Goal: Task Accomplishment & Management: Complete application form

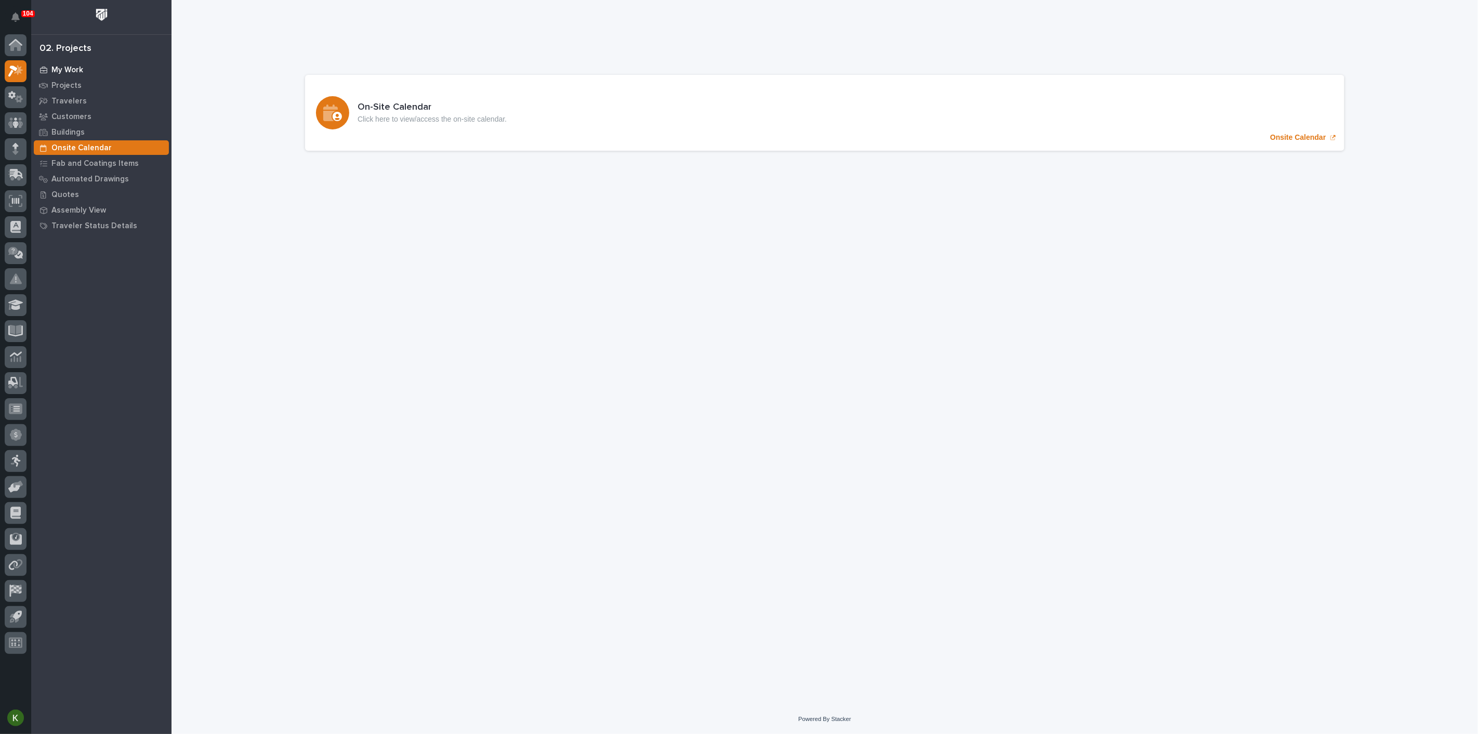
click at [86, 69] on div "My Work" at bounding box center [101, 69] width 135 height 15
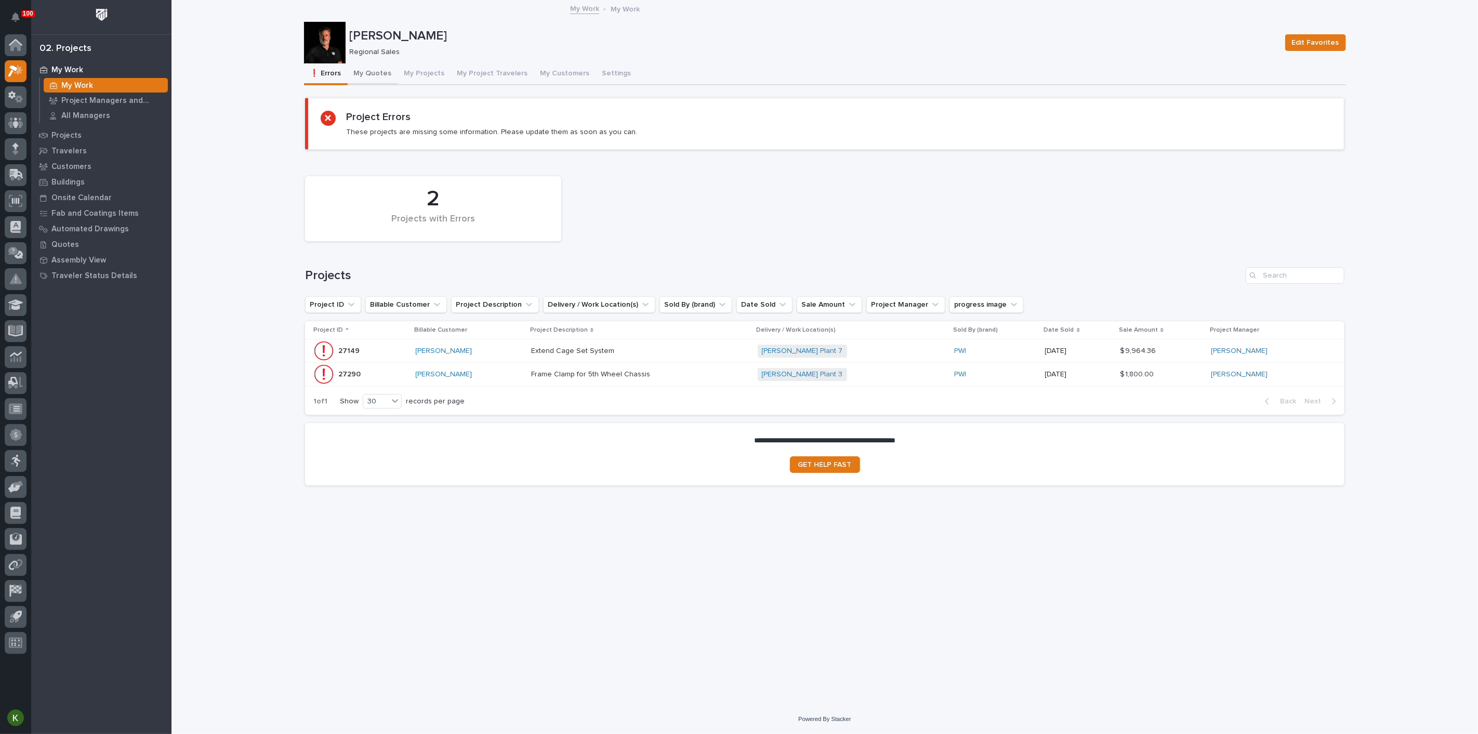
click at [390, 81] on button "My Quotes" at bounding box center [373, 74] width 50 height 22
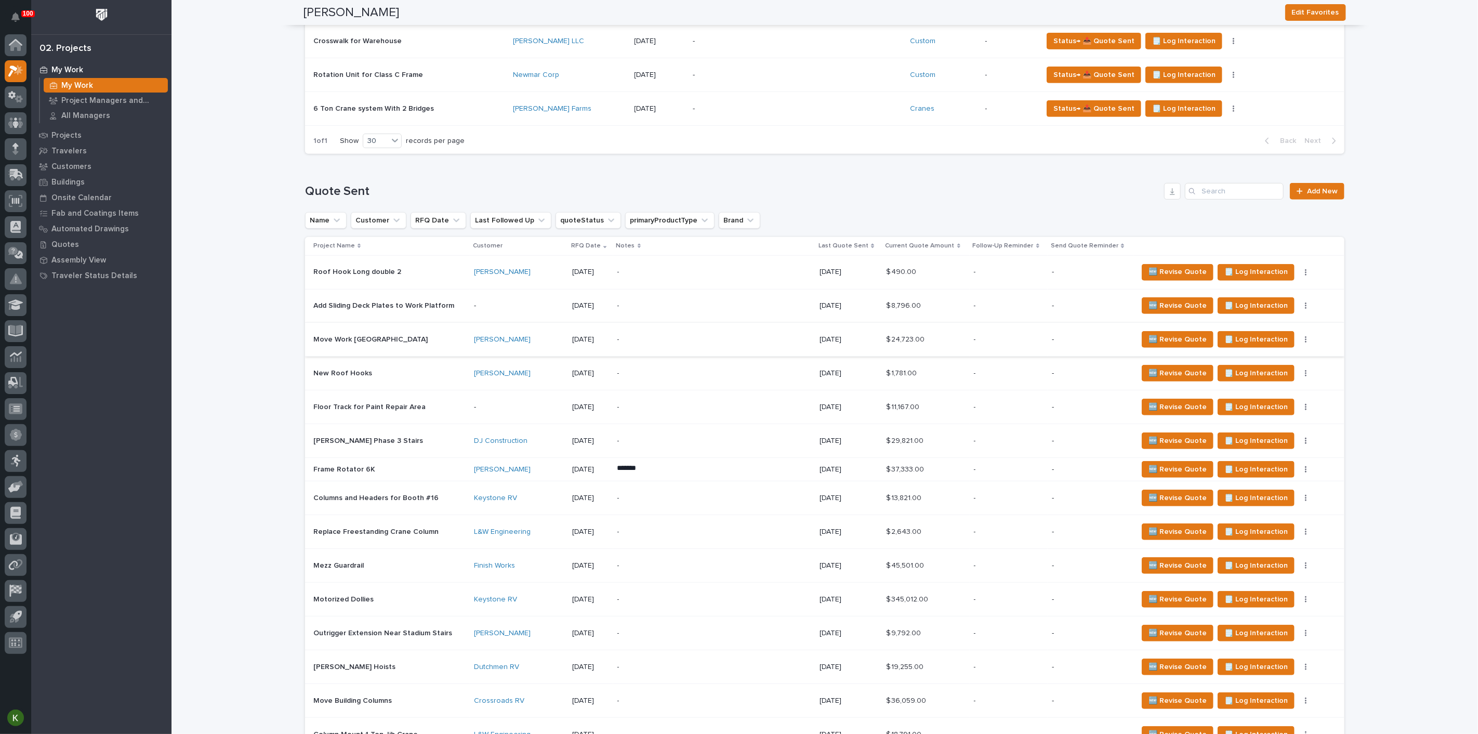
scroll to position [462, 0]
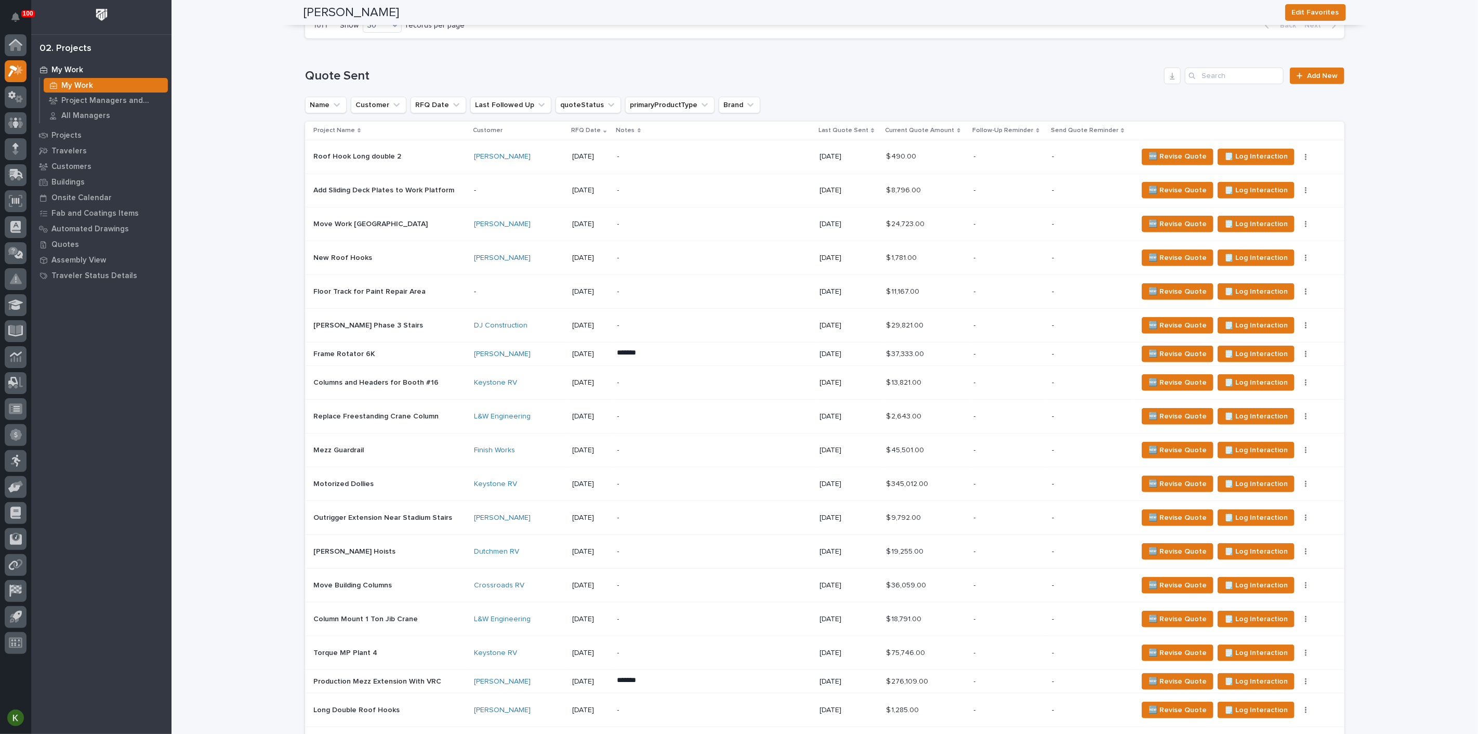
drag, startPoint x: 721, startPoint y: 523, endPoint x: 722, endPoint y: 516, distance: 7.4
click at [722, 330] on p "-" at bounding box center [709, 325] width 182 height 9
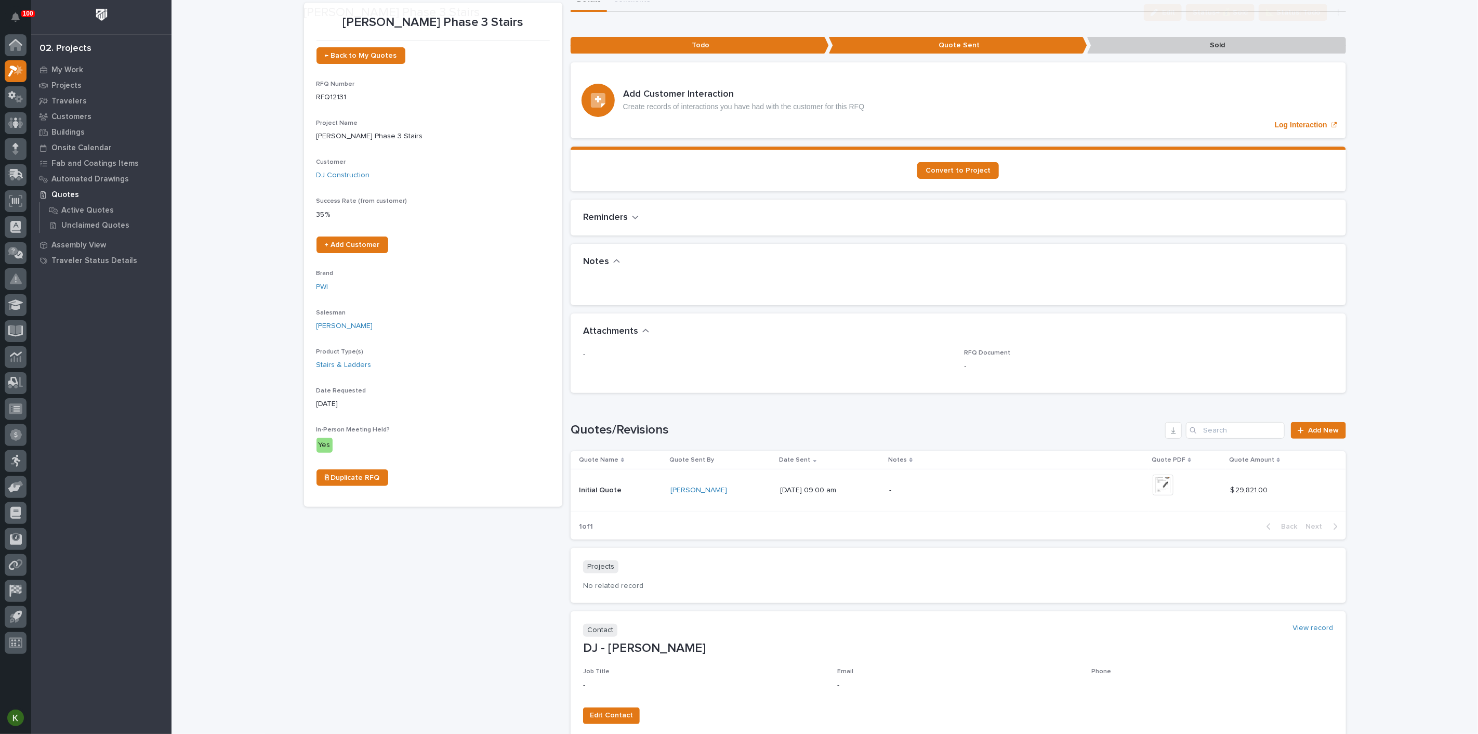
scroll to position [173, 0]
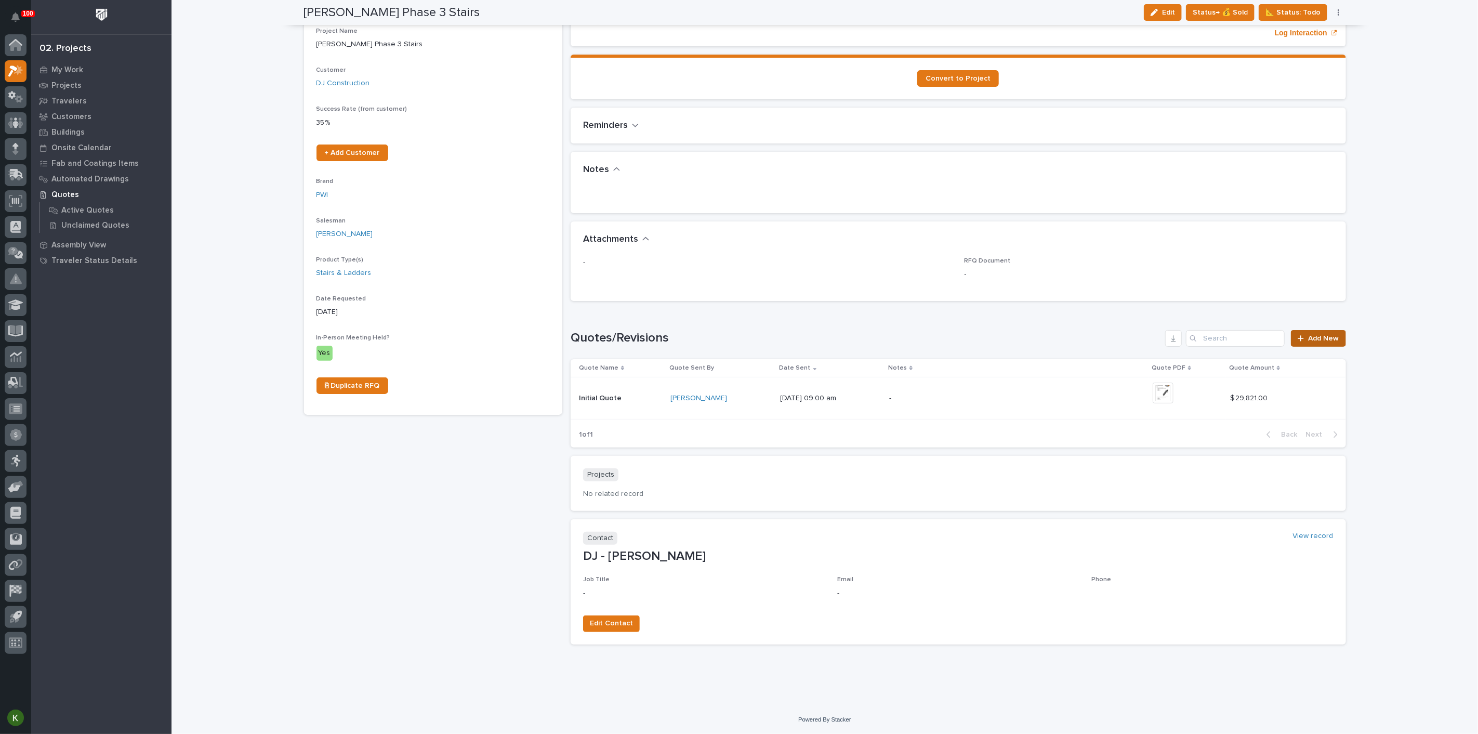
click at [1321, 342] on span "Add New" at bounding box center [1324, 338] width 31 height 7
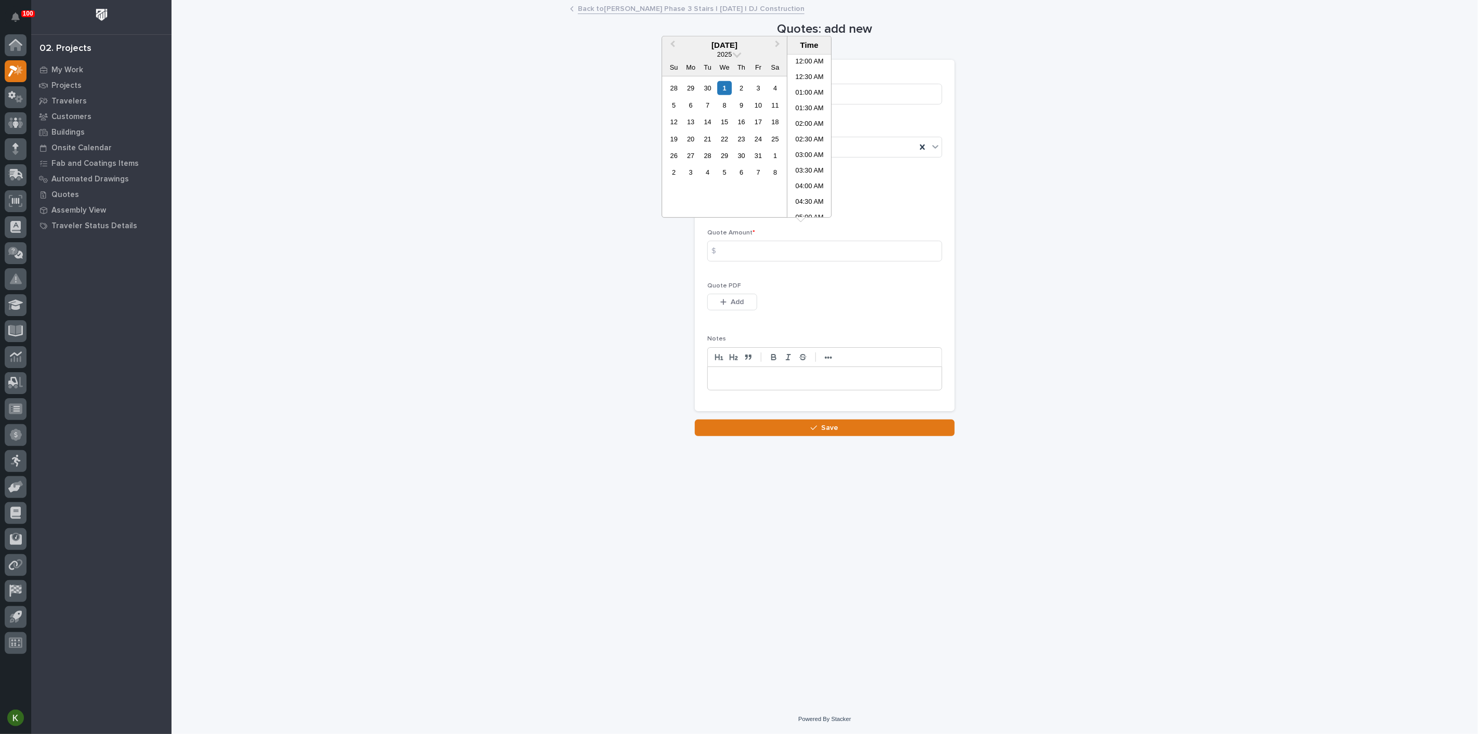
click at [766, 208] on input "text" at bounding box center [748, 199] width 82 height 18
click at [663, 44] on button "Previous Month" at bounding box center [671, 45] width 17 height 17
click at [734, 112] on div "11" at bounding box center [741, 105] width 14 height 14
type input "**********"
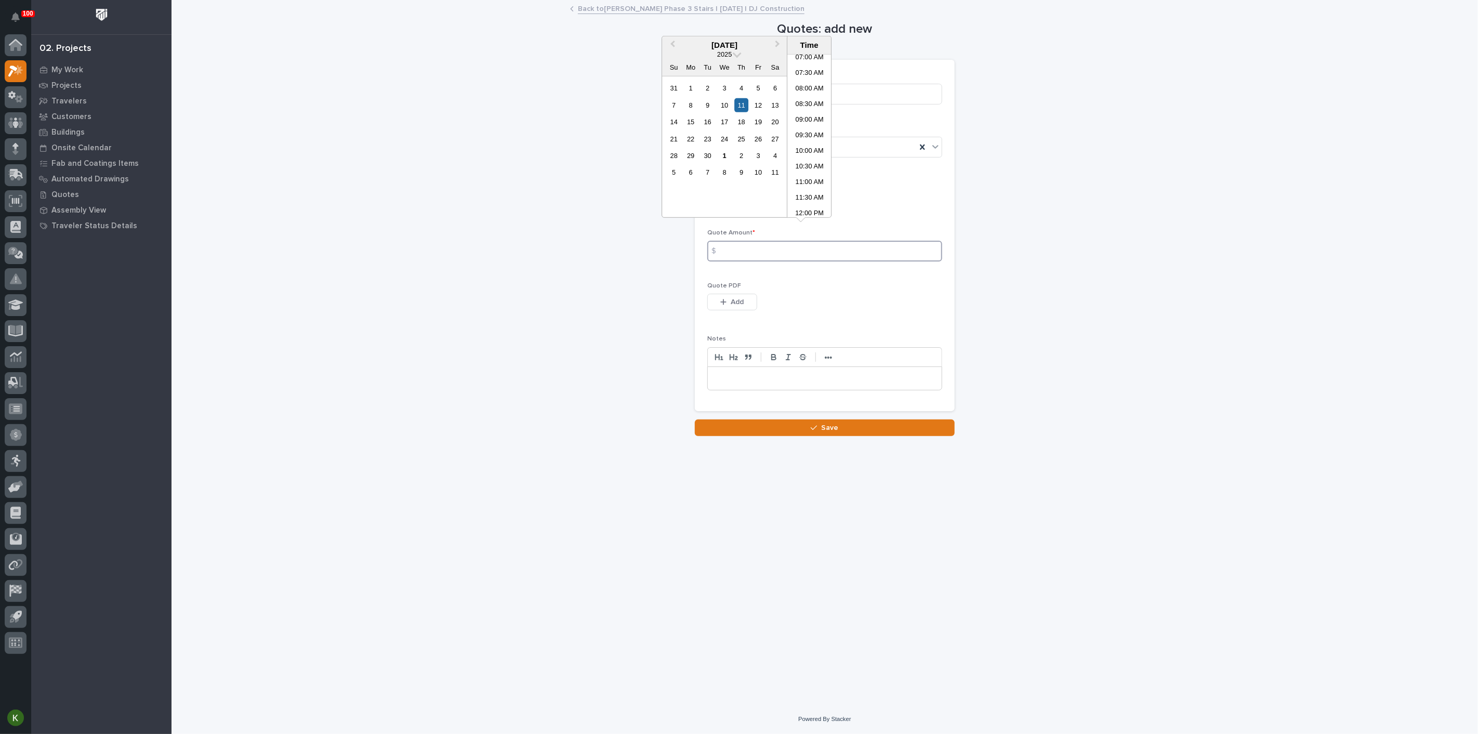
click at [745, 261] on input at bounding box center [824, 251] width 235 height 21
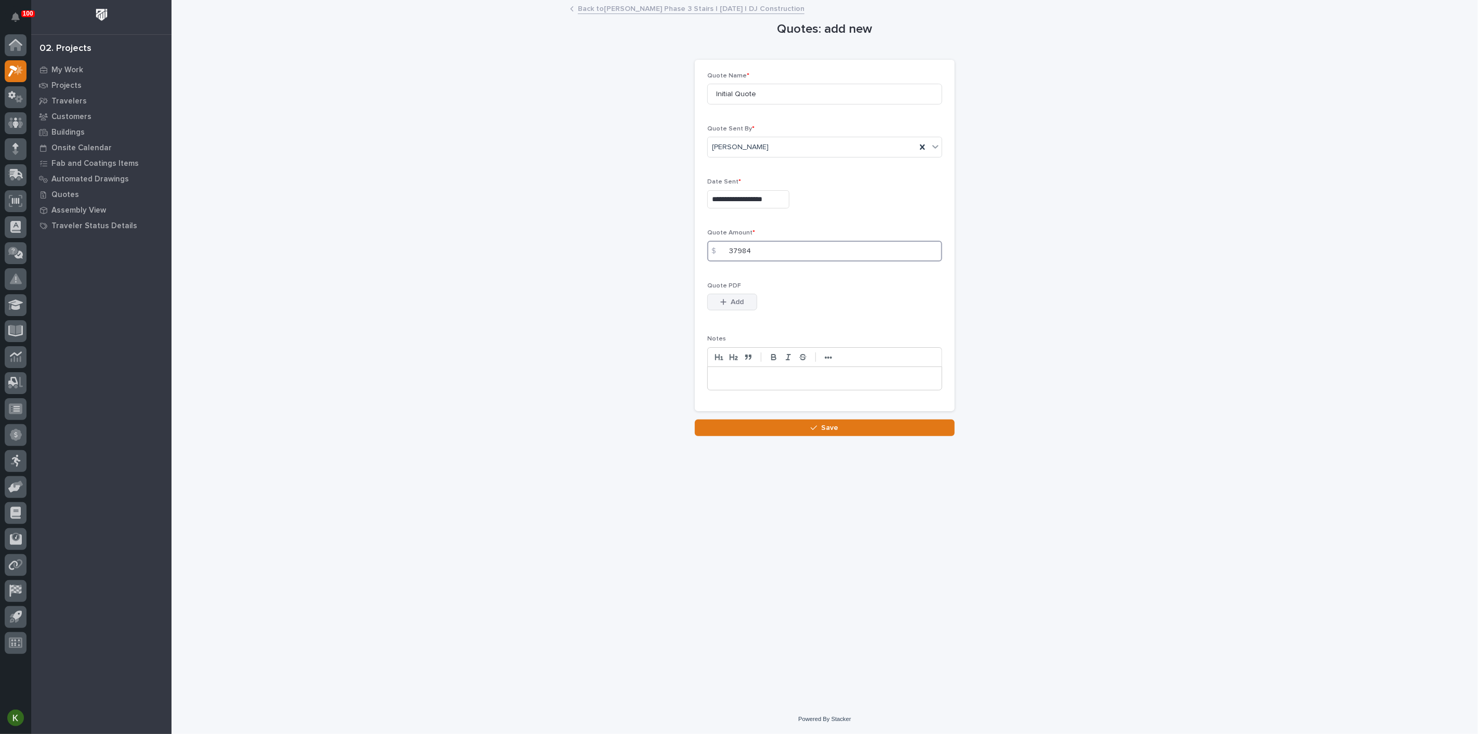
type input "37984"
click at [744, 307] on span "Add" at bounding box center [737, 301] width 13 height 9
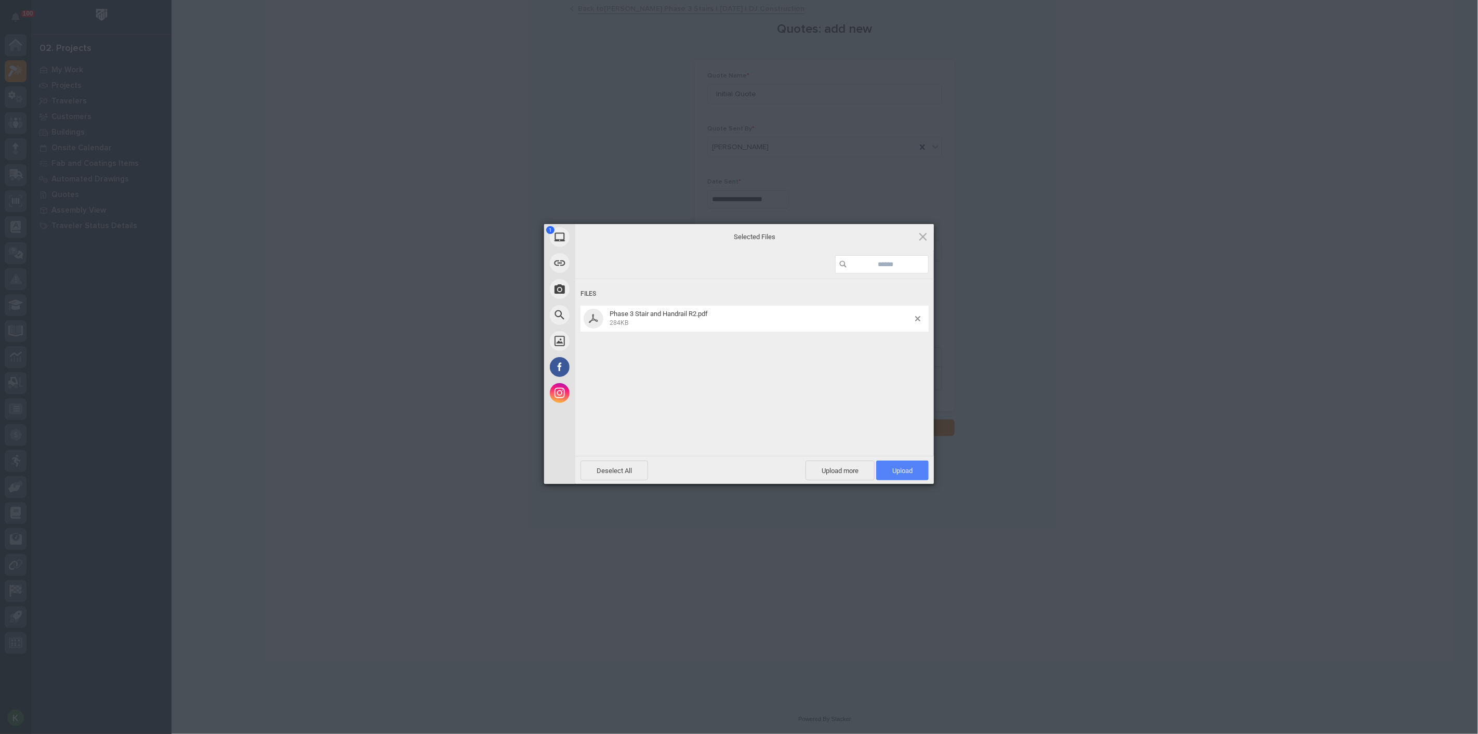
click at [891, 467] on span "Upload 1" at bounding box center [902, 471] width 52 height 20
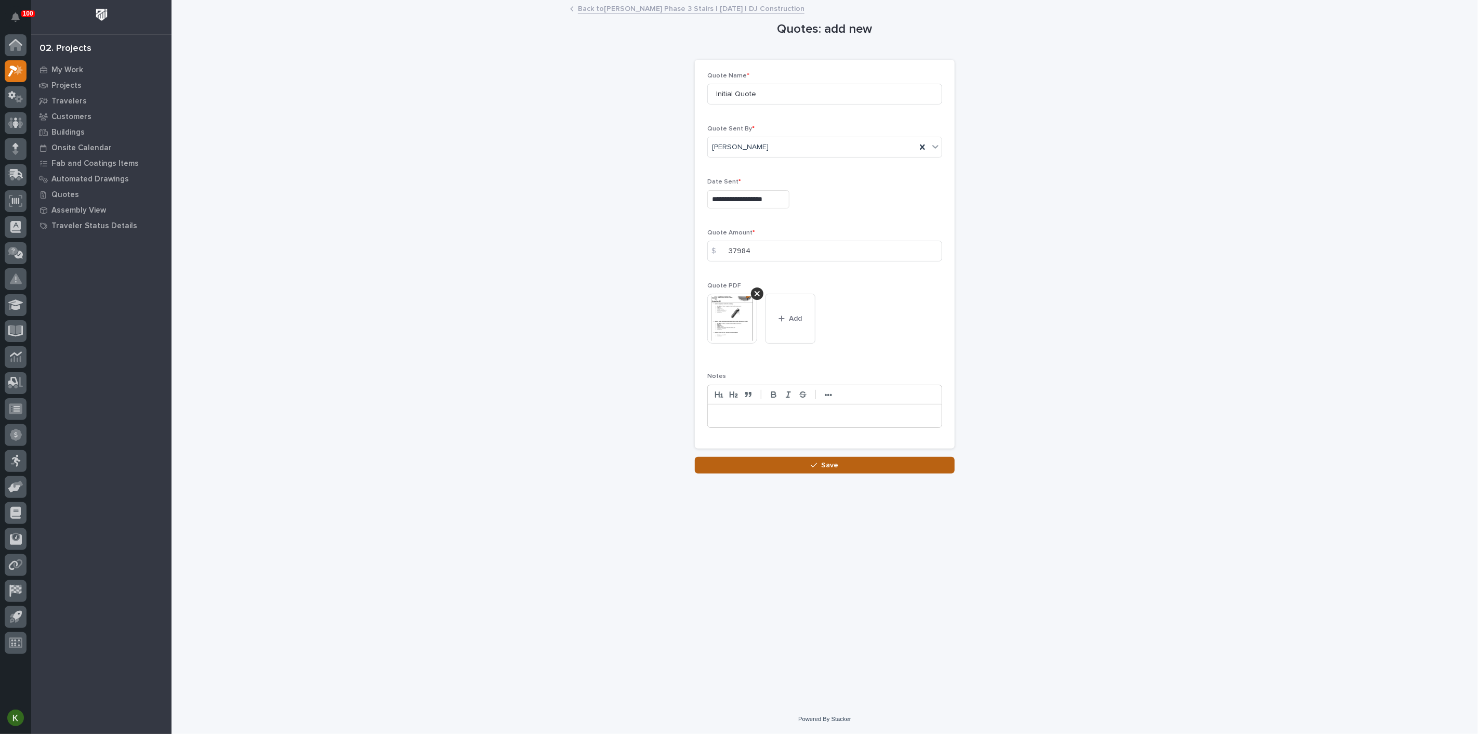
click at [800, 474] on button "Save" at bounding box center [825, 465] width 260 height 17
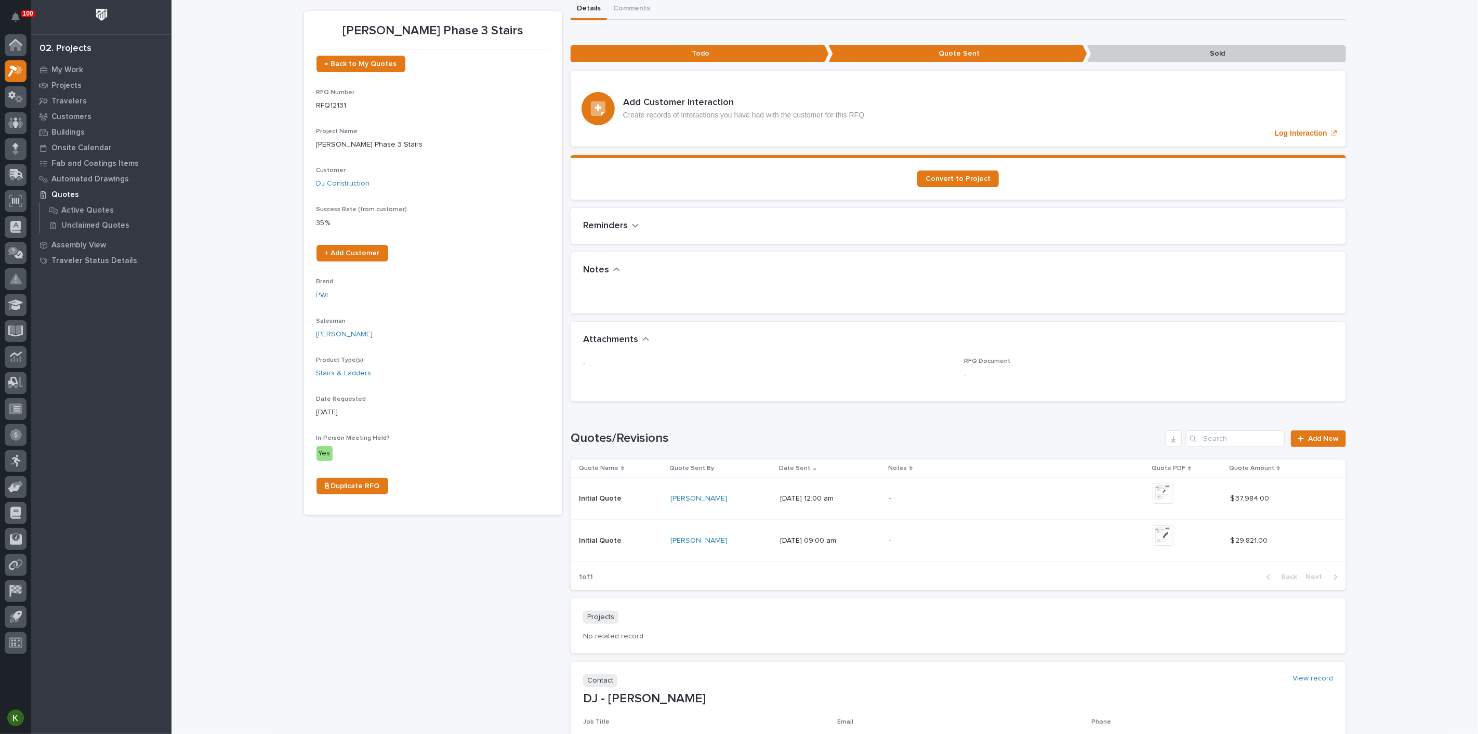
scroll to position [58, 0]
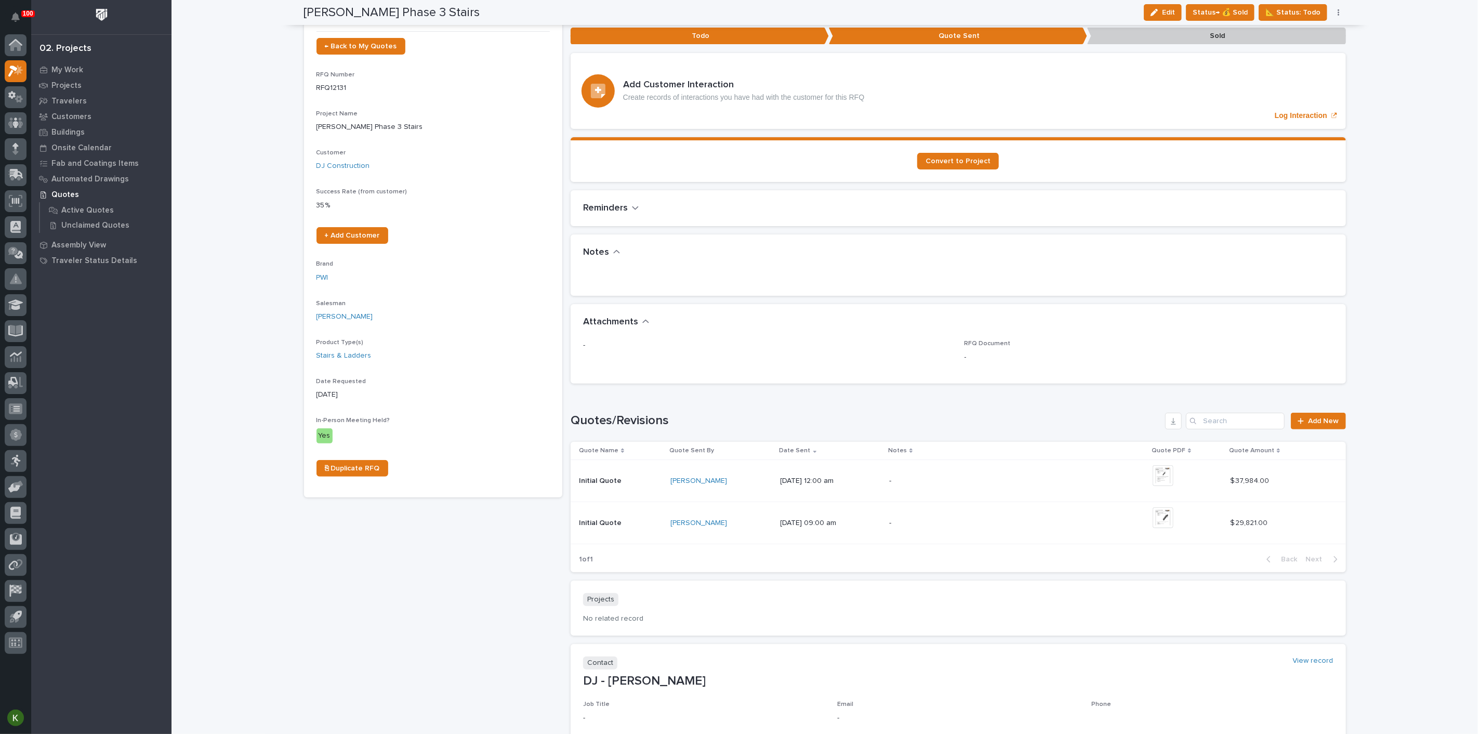
click at [974, 493] on div "-" at bounding box center [980, 480] width 182 height 23
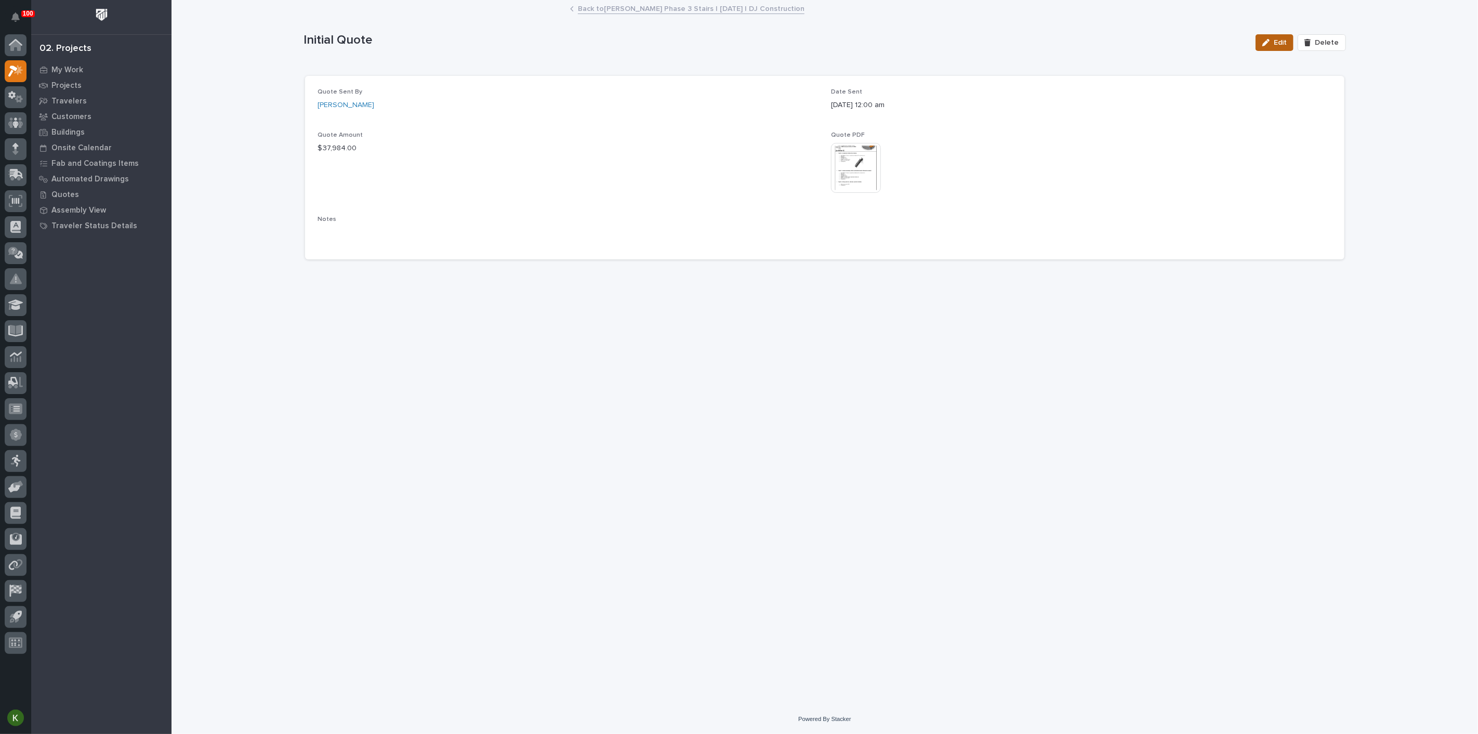
click at [1265, 46] on icon "button" at bounding box center [1266, 42] width 7 height 7
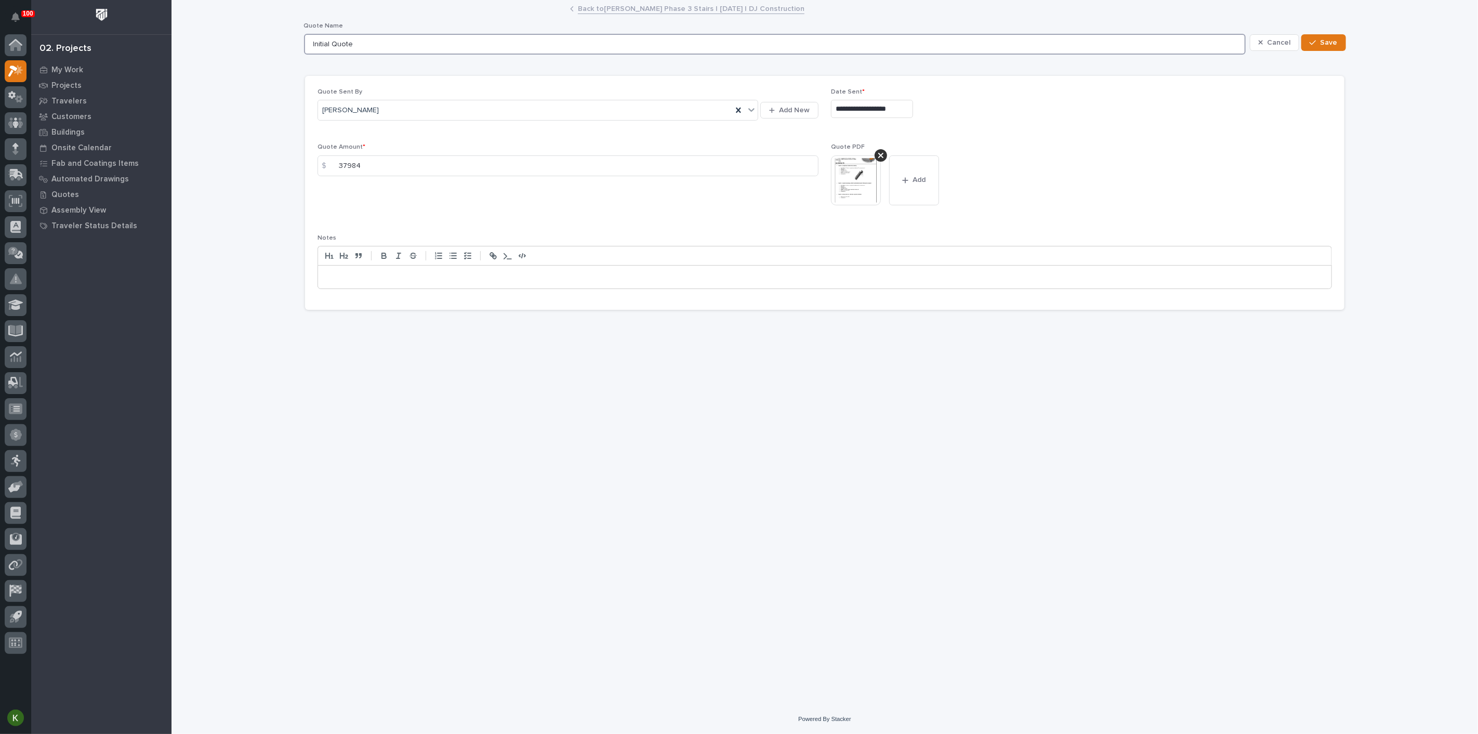
click at [387, 55] on input "Initial Quote" at bounding box center [775, 44] width 942 height 21
type input "I"
type input "R2"
click at [1332, 47] on span "Save" at bounding box center [1329, 42] width 17 height 9
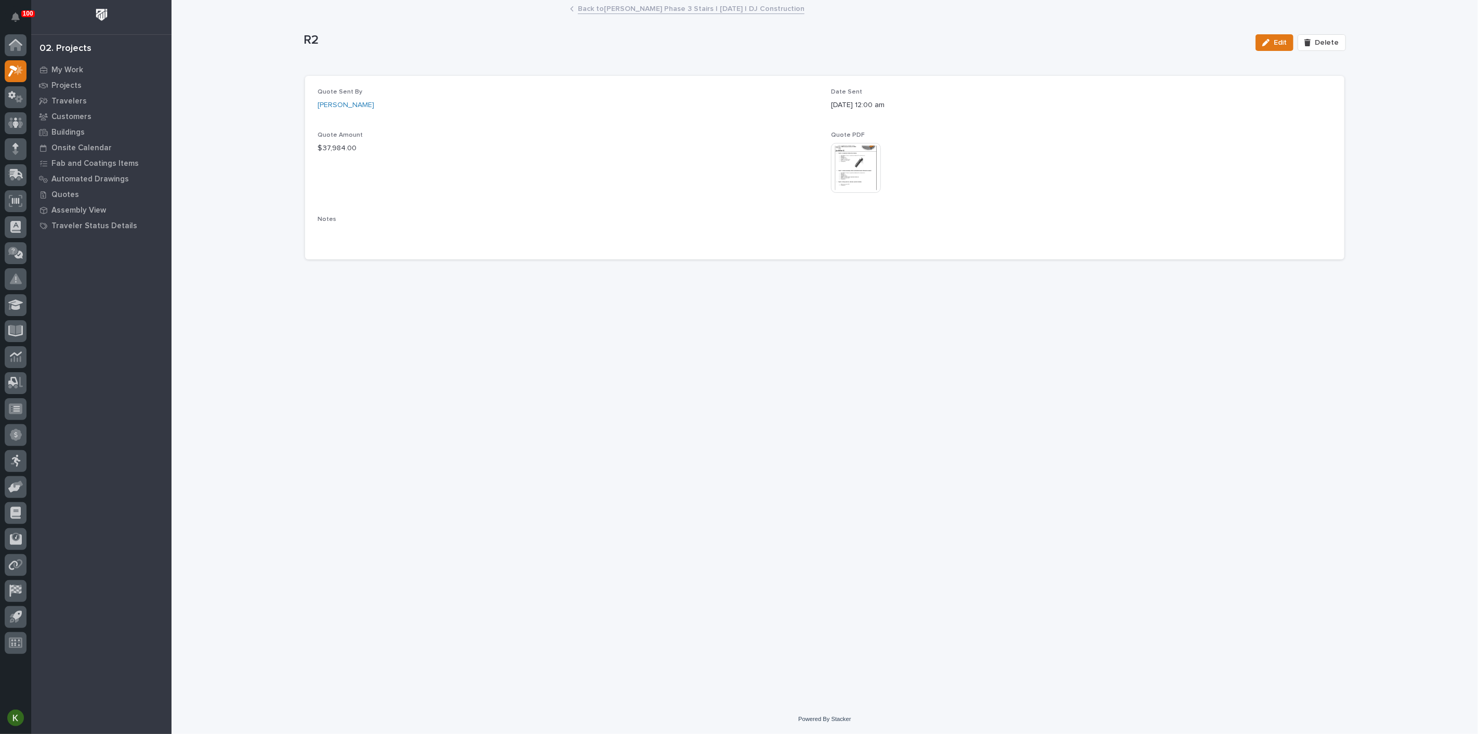
click at [623, 8] on link "Back to [PERSON_NAME] Phase 3 Stairs | [DATE] | DJ Construction" at bounding box center [691, 8] width 227 height 12
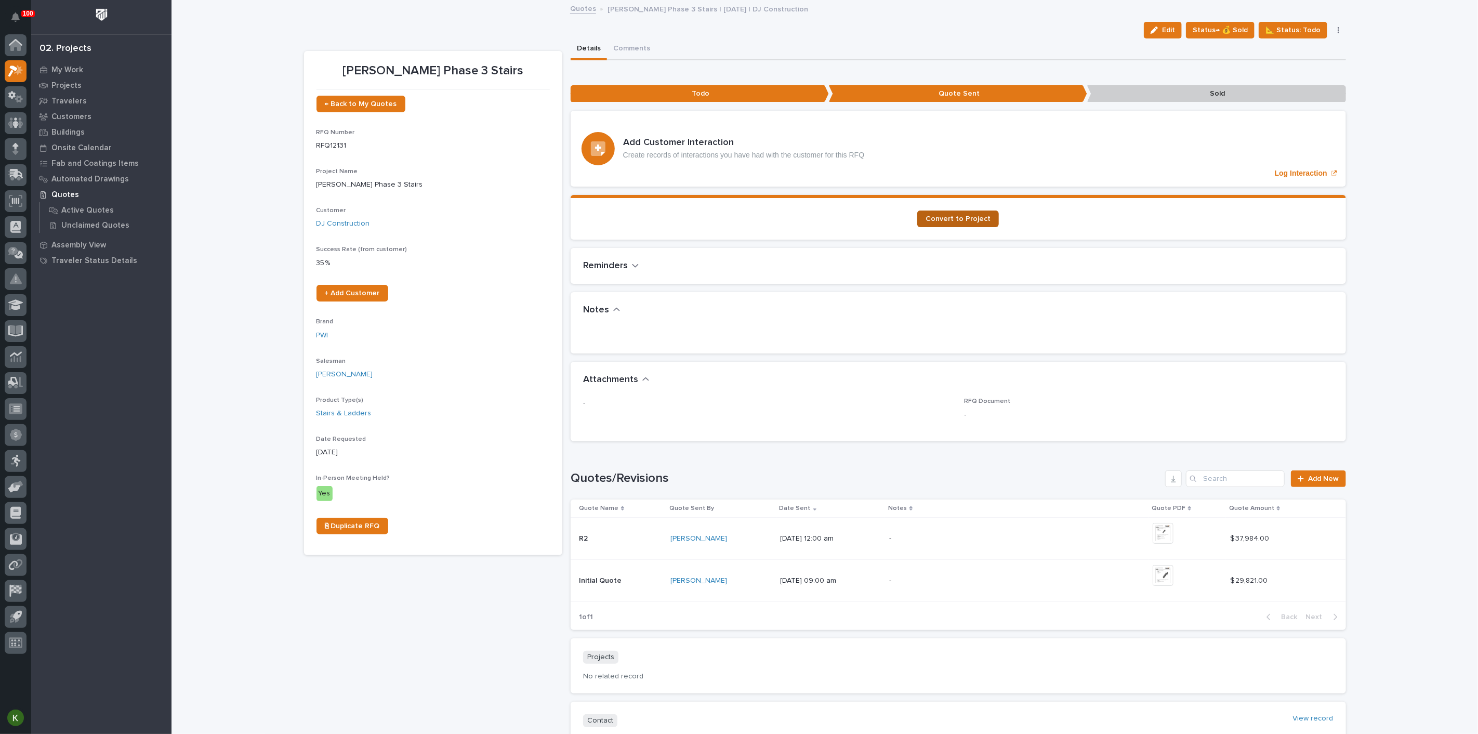
click at [952, 222] on span "Convert to Project" at bounding box center [958, 218] width 65 height 7
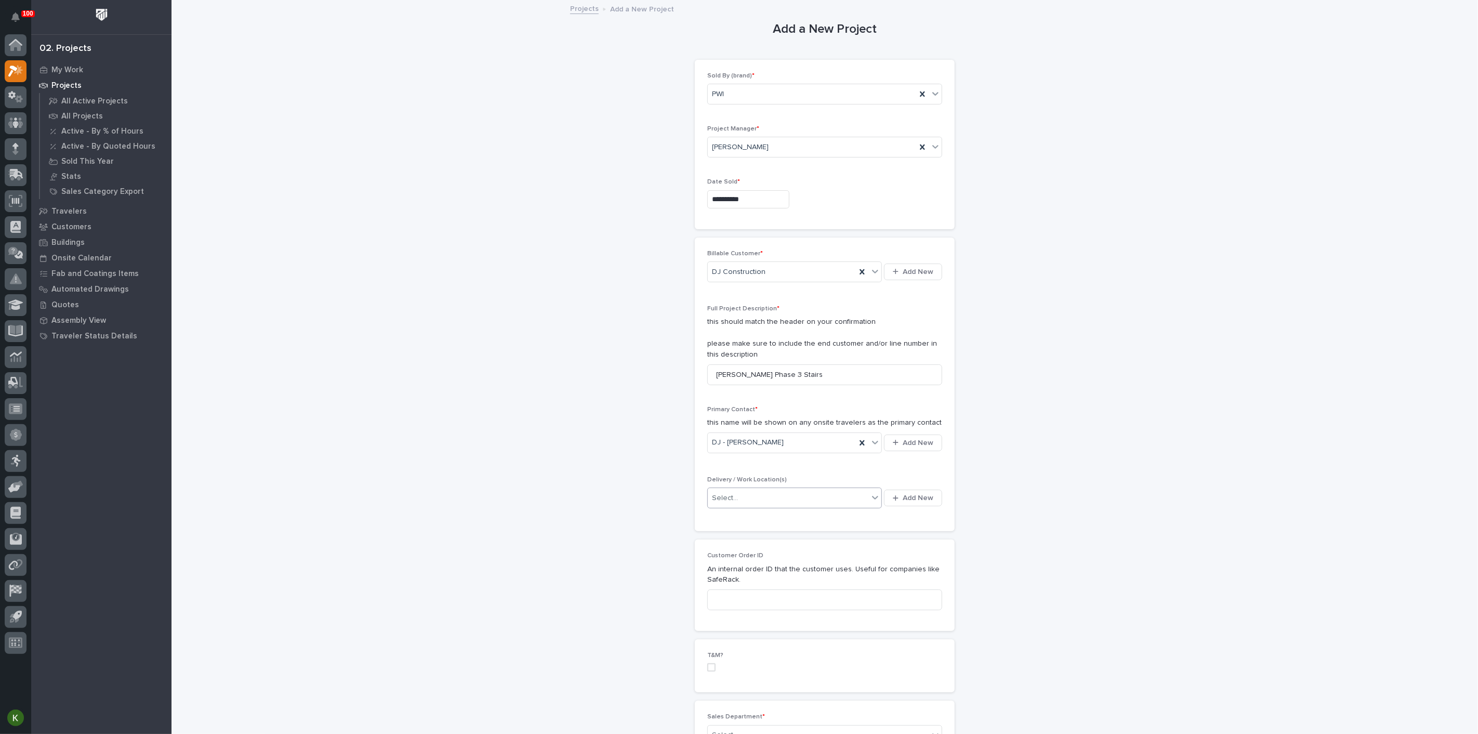
click at [870, 503] on icon at bounding box center [875, 497] width 10 height 10
type input "********"
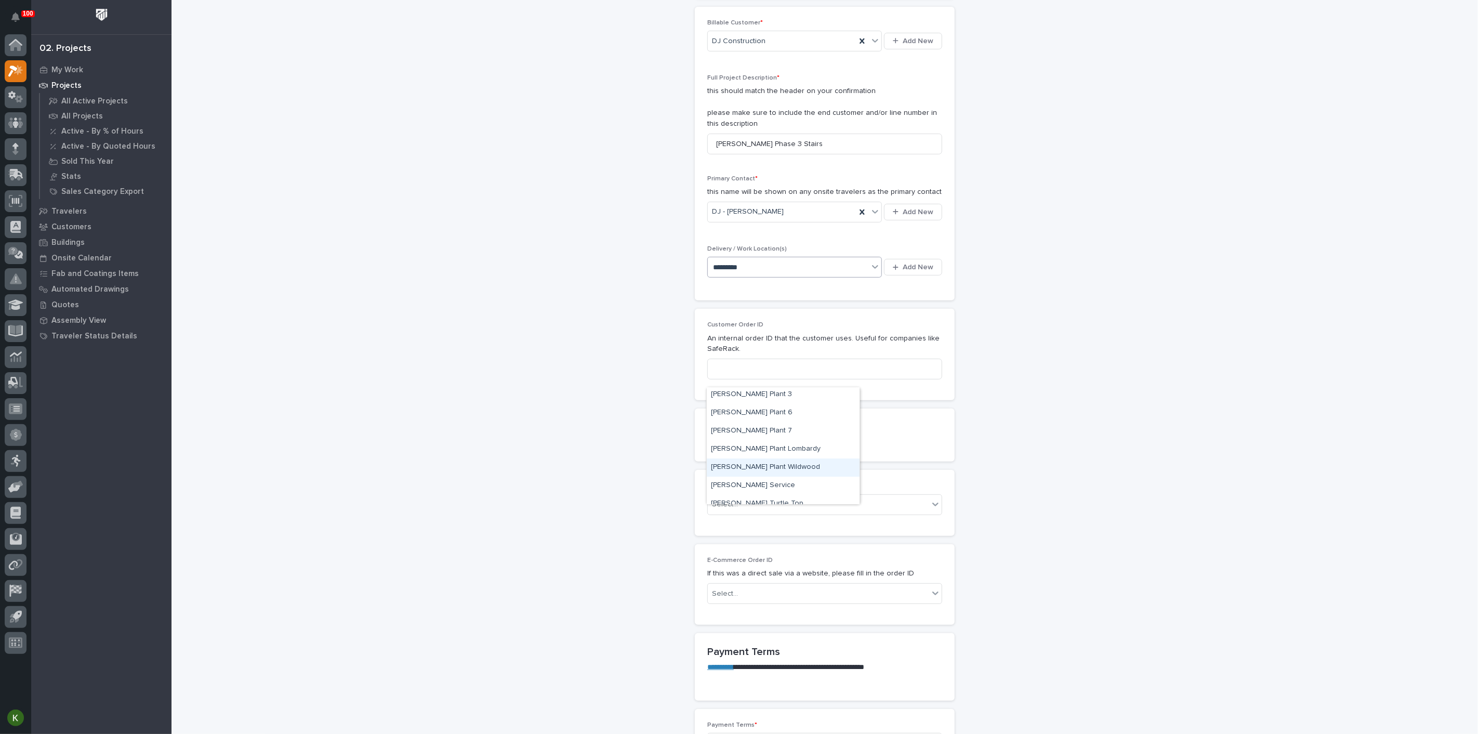
scroll to position [102, 0]
click at [793, 479] on div "Brinkley Service" at bounding box center [783, 477] width 153 height 18
click at [777, 379] on input at bounding box center [824, 369] width 235 height 21
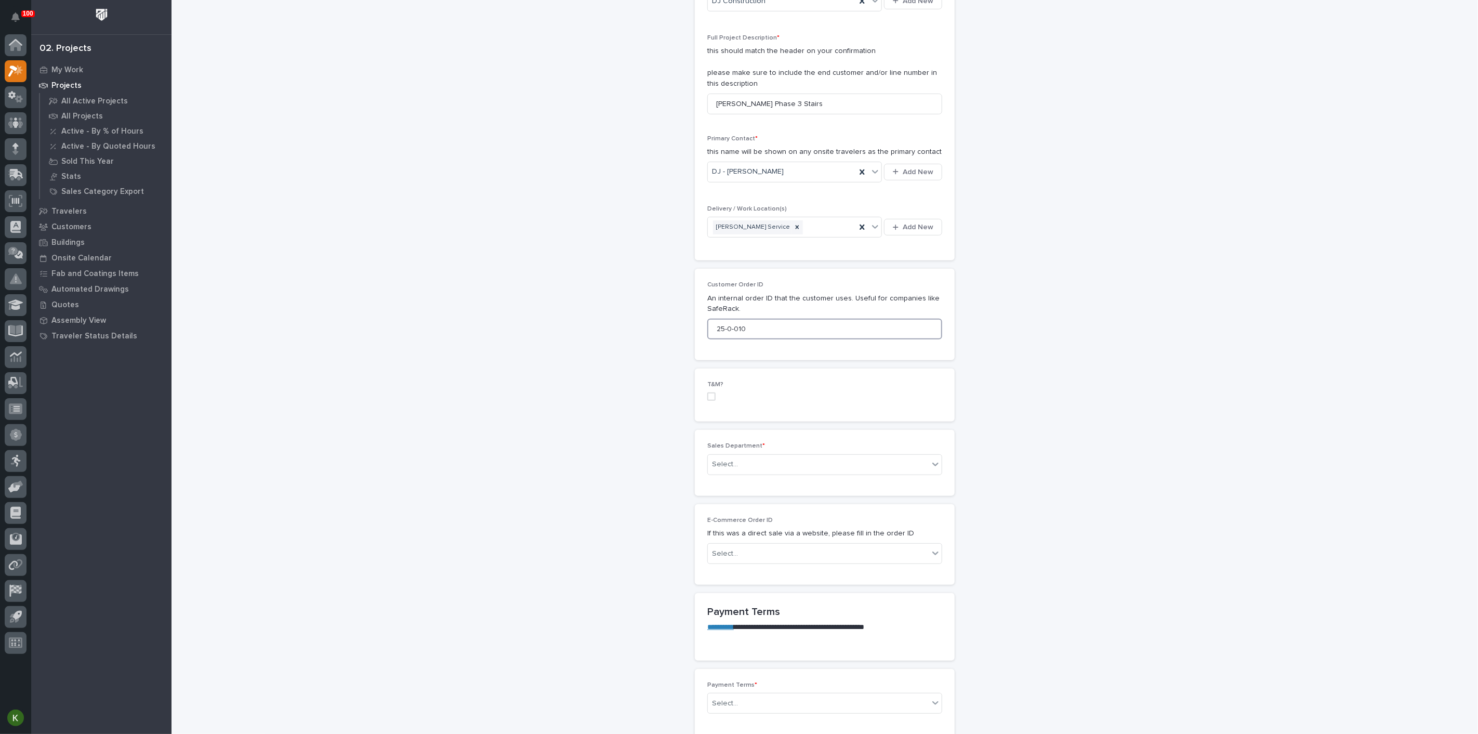
scroll to position [288, 0]
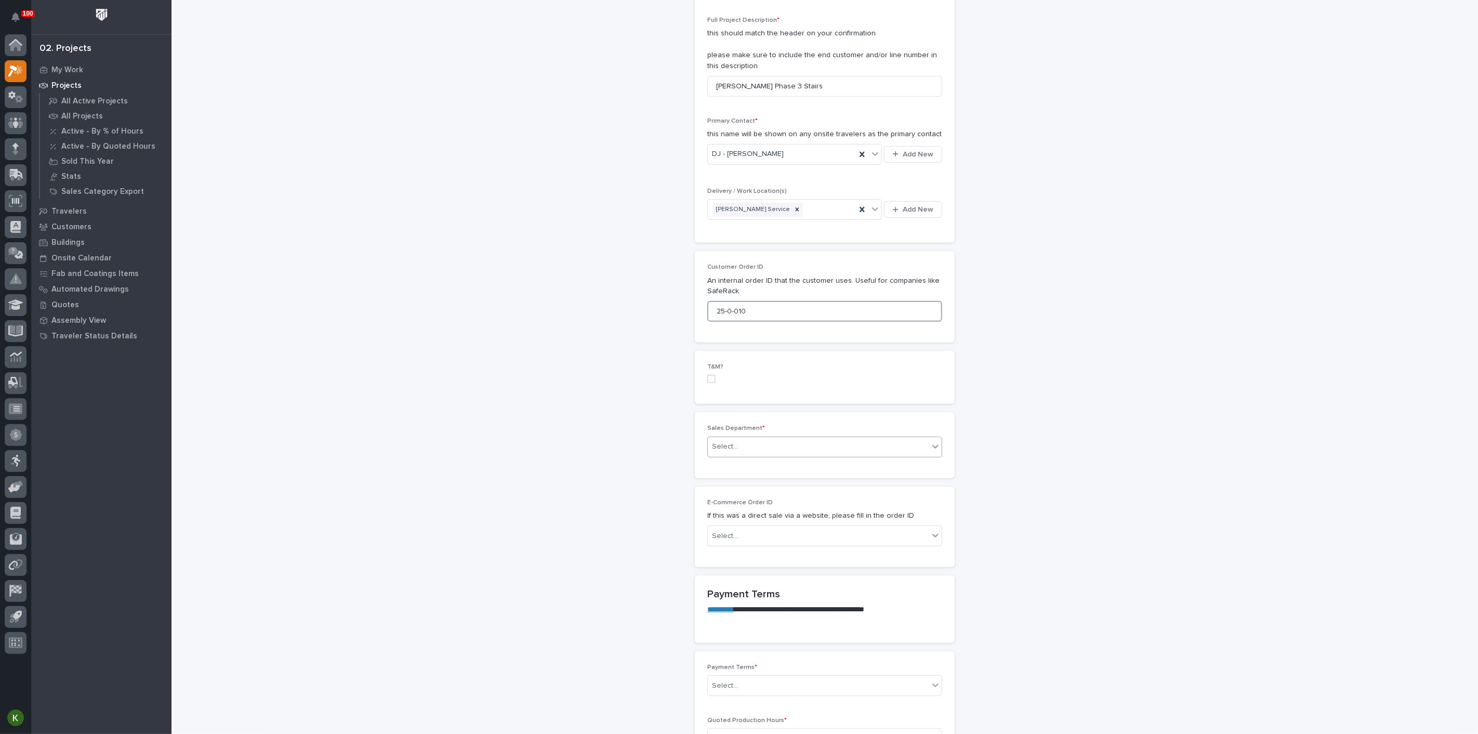
type input "25-0-010"
click at [772, 455] on div "Select..." at bounding box center [818, 446] width 221 height 17
click at [766, 650] on span "Regional Sales" at bounding box center [738, 648] width 55 height 11
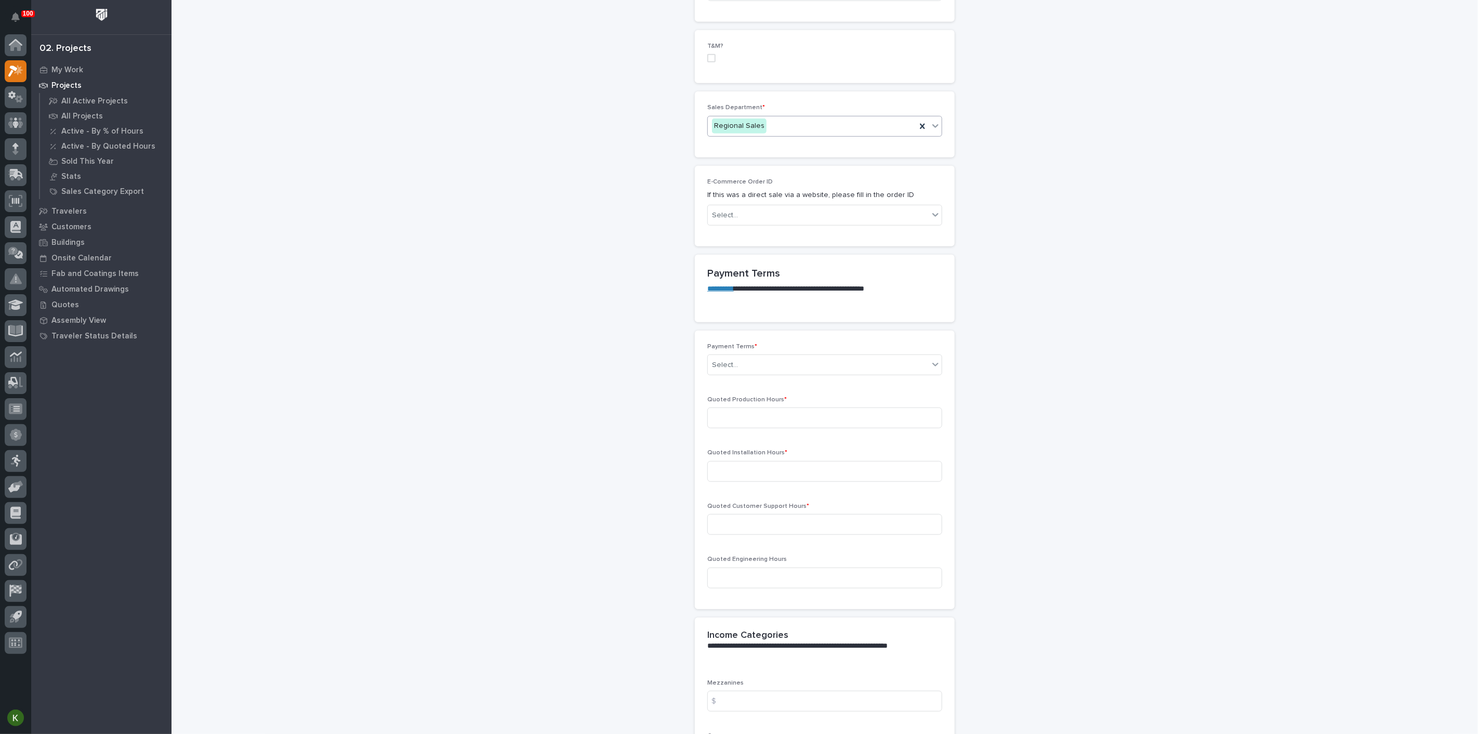
scroll to position [635, 0]
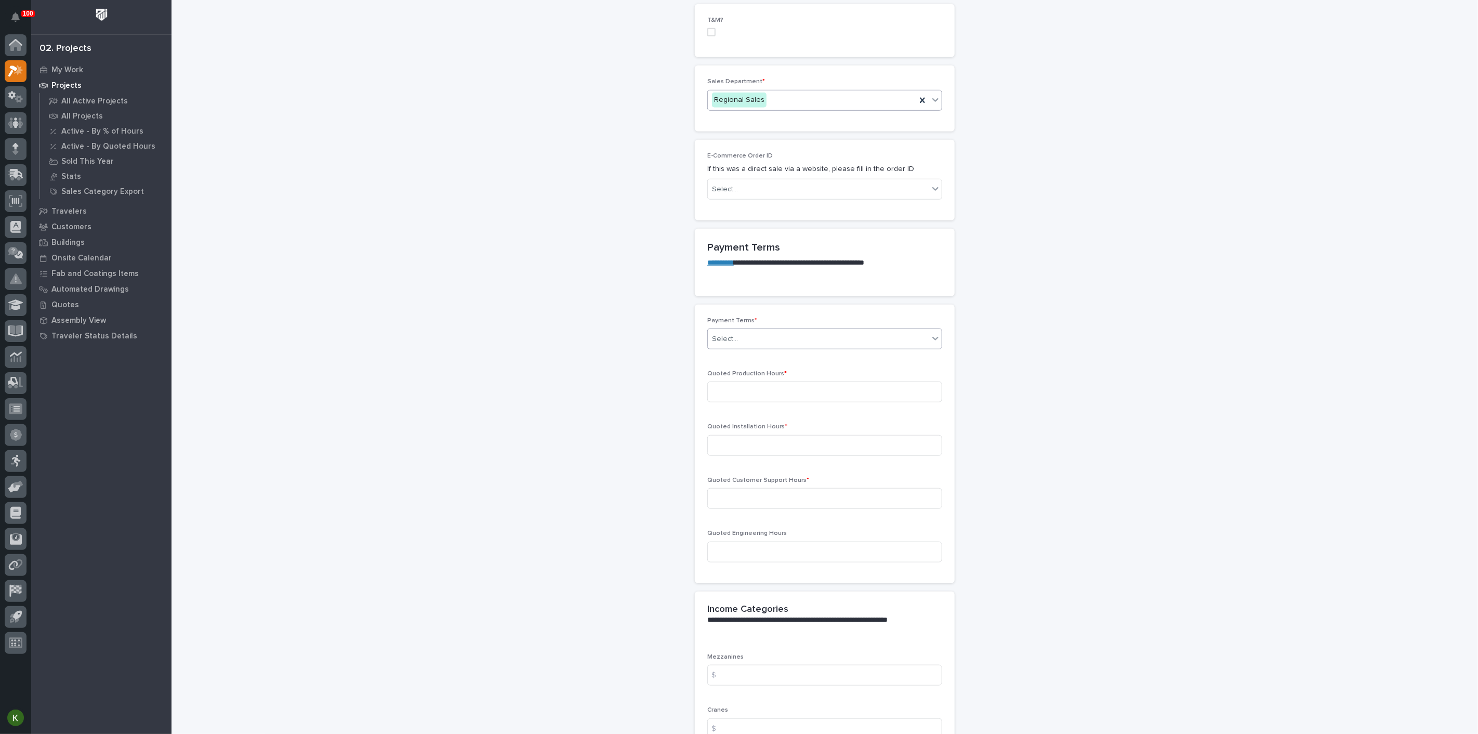
click at [773, 348] on div "Select..." at bounding box center [818, 339] width 221 height 17
click at [763, 613] on div "35/65" at bounding box center [821, 616] width 228 height 18
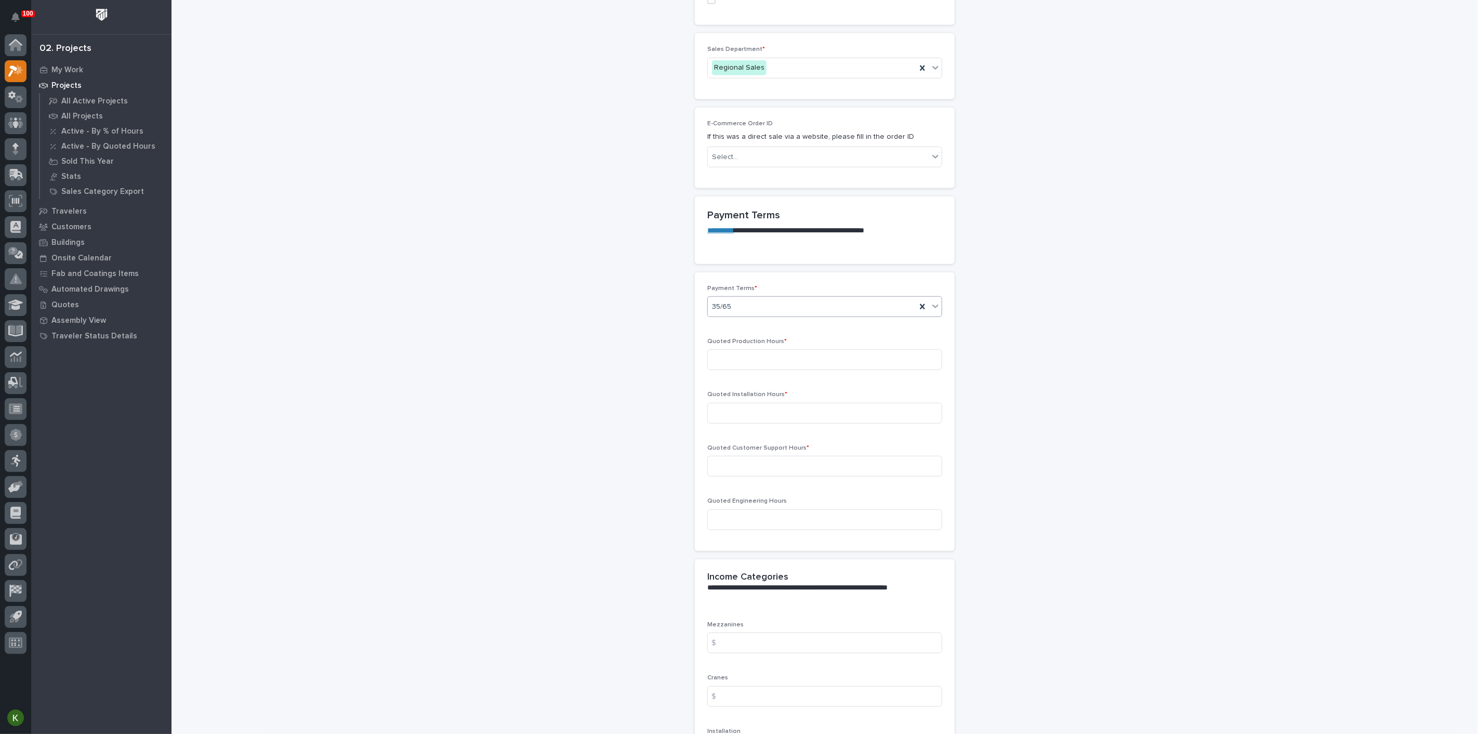
scroll to position [693, 0]
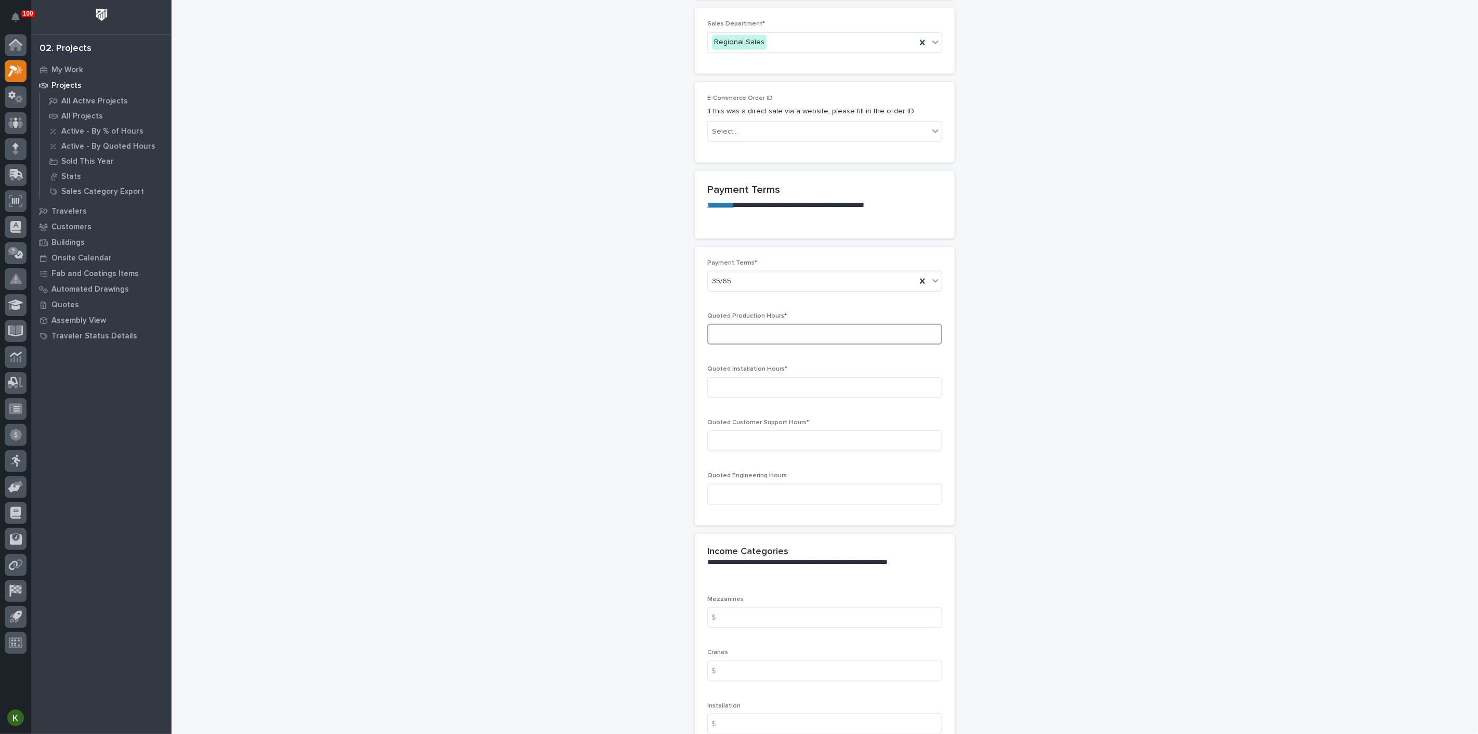
click at [750, 345] on input at bounding box center [824, 334] width 235 height 21
click at [788, 345] on input at bounding box center [824, 334] width 235 height 21
type input "76"
click at [765, 398] on input at bounding box center [824, 387] width 235 height 21
type input "82"
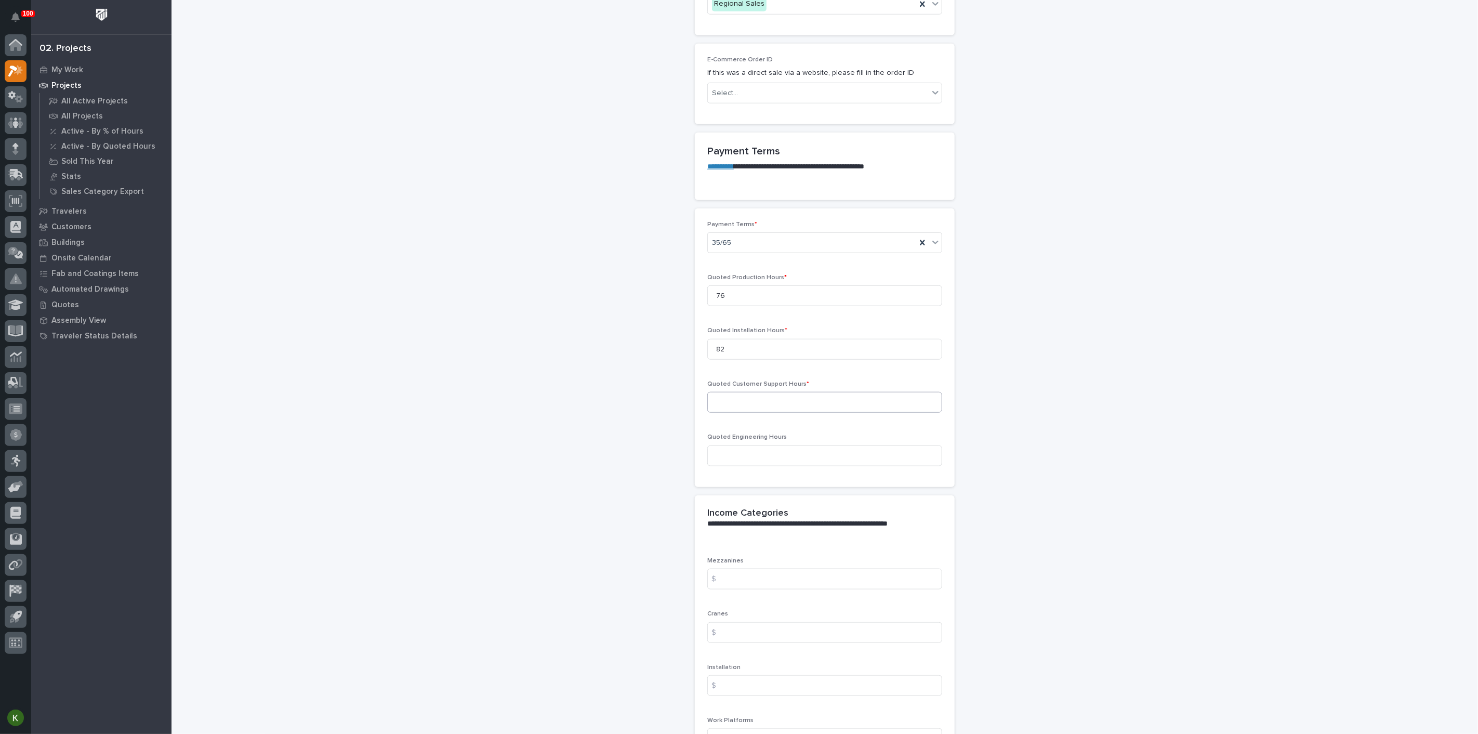
scroll to position [808, 0]
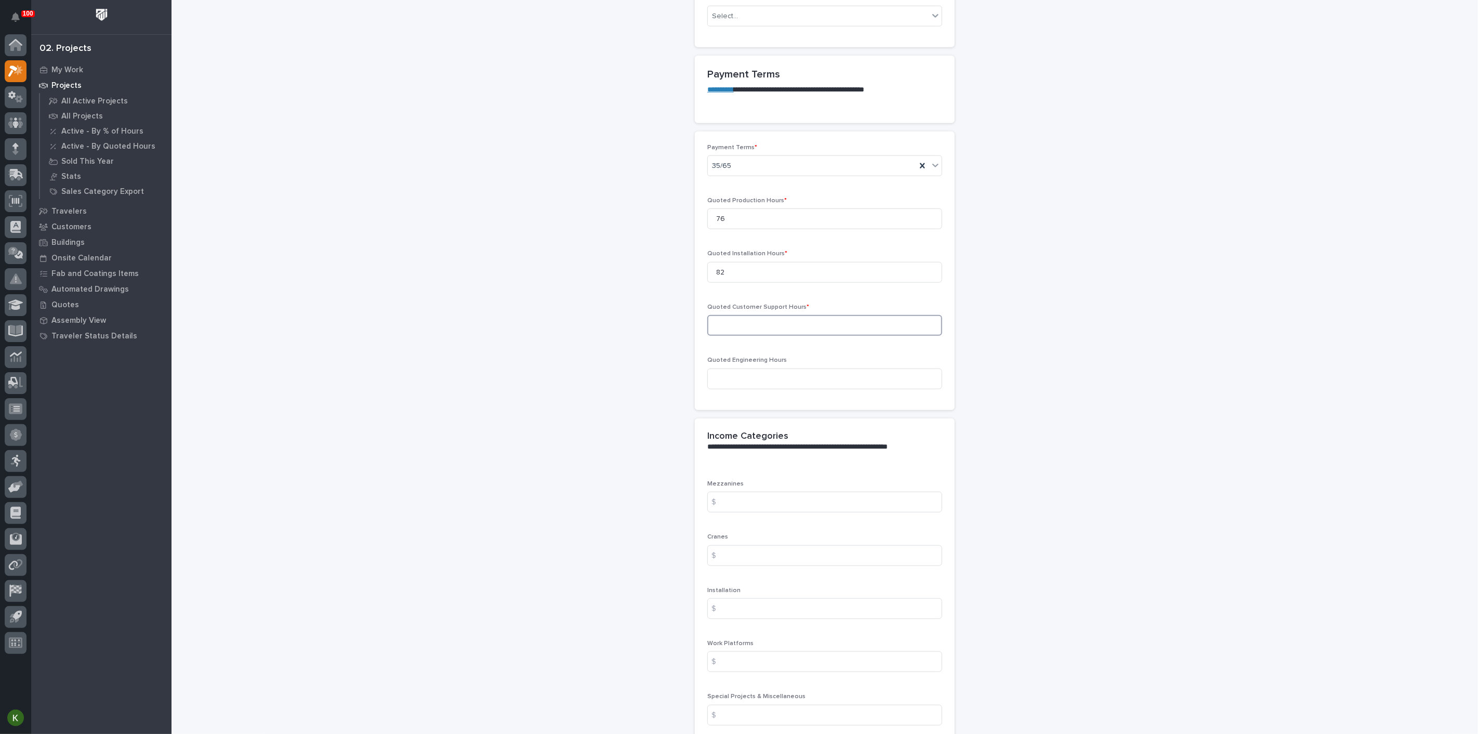
click at [808, 336] on input at bounding box center [824, 325] width 235 height 21
type input "0"
click at [757, 389] on input at bounding box center [824, 379] width 235 height 21
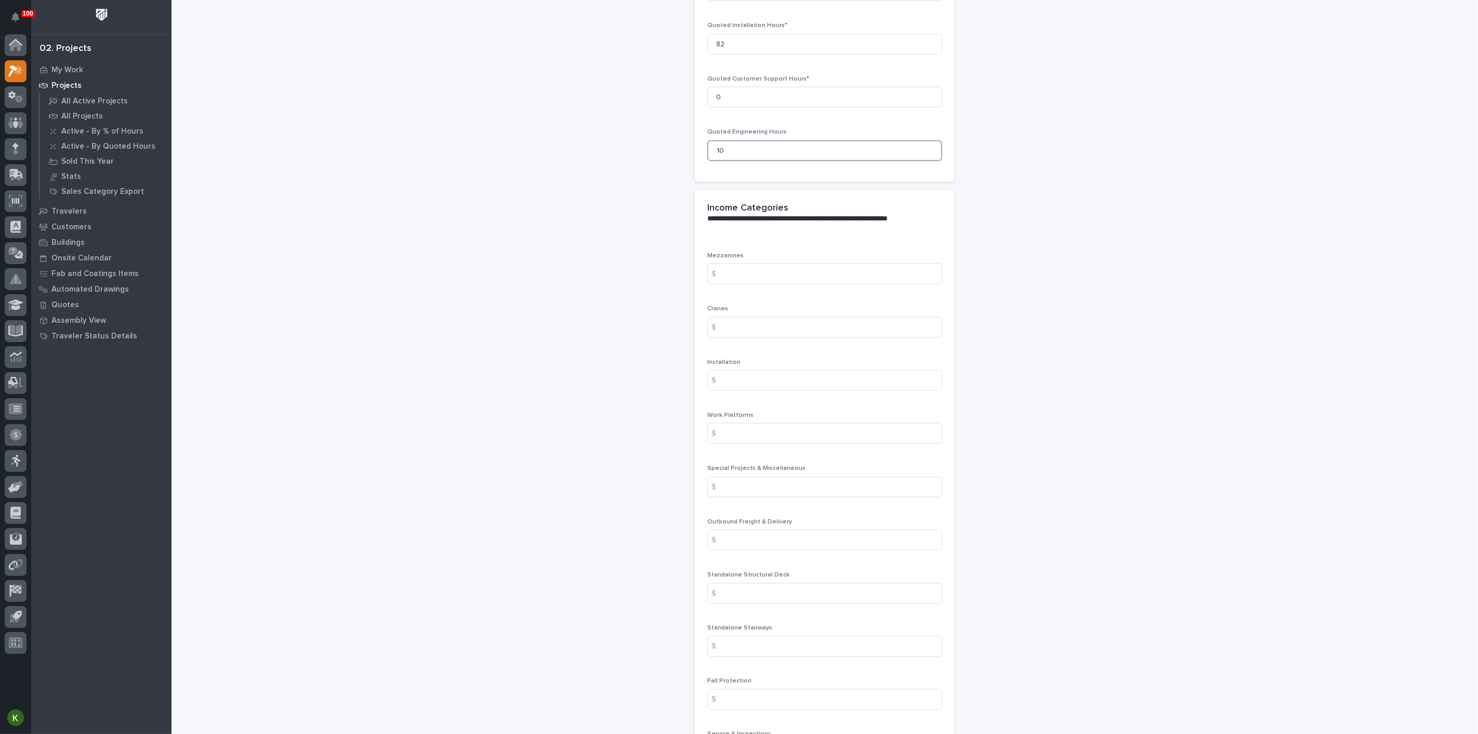
scroll to position [1040, 0]
type input "10"
click at [754, 281] on input at bounding box center [824, 270] width 235 height 21
type input "2001.85"
click at [759, 335] on input at bounding box center [824, 324] width 235 height 21
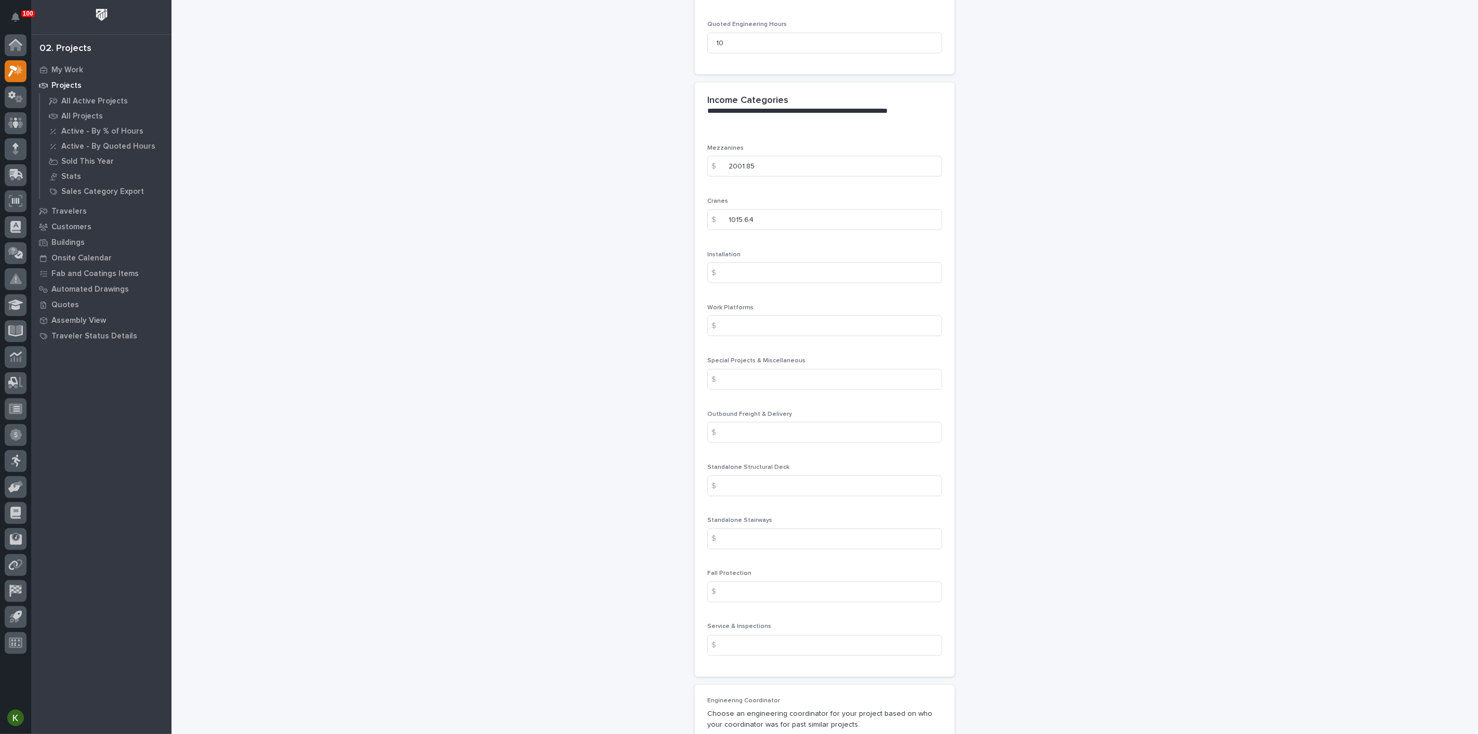
scroll to position [1155, 0]
click at [803, 219] on input "1015.64" at bounding box center [824, 209] width 235 height 21
type input "1"
click at [787, 166] on input "2001.85" at bounding box center [824, 155] width 235 height 21
type input "2"
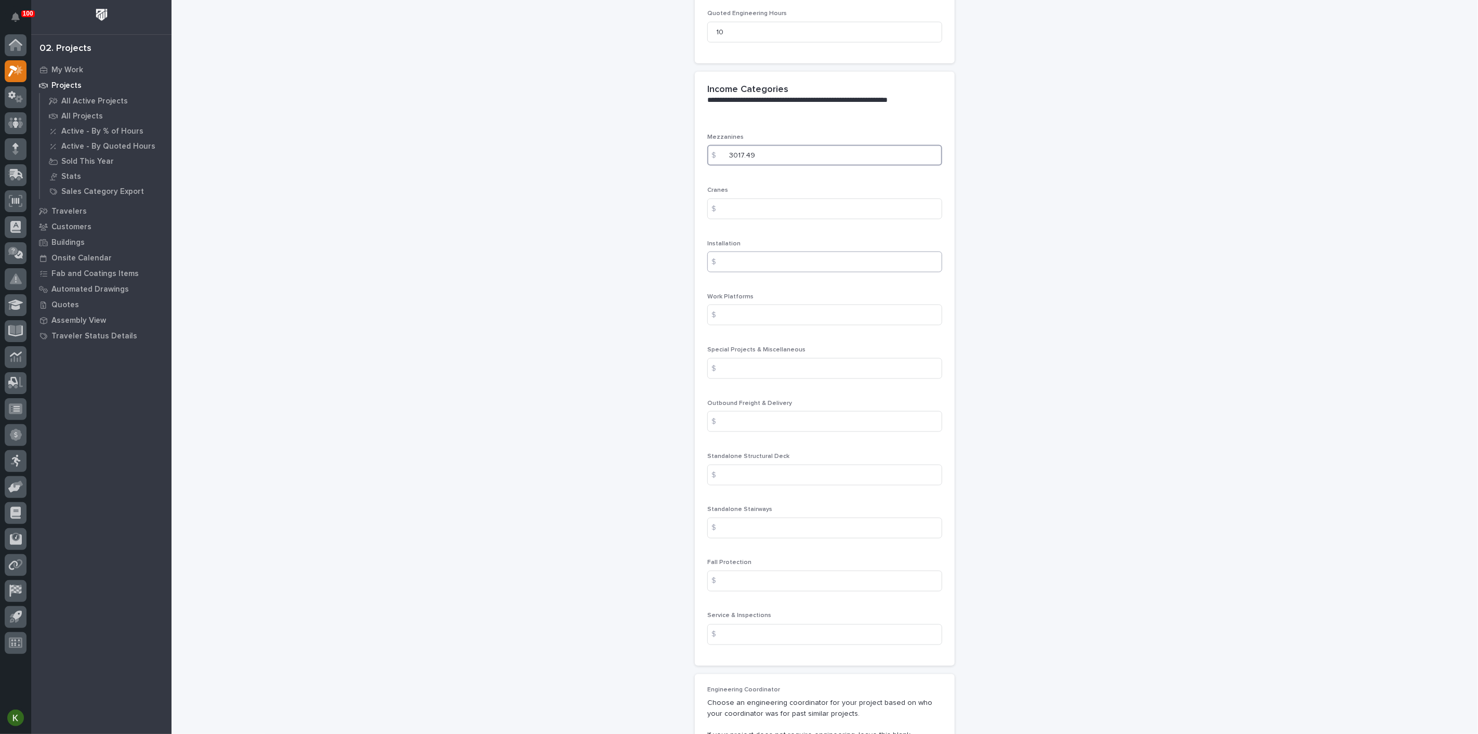
type input "3017.49"
click at [754, 272] on input at bounding box center [824, 262] width 235 height 21
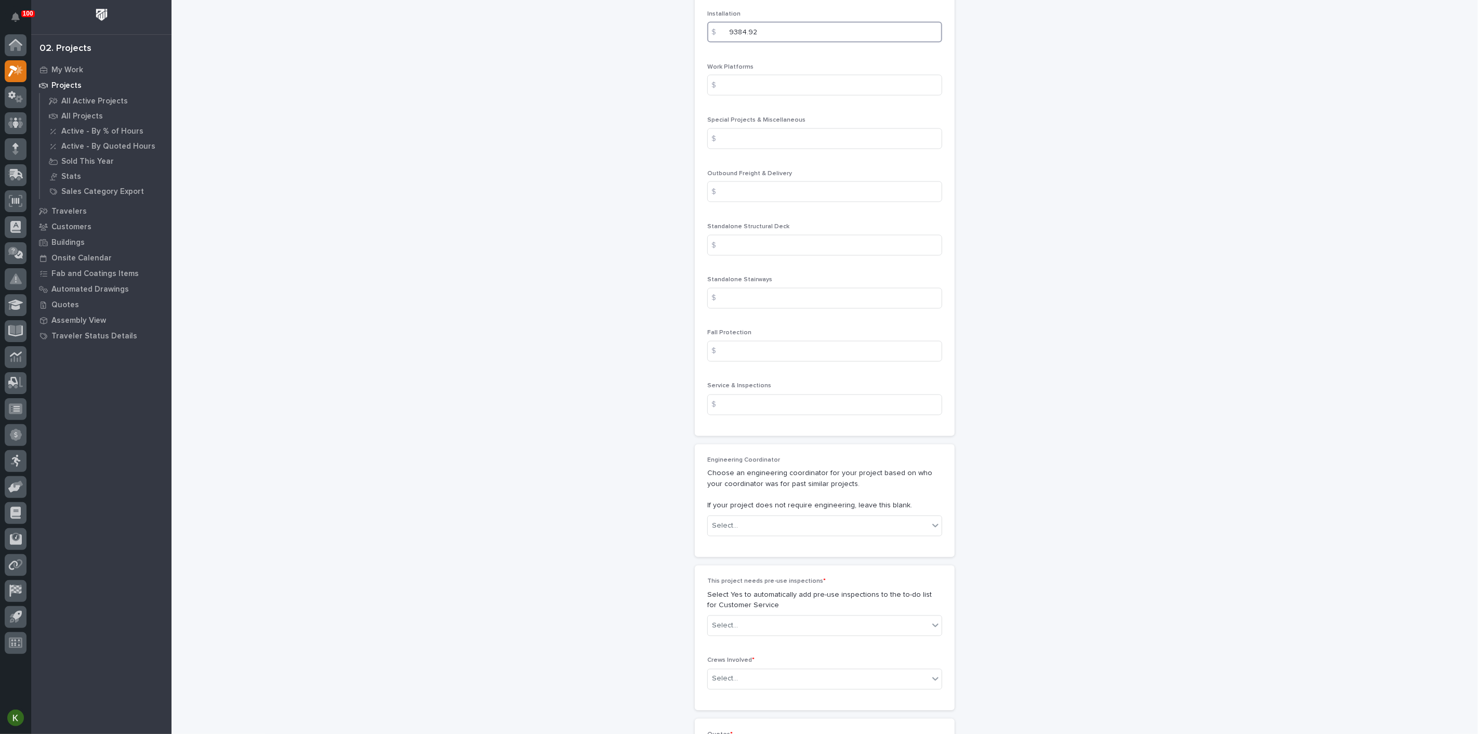
scroll to position [1386, 0]
type input "9384.92"
click at [751, 148] on input at bounding box center [824, 137] width 235 height 21
type input "12953.13"
click at [739, 201] on input at bounding box center [824, 190] width 235 height 21
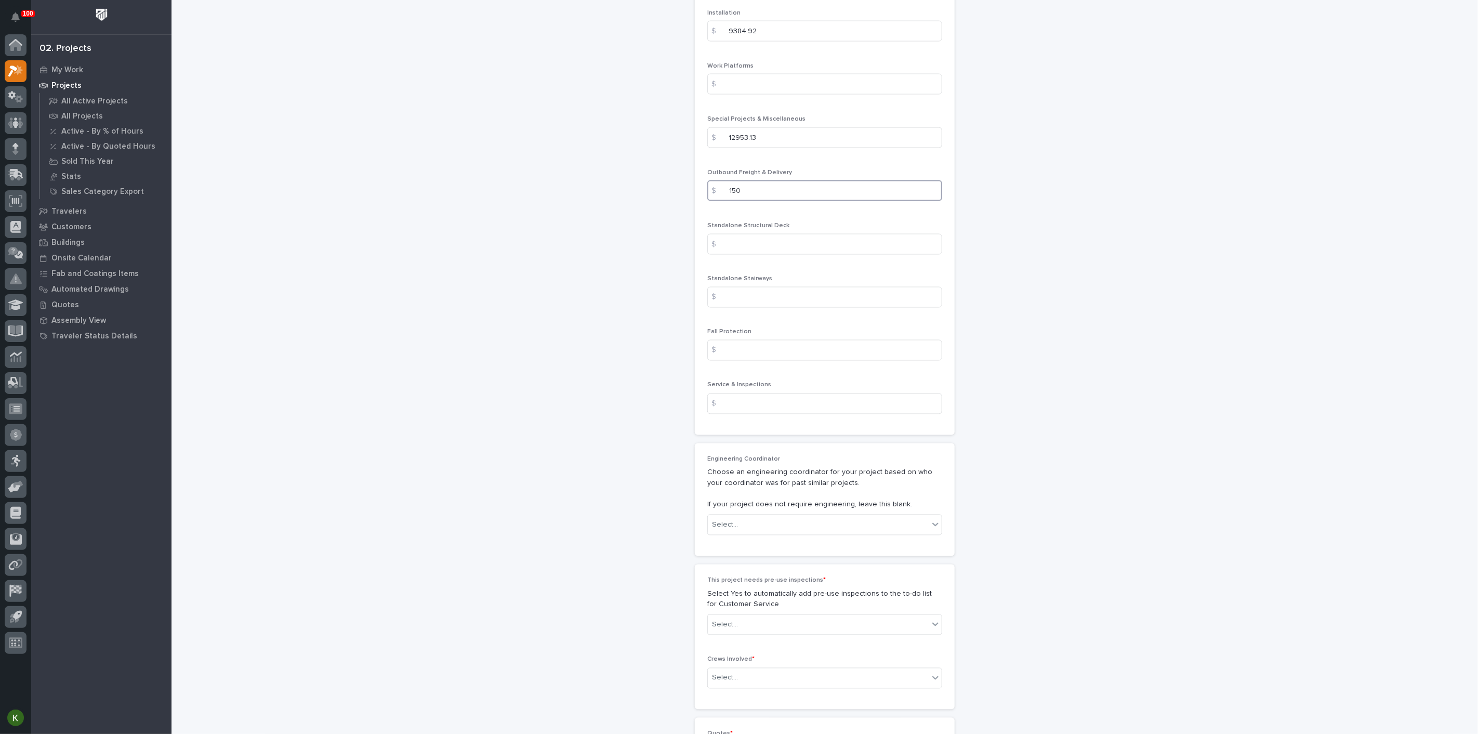
scroll to position [1443, 0]
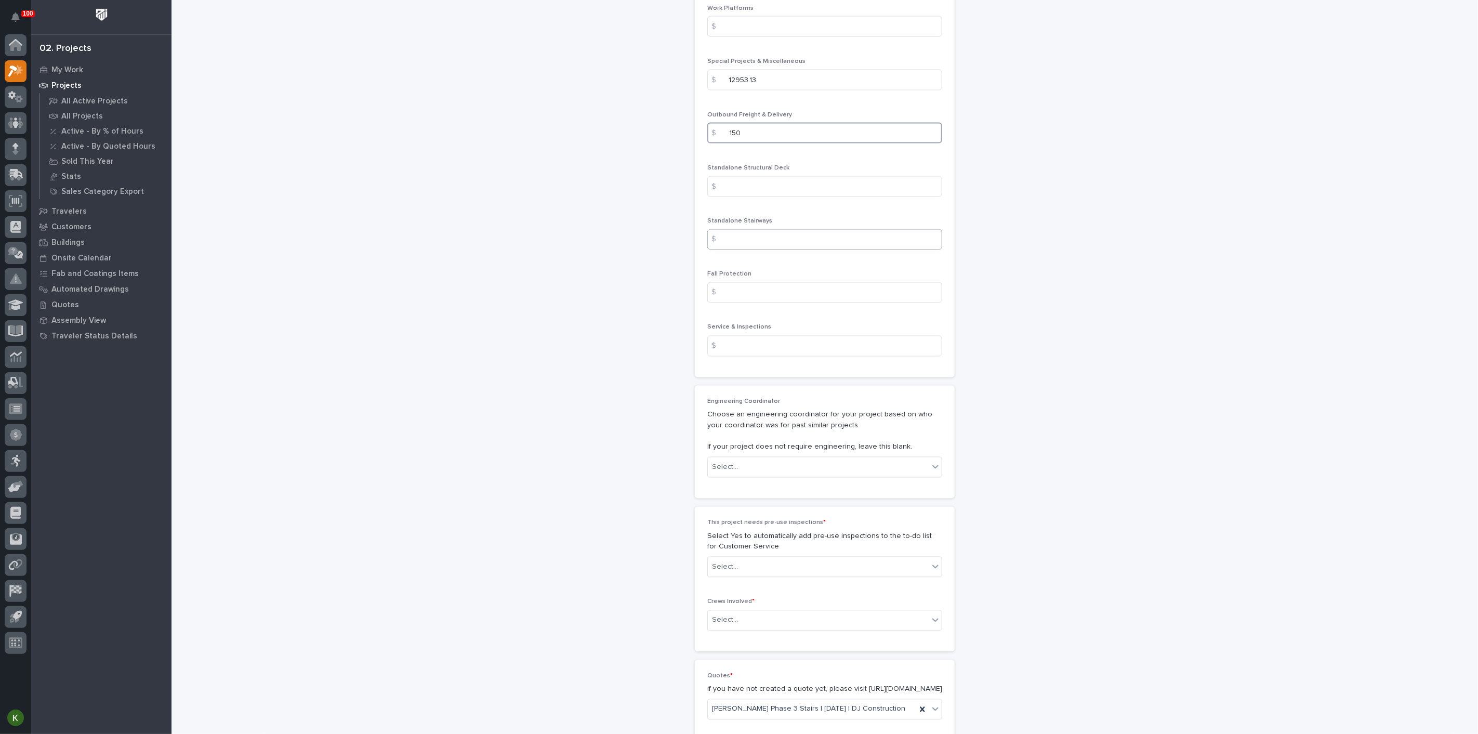
type input "150"
click at [738, 250] on input at bounding box center [824, 239] width 235 height 21
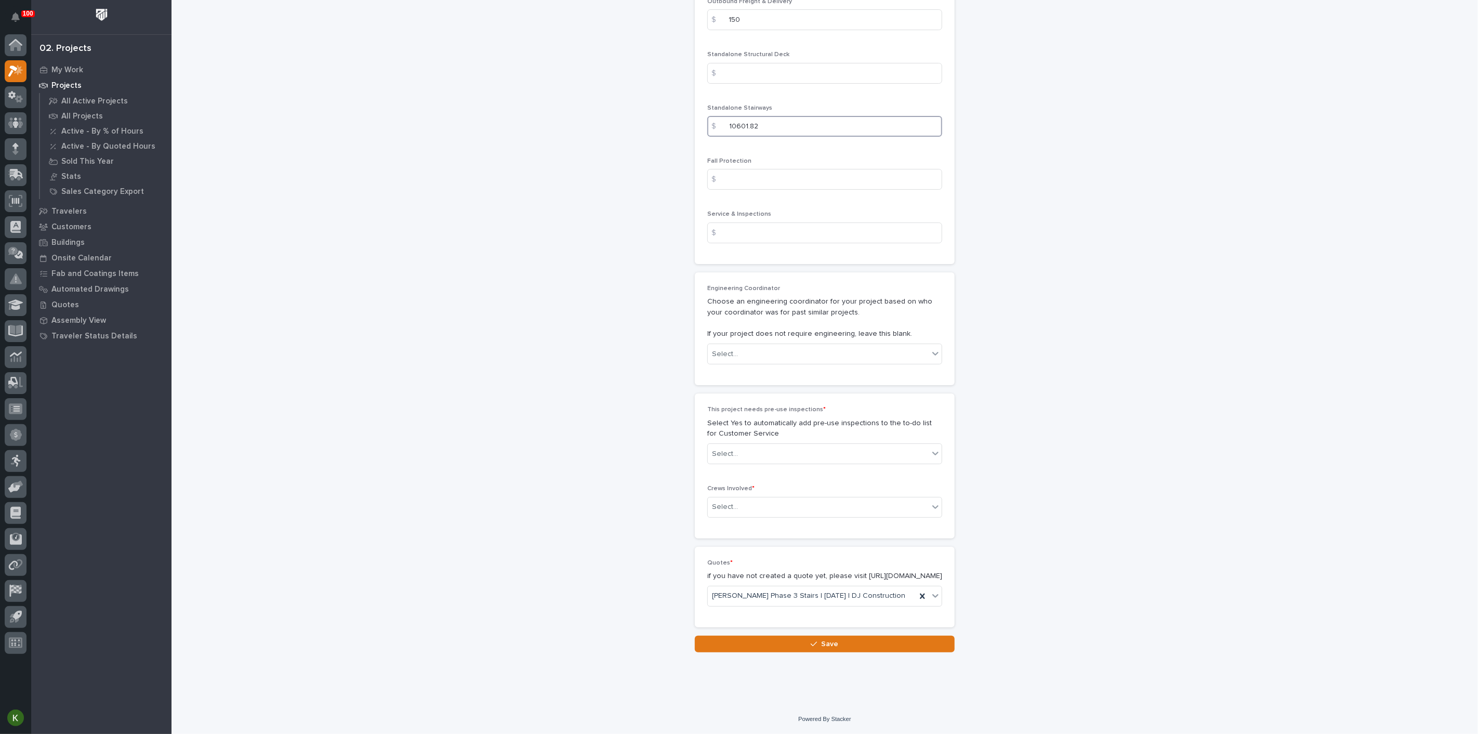
scroll to position [1790, 0]
type input "10601.82"
click at [792, 363] on div "Select..." at bounding box center [818, 354] width 221 height 17
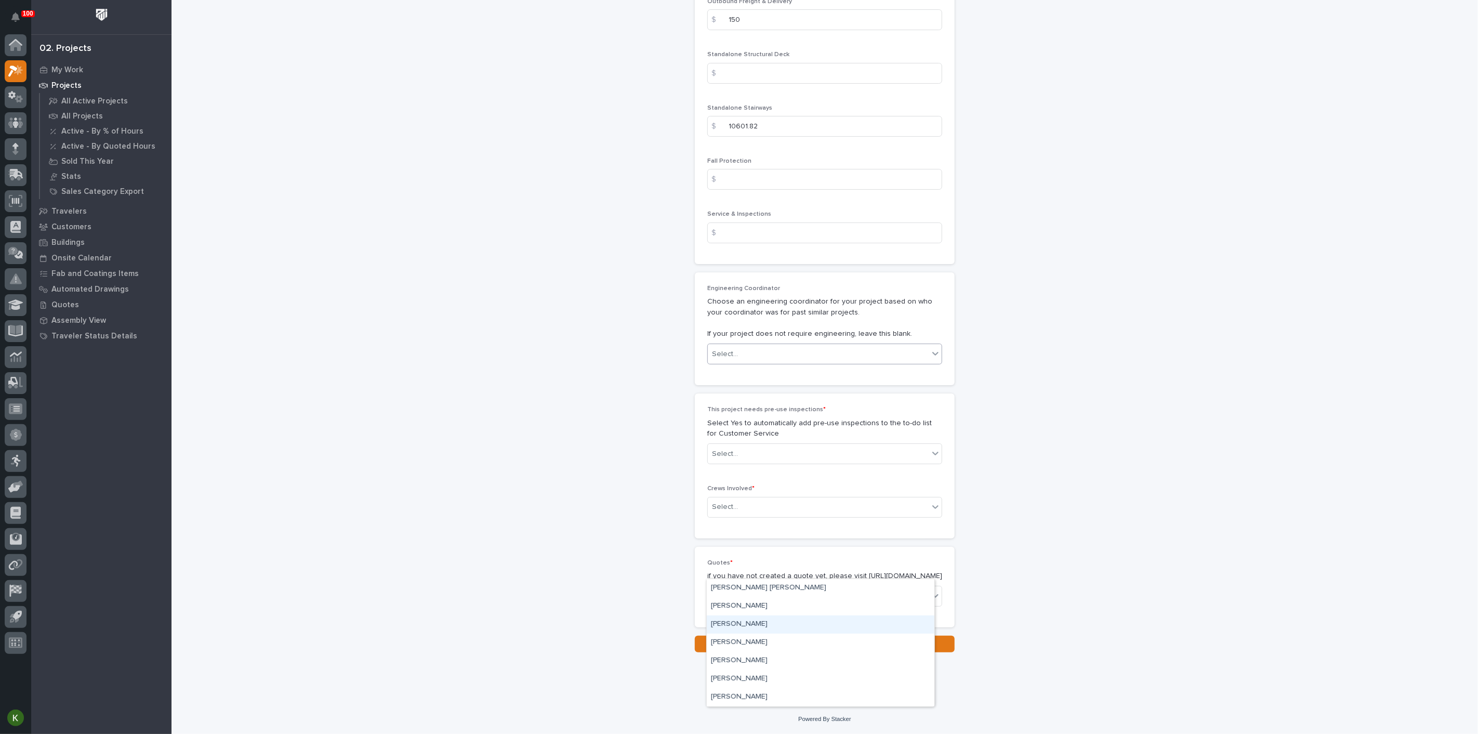
scroll to position [1848, 0]
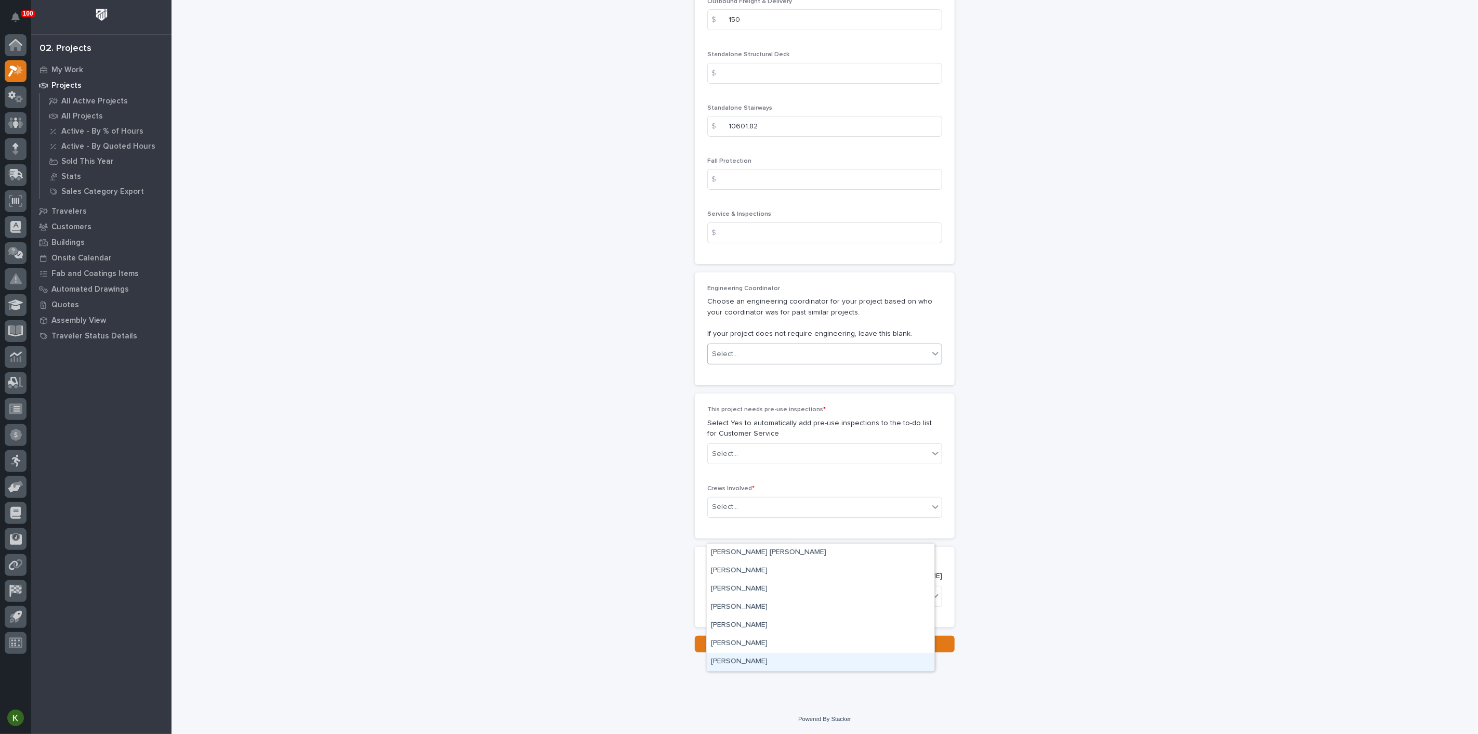
click at [795, 659] on div "Wynne Hochstetler" at bounding box center [821, 662] width 228 height 18
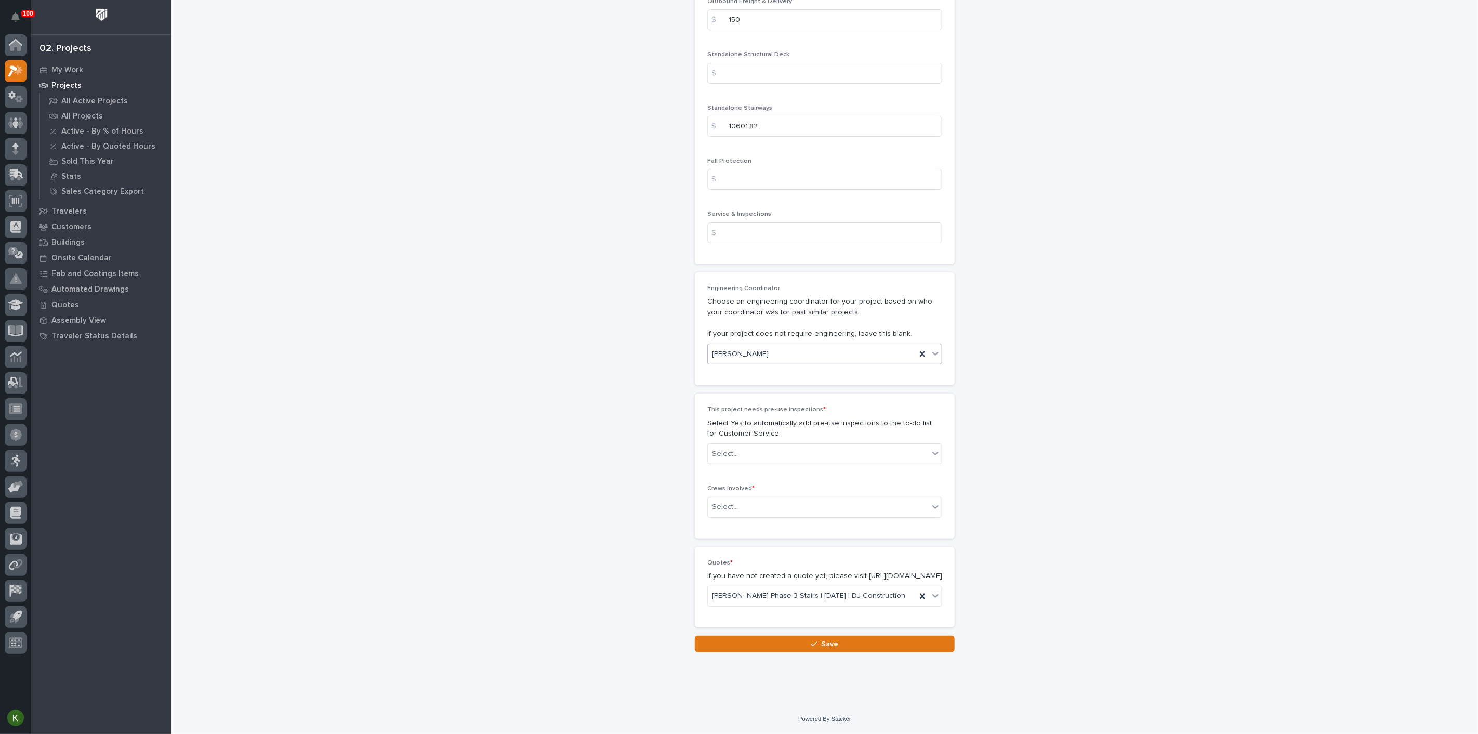
scroll to position [1963, 0]
click at [793, 463] on div "Select..." at bounding box center [818, 453] width 221 height 17
click at [784, 574] on div "No" at bounding box center [821, 575] width 228 height 18
click at [783, 516] on div "Select..." at bounding box center [818, 506] width 221 height 17
click at [772, 622] on div "Production" at bounding box center [821, 618] width 228 height 18
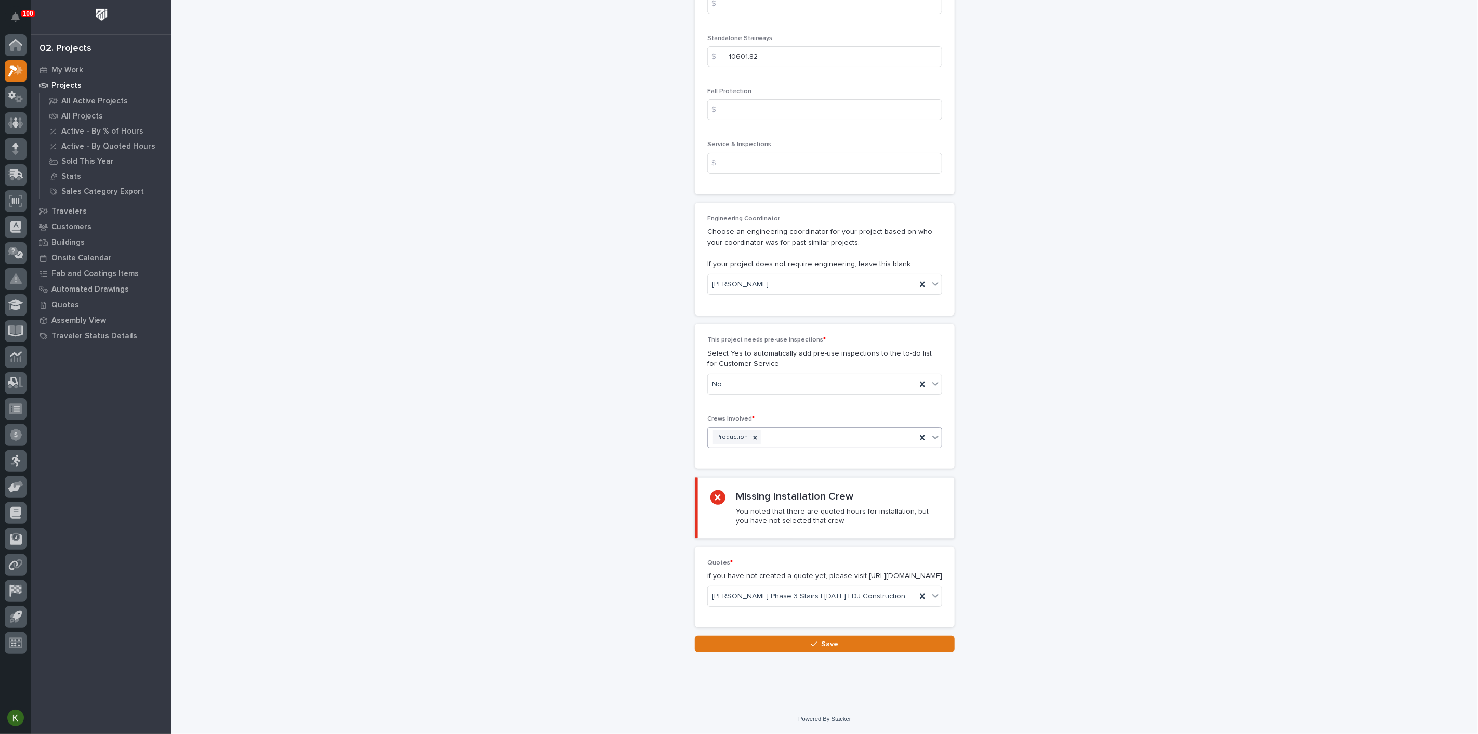
click at [802, 447] on div "Production" at bounding box center [812, 437] width 208 height 18
click at [796, 615] on div "Installation" at bounding box center [821, 619] width 228 height 18
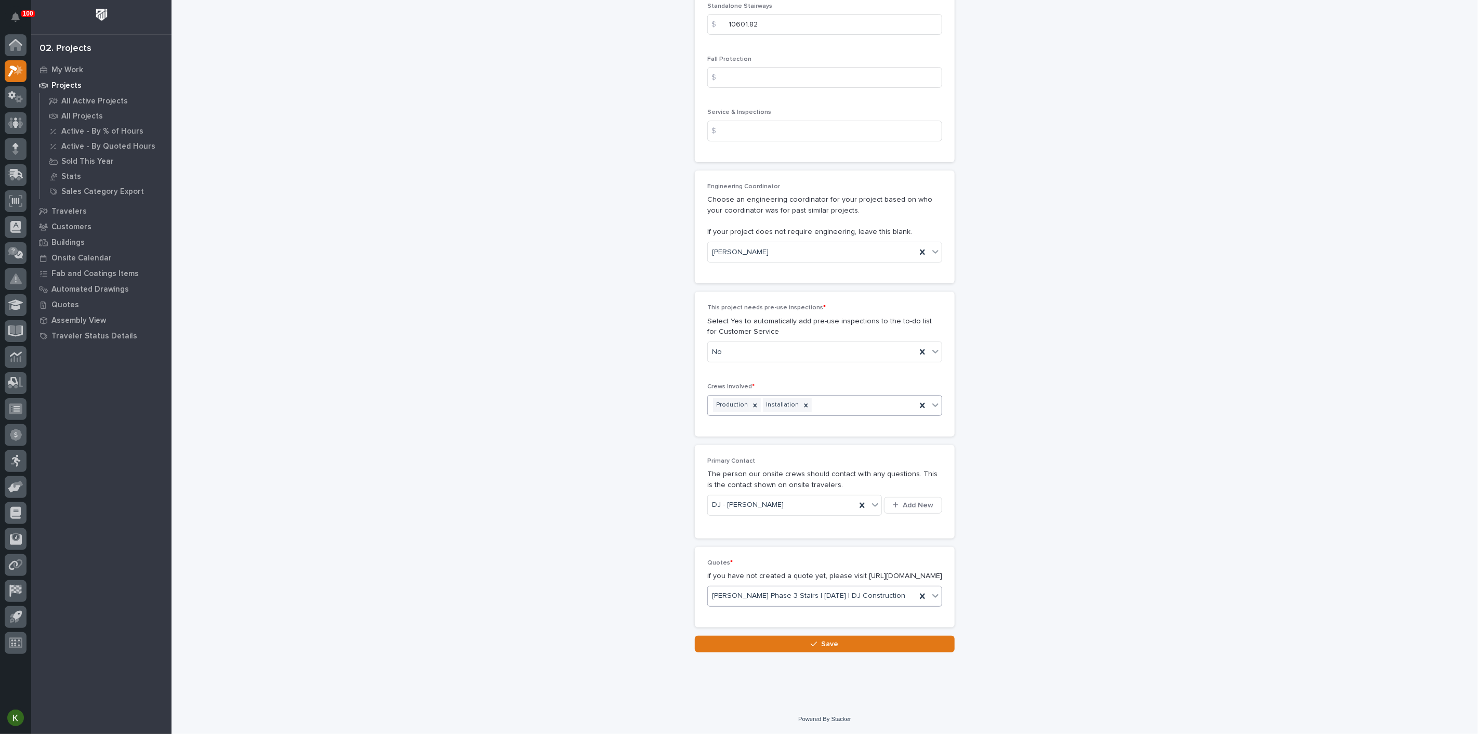
scroll to position [2243, 0]
click at [790, 640] on button "Save" at bounding box center [825, 644] width 260 height 17
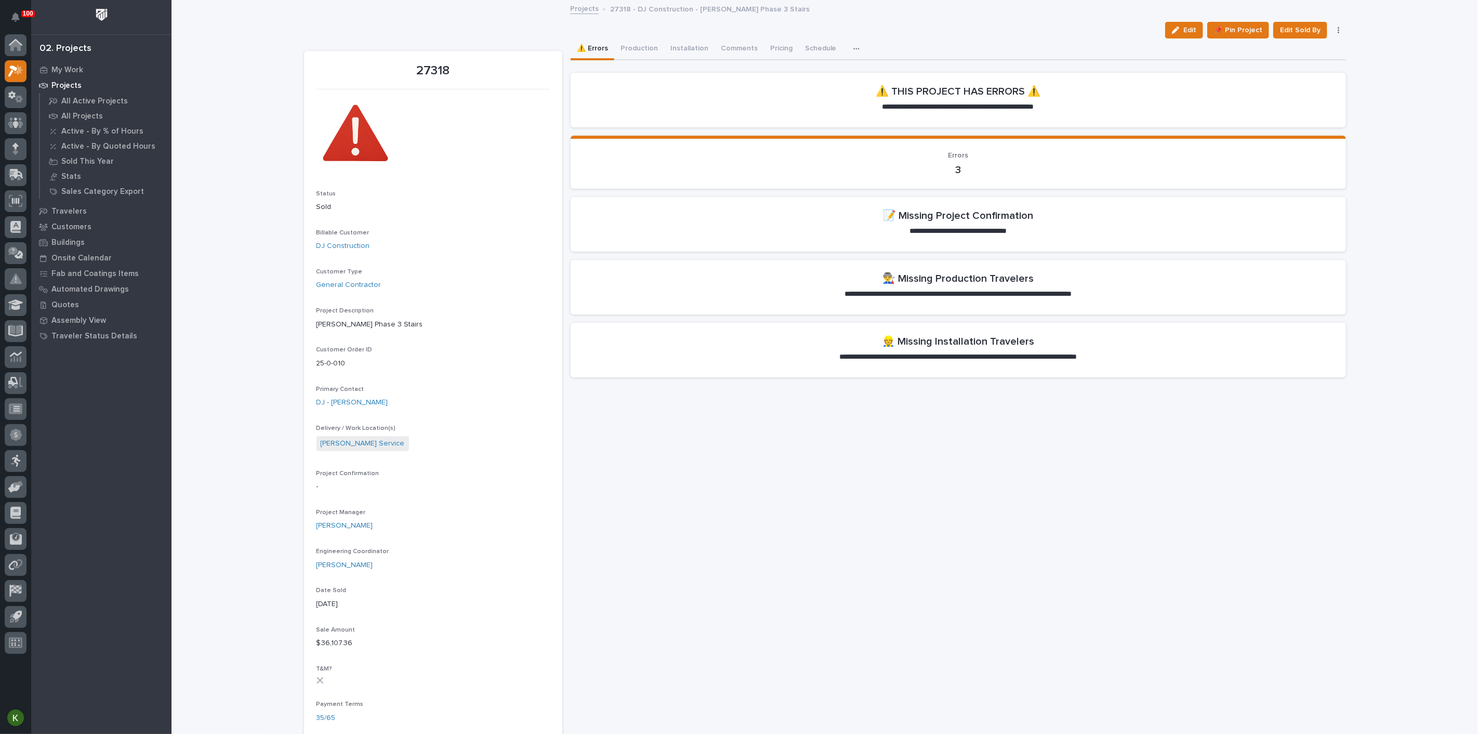
drag, startPoint x: 1167, startPoint y: 34, endPoint x: 922, endPoint y: 327, distance: 382.7
click at [1167, 34] on button "Edit" at bounding box center [1184, 30] width 38 height 17
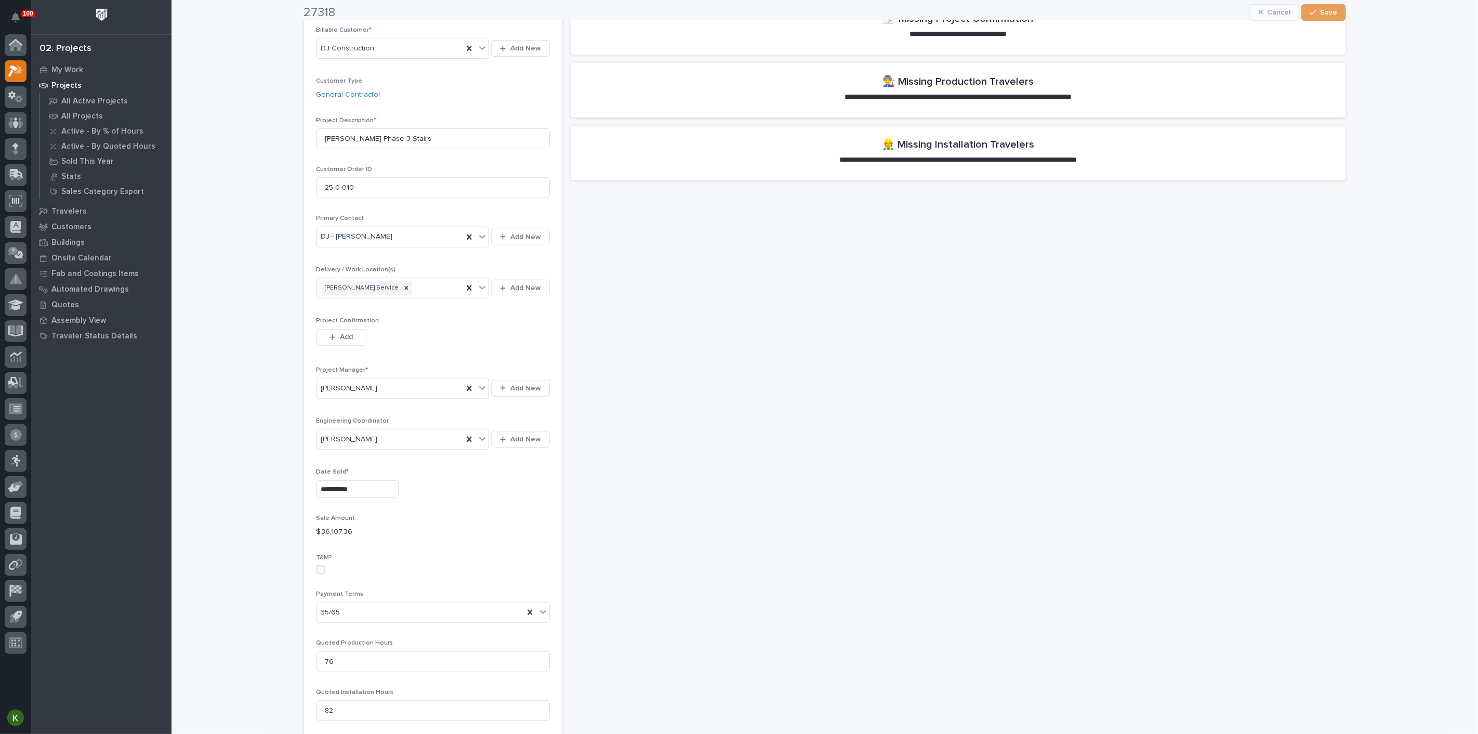
scroll to position [231, 0]
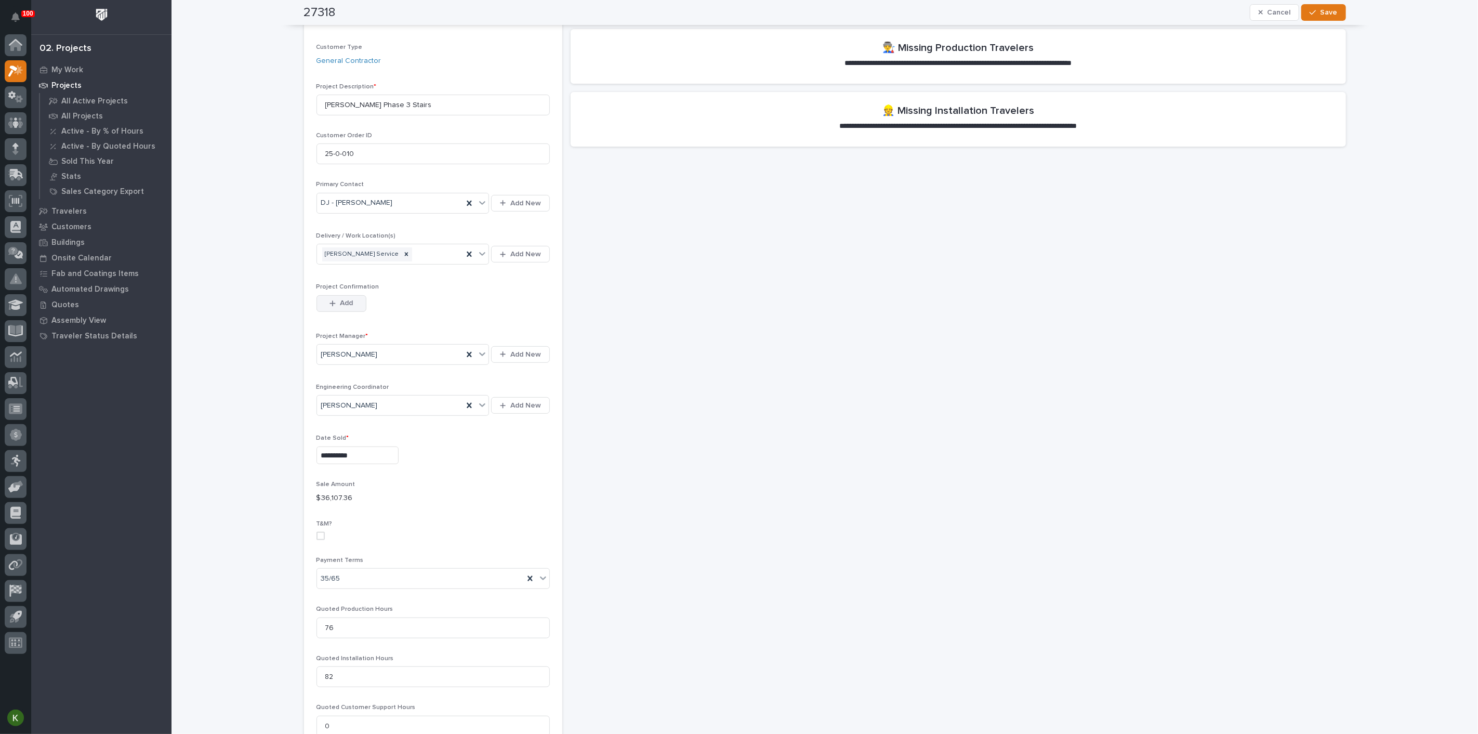
click at [347, 308] on span "Add" at bounding box center [346, 302] width 13 height 9
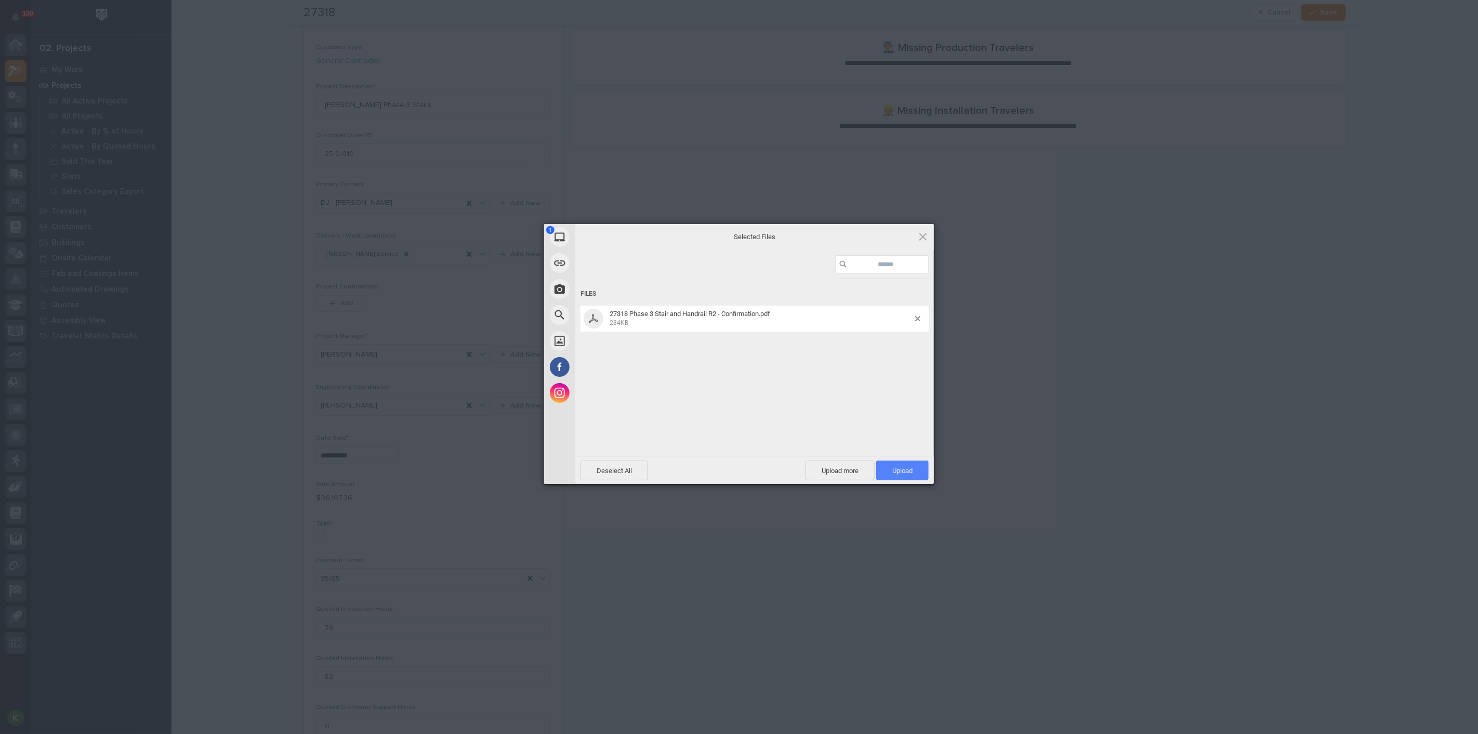
click at [903, 468] on span "Upload 1" at bounding box center [902, 471] width 20 height 8
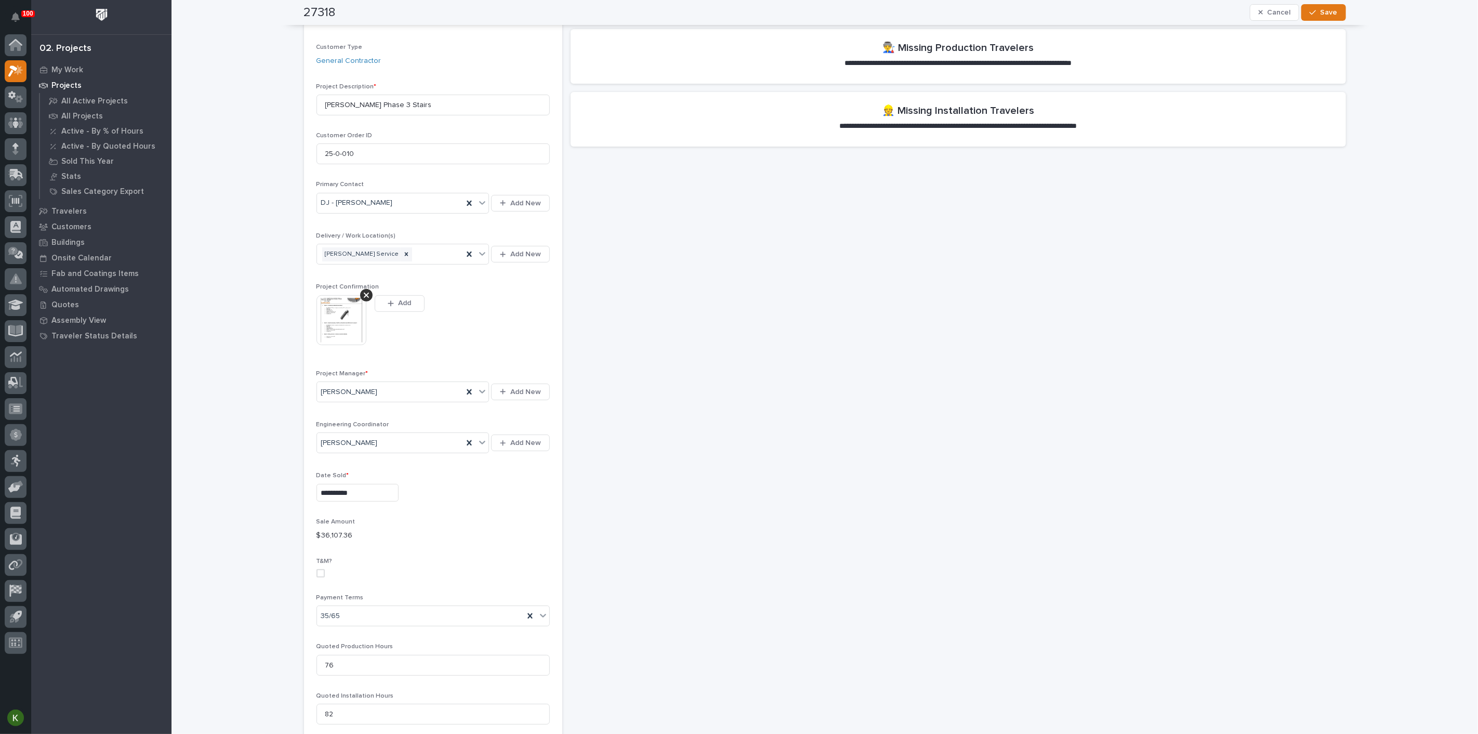
scroll to position [250, 0]
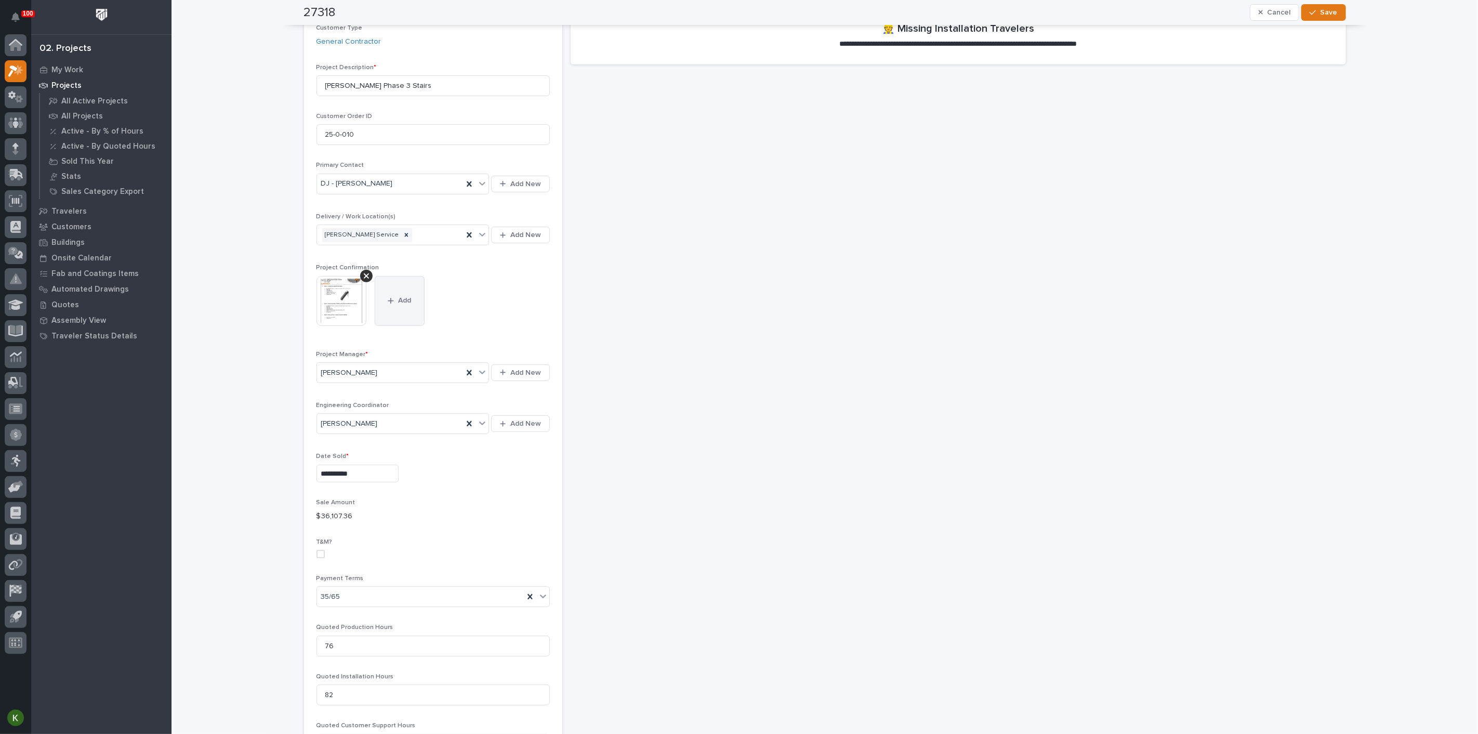
click at [403, 305] on span "Add" at bounding box center [404, 300] width 13 height 9
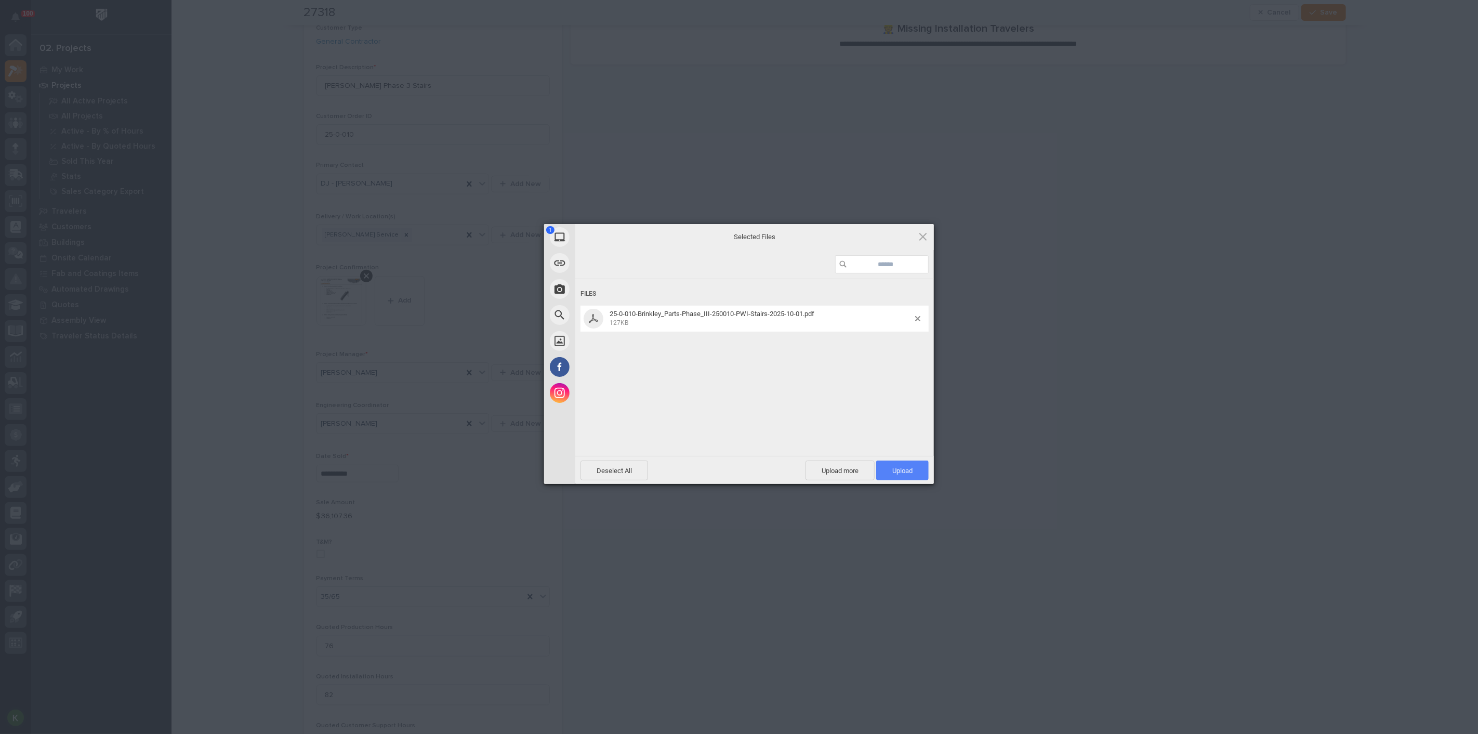
click at [896, 472] on span "Upload 1" at bounding box center [902, 471] width 20 height 8
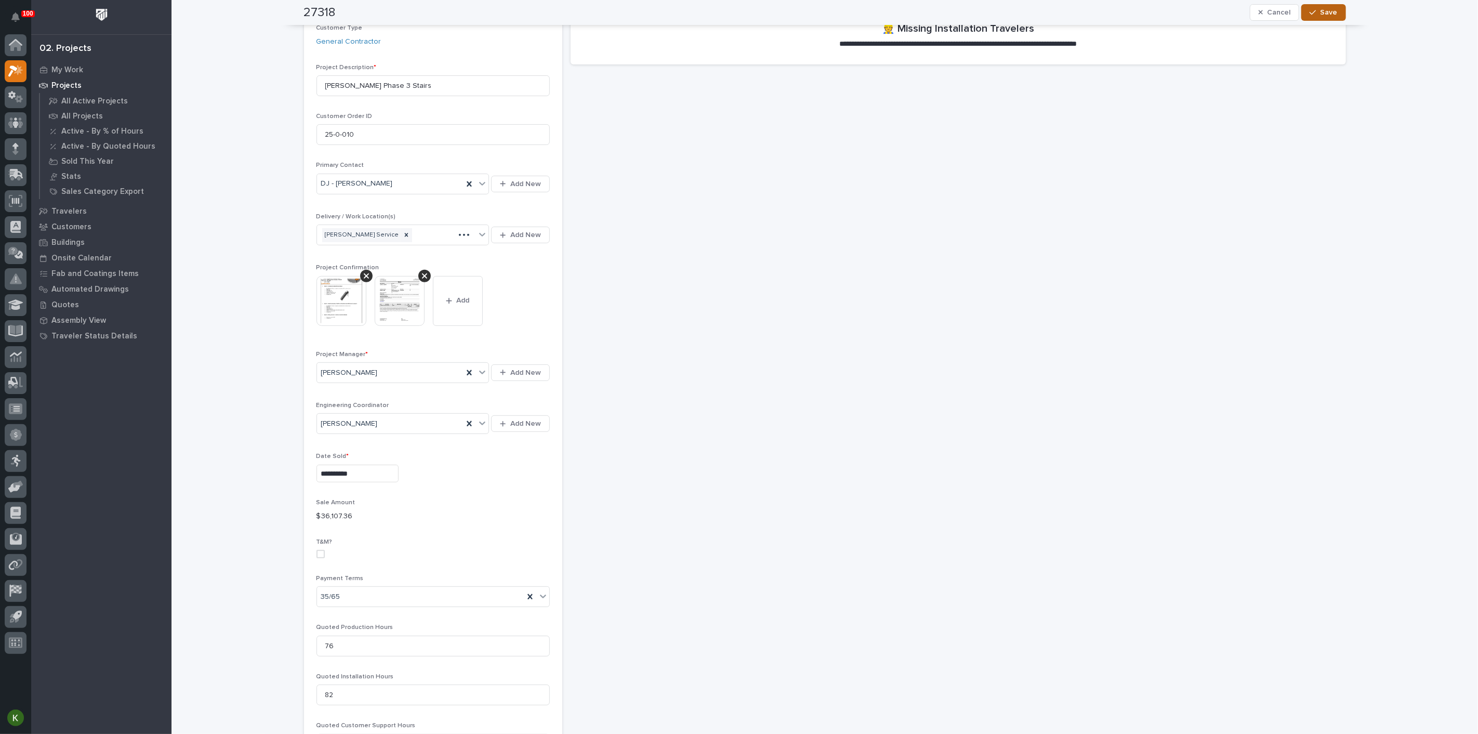
click at [1321, 15] on span "Save" at bounding box center [1329, 12] width 17 height 9
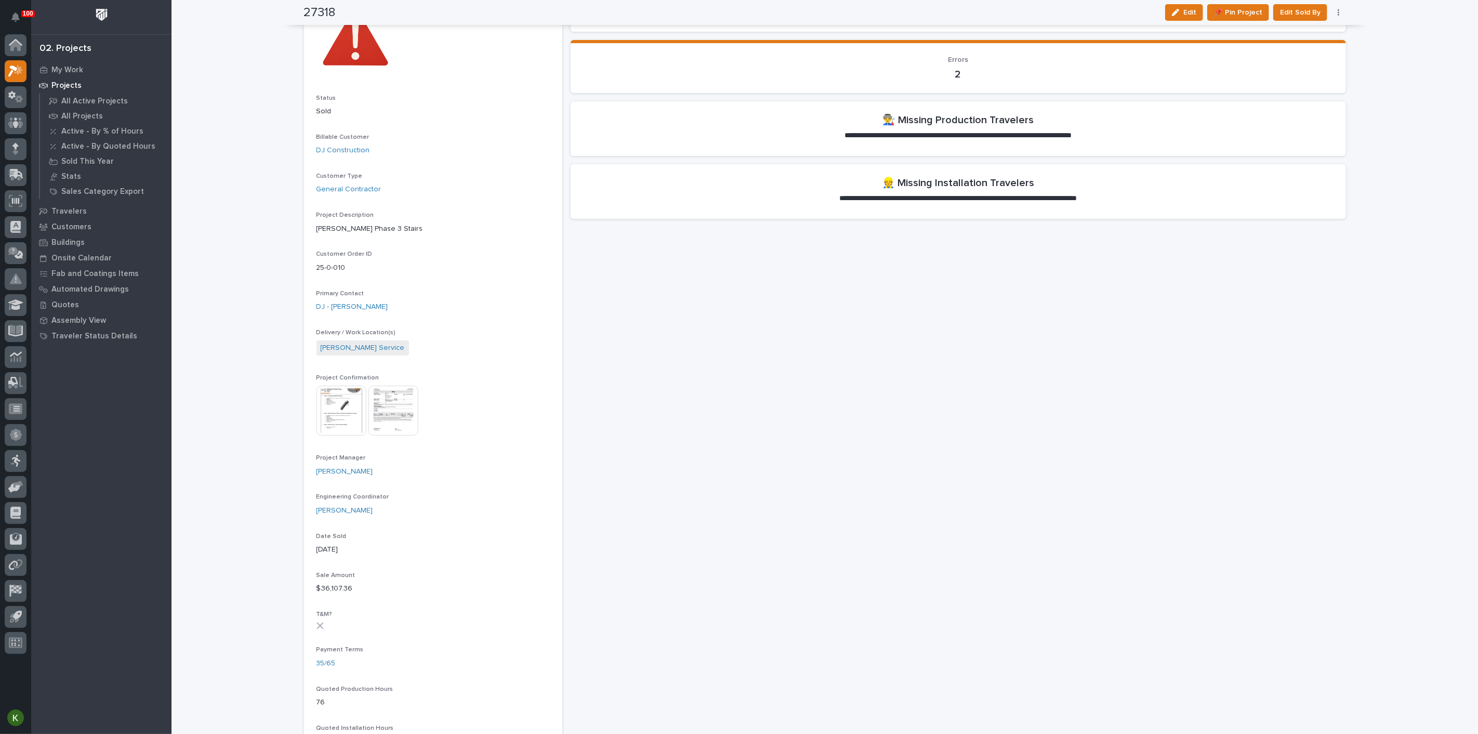
scroll to position [0, 0]
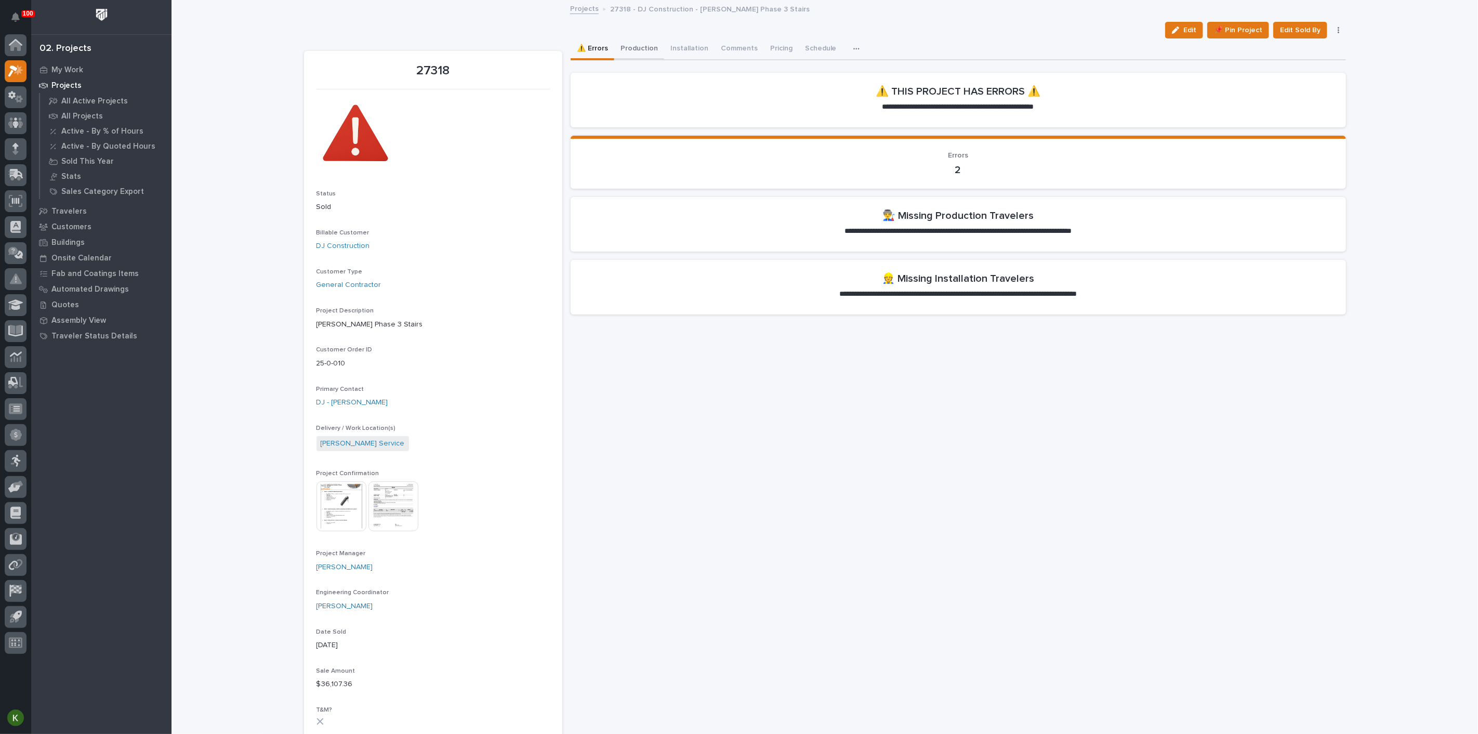
click at [651, 60] on button "Production" at bounding box center [639, 49] width 50 height 22
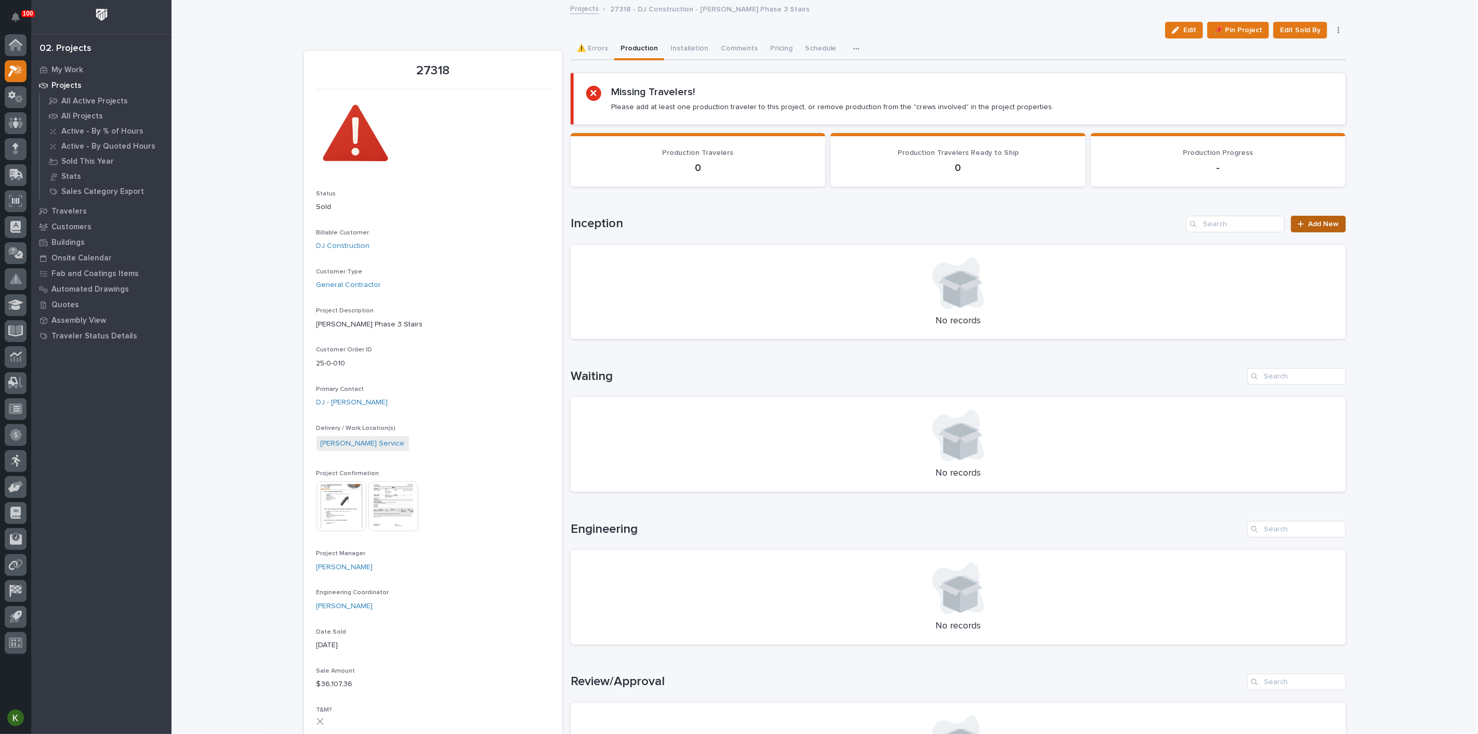
click at [1309, 228] on span "Add New" at bounding box center [1324, 223] width 31 height 7
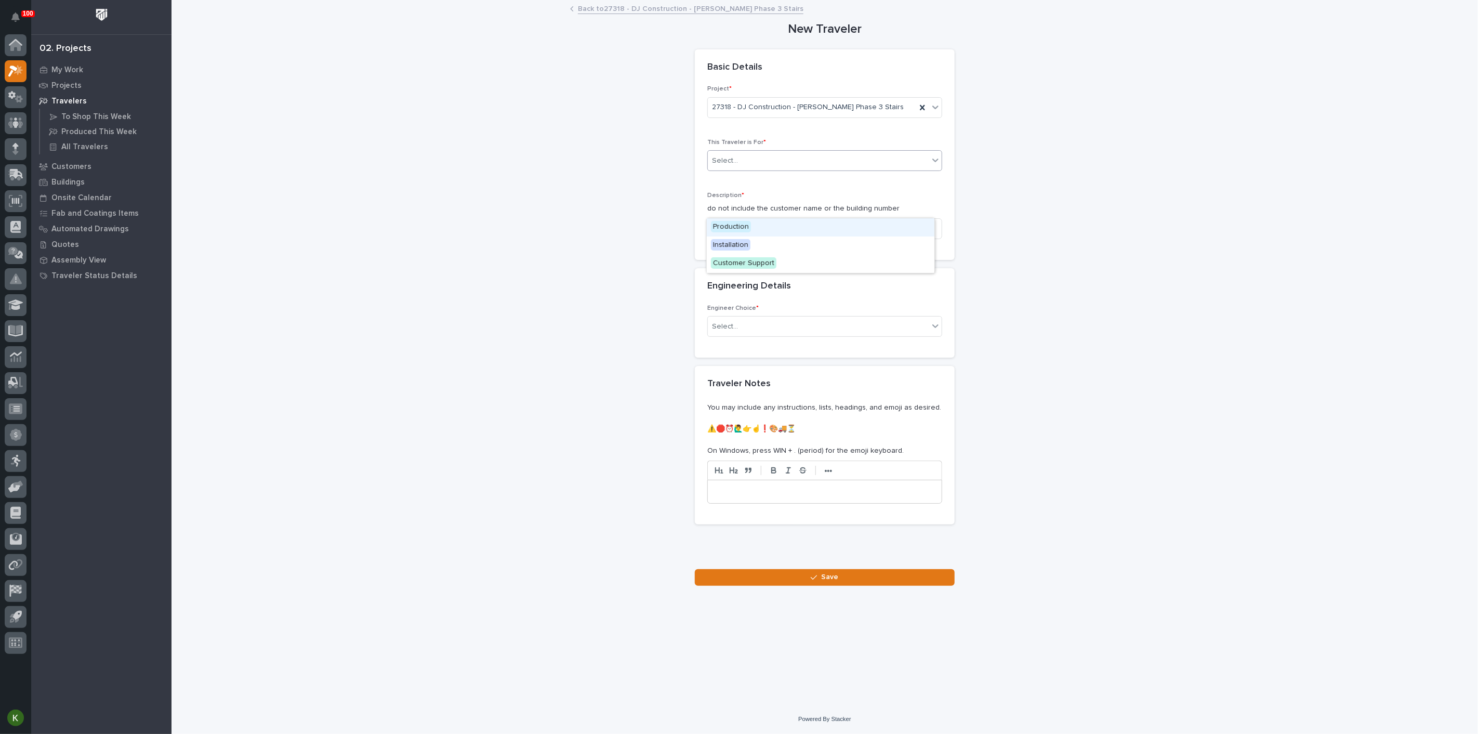
click at [929, 169] on div at bounding box center [935, 160] width 12 height 19
click at [910, 229] on div "Production" at bounding box center [821, 227] width 228 height 18
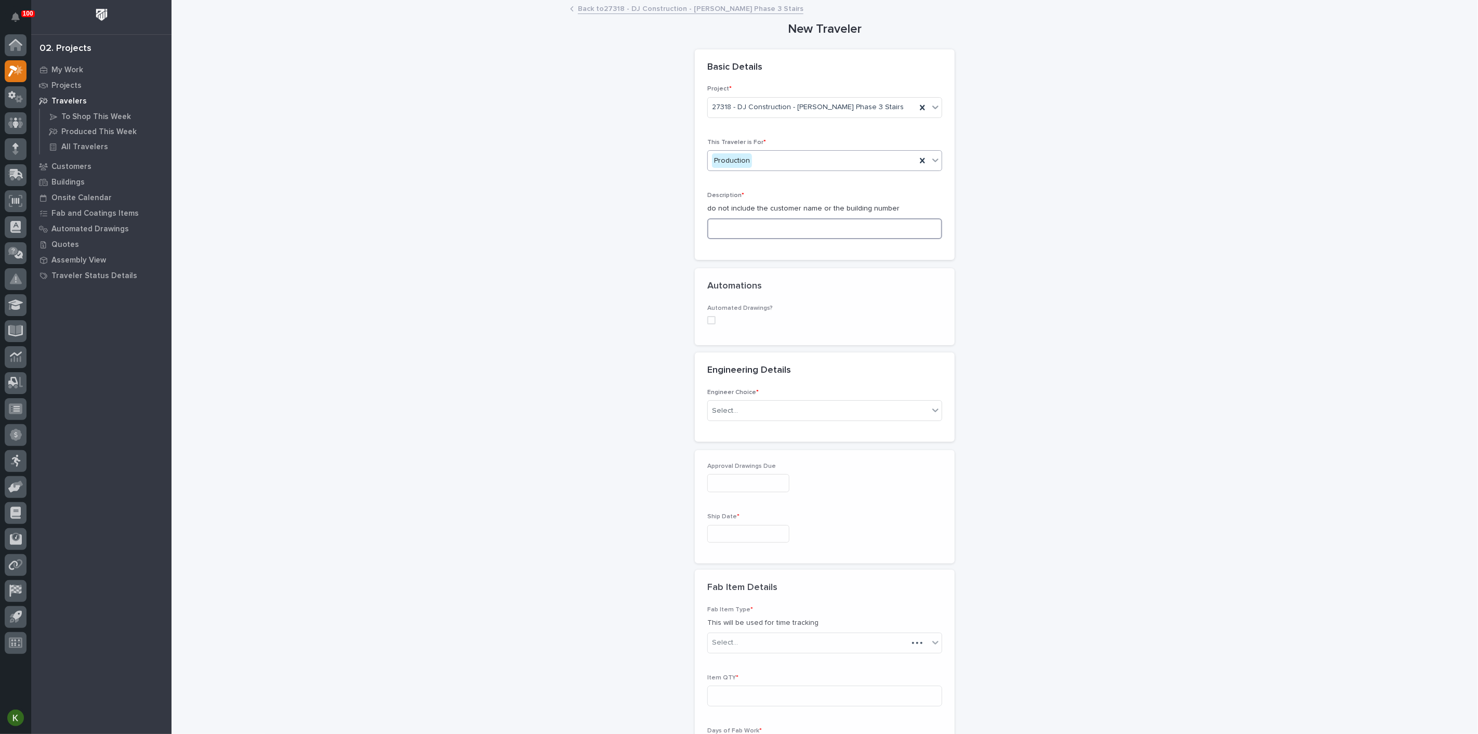
click at [823, 239] on input at bounding box center [824, 228] width 235 height 21
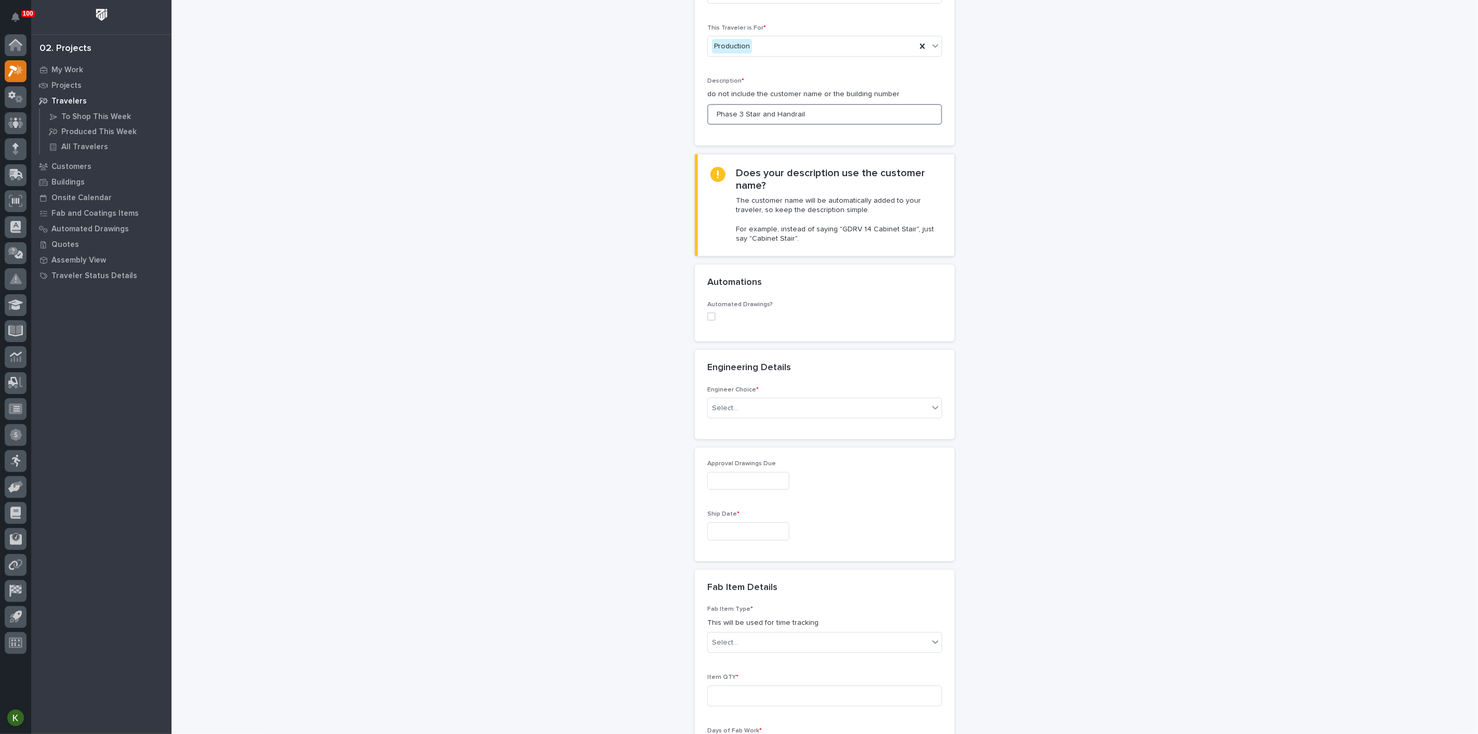
scroll to position [115, 0]
type input "Phase 3 Stair and Handrail"
click at [764, 416] on div "Select..." at bounding box center [818, 407] width 221 height 17
click at [785, 596] on div "I want my coordinator to choose an engineer" at bounding box center [821, 591] width 228 height 18
click at [759, 483] on input "text" at bounding box center [758, 479] width 1 height 9
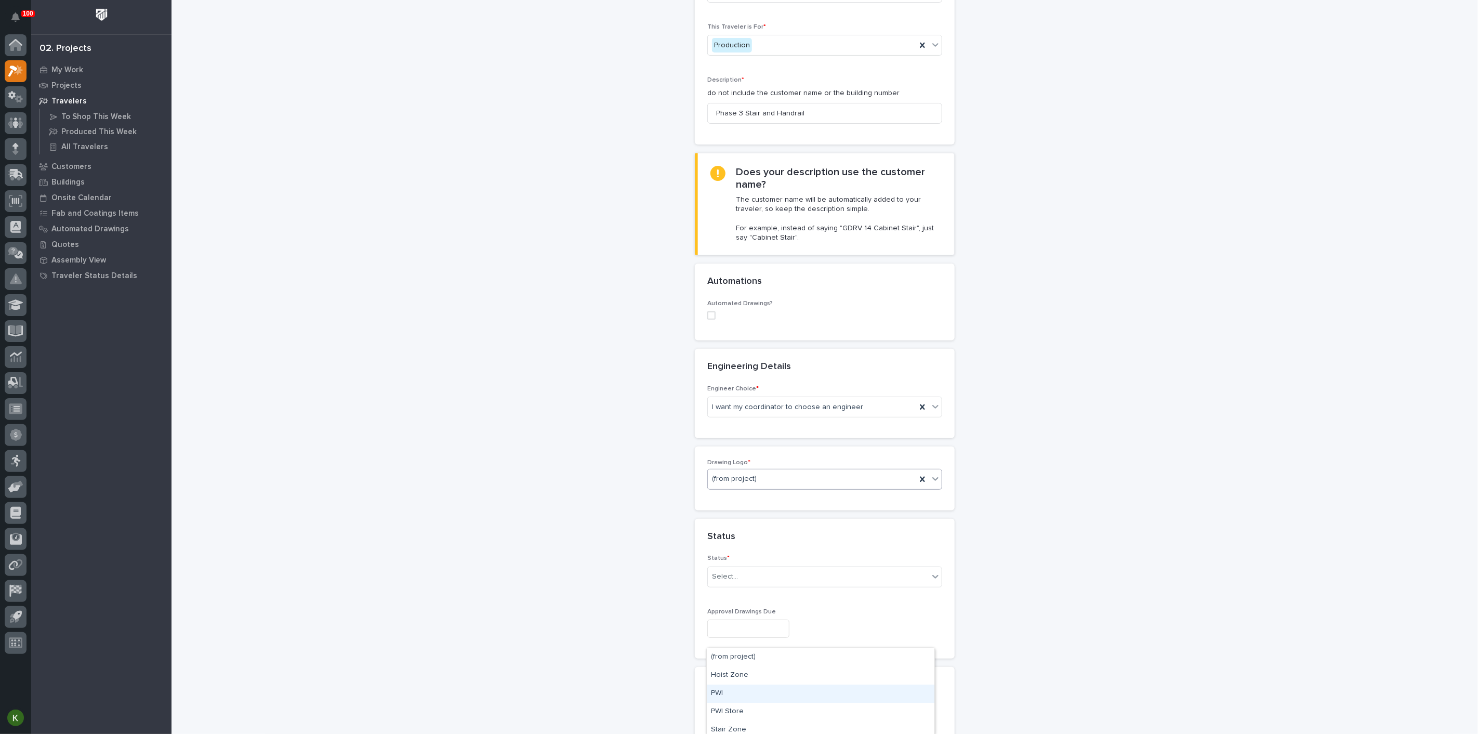
click at [759, 692] on div "PWI" at bounding box center [821, 694] width 228 height 18
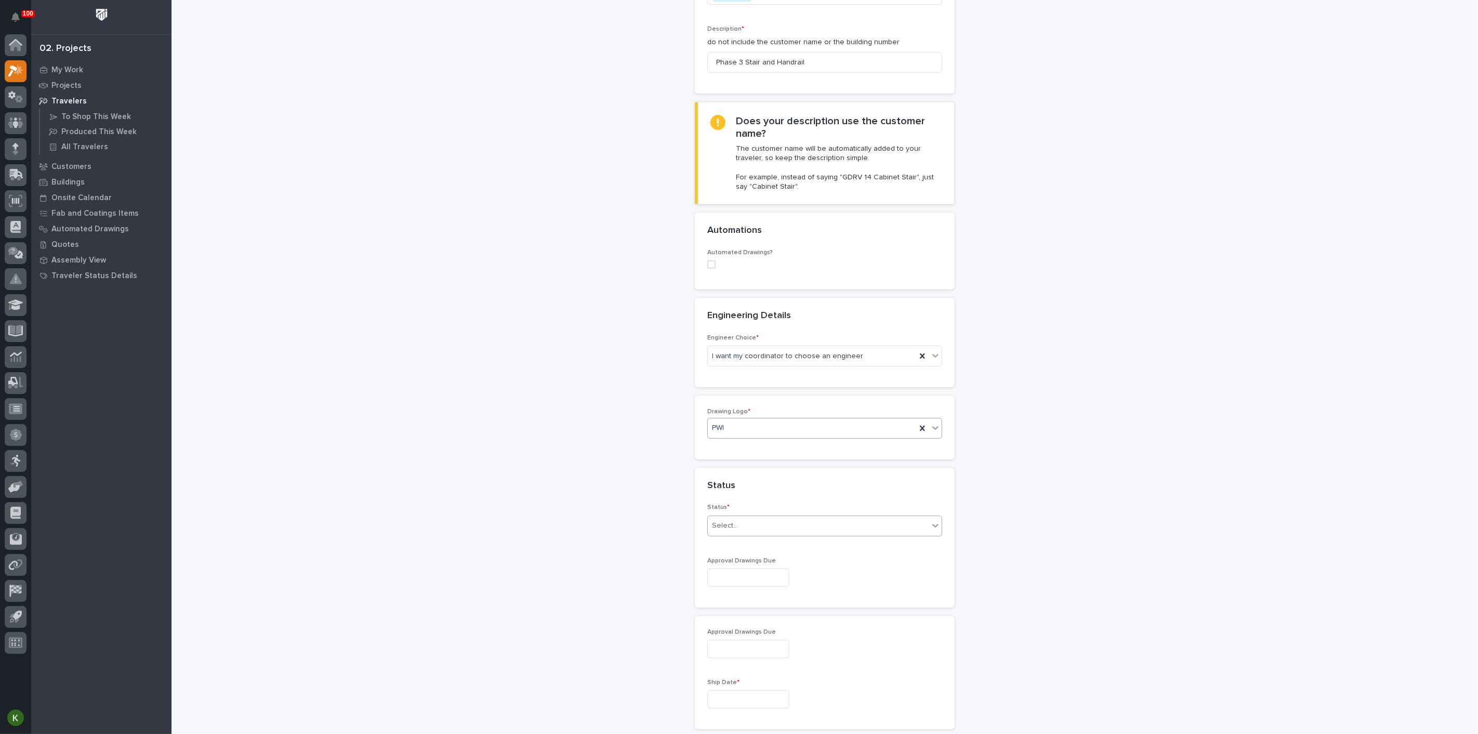
scroll to position [288, 0]
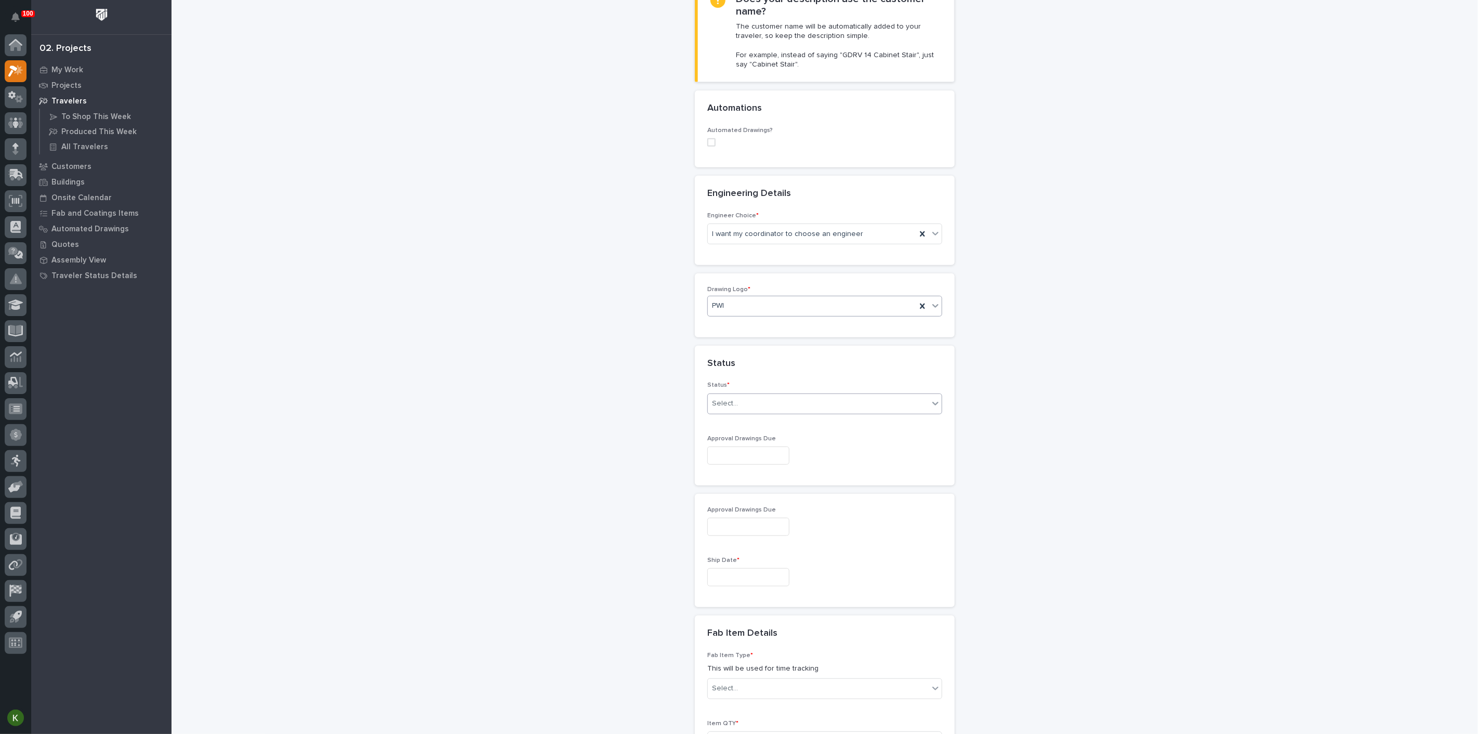
click at [769, 412] on div "Select..." at bounding box center [818, 403] width 221 height 17
click at [766, 603] on div "Sold (no traveler printed)" at bounding box center [821, 601] width 228 height 18
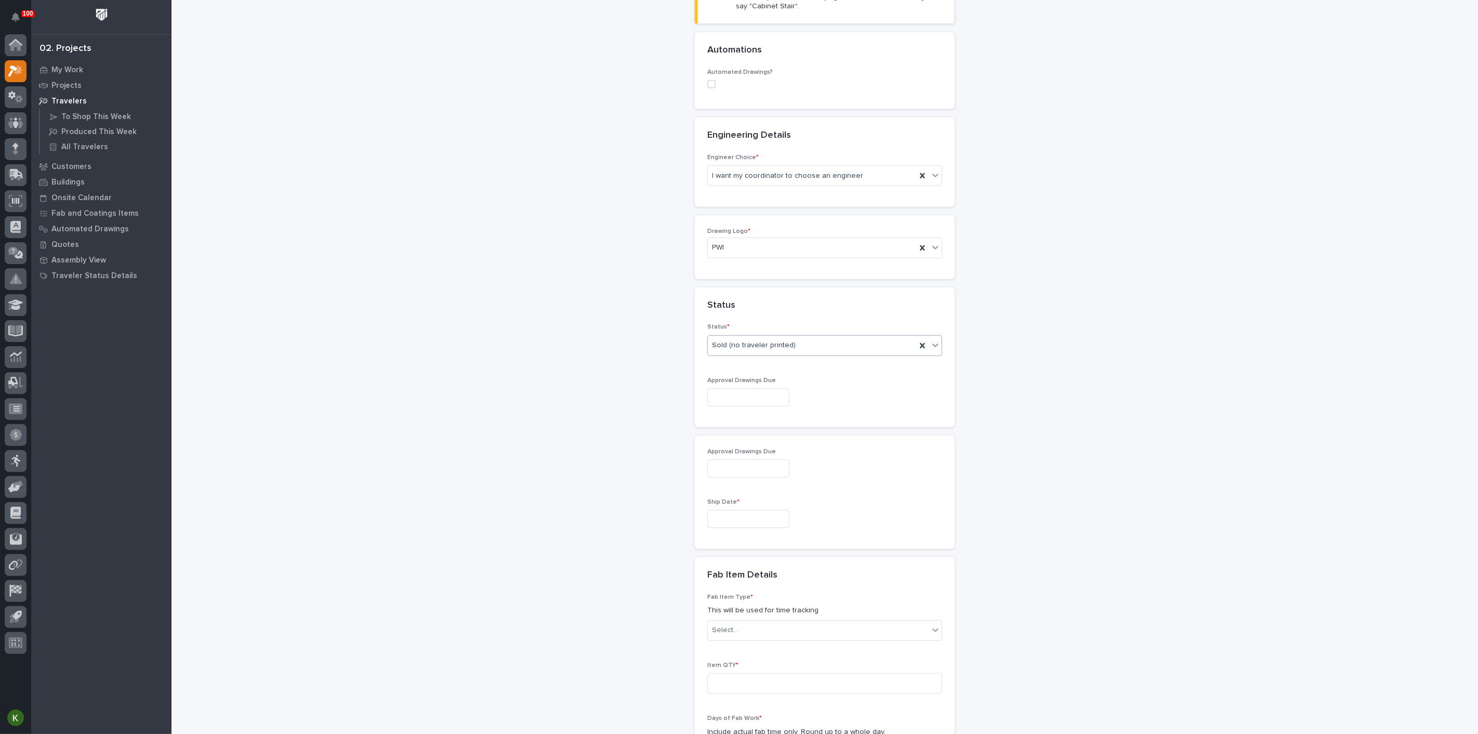
scroll to position [462, 0]
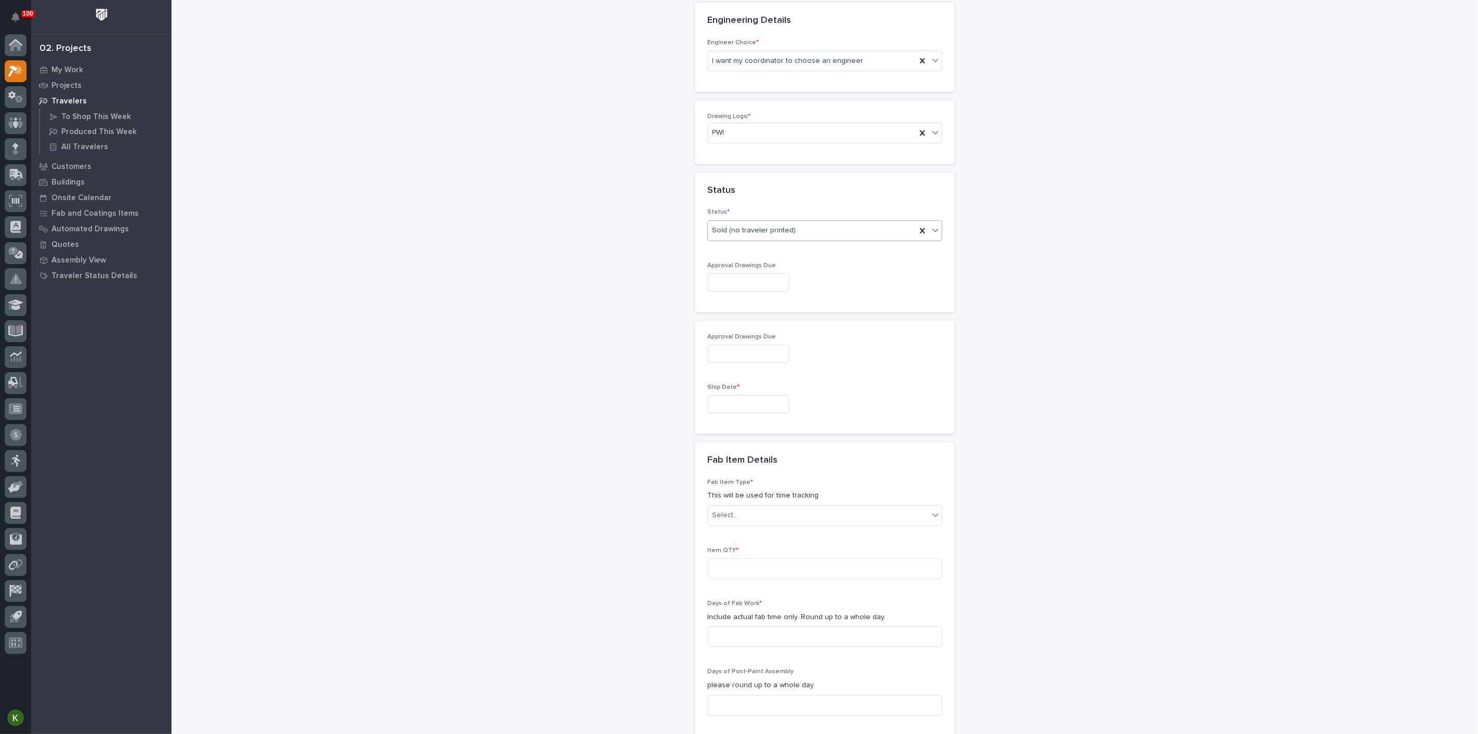
click at [743, 292] on input "text" at bounding box center [748, 282] width 82 height 18
click at [757, 409] on div "29" at bounding box center [764, 416] width 14 height 14
type input "**********"
click at [735, 413] on input "text" at bounding box center [748, 404] width 82 height 18
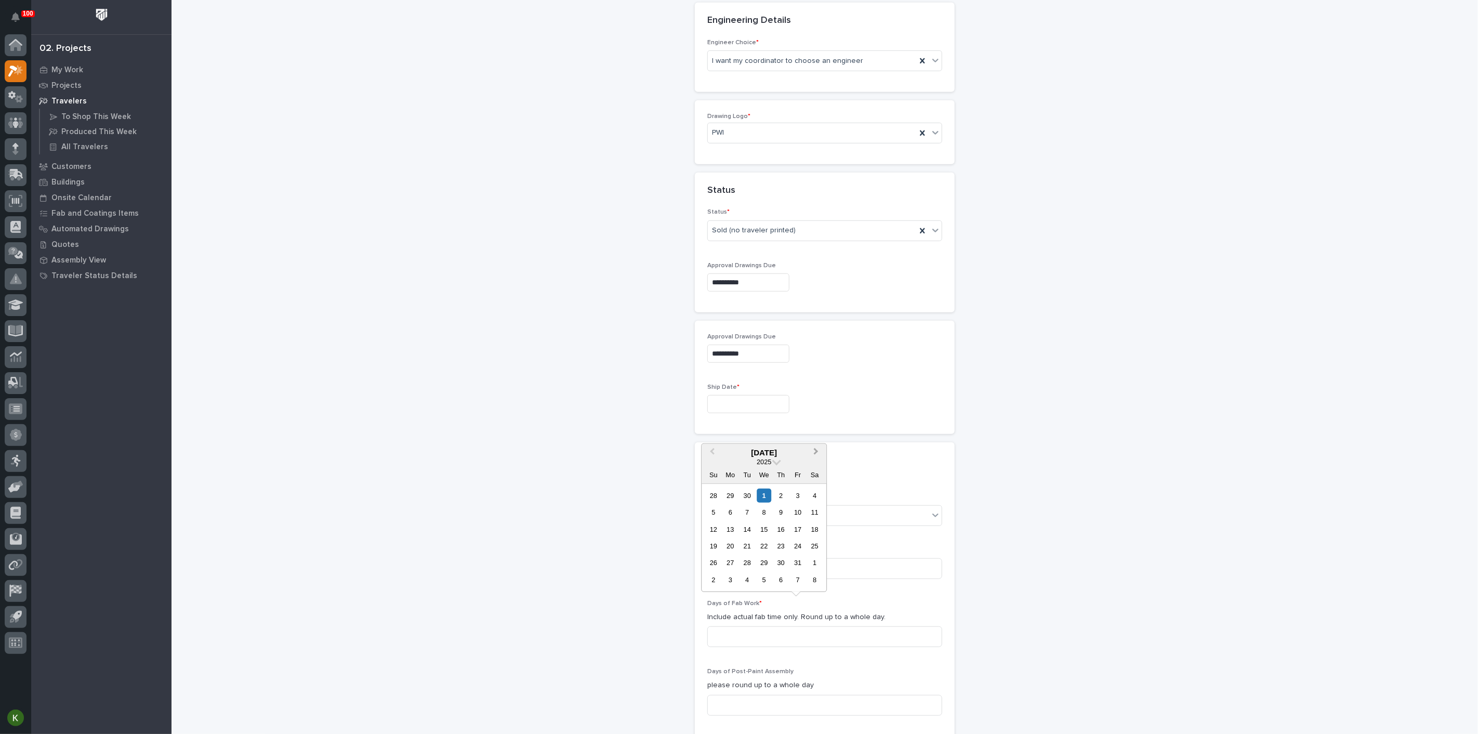
click at [816, 445] on span "Next Month" at bounding box center [816, 452] width 0 height 14
click at [757, 573] on div "3" at bounding box center [764, 580] width 14 height 14
type input "**********"
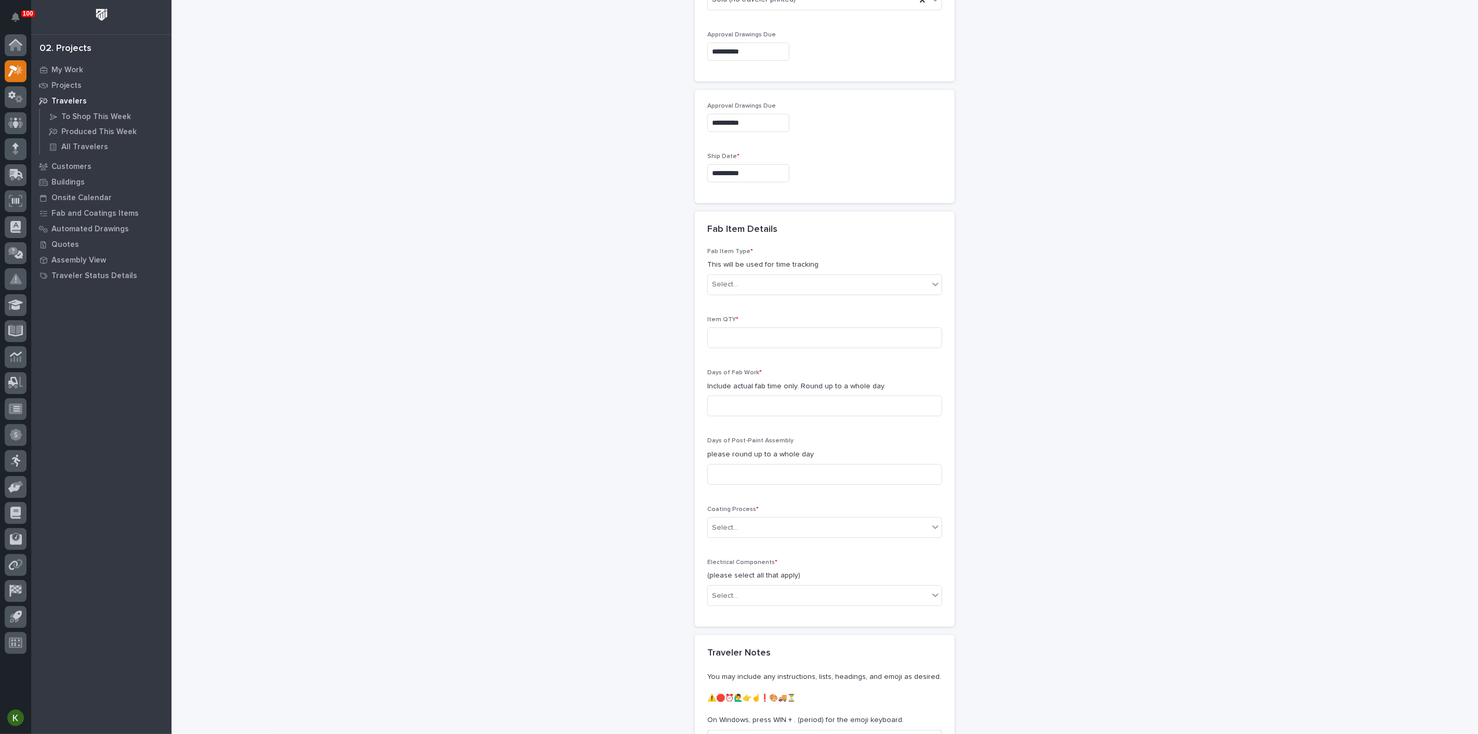
scroll to position [693, 0]
click at [774, 293] on div "Select..." at bounding box center [818, 283] width 221 height 17
click at [792, 619] on div "Stairway - Multiple Flight Package - Per Flight" at bounding box center [821, 617] width 228 height 18
click at [769, 348] on input at bounding box center [824, 337] width 235 height 21
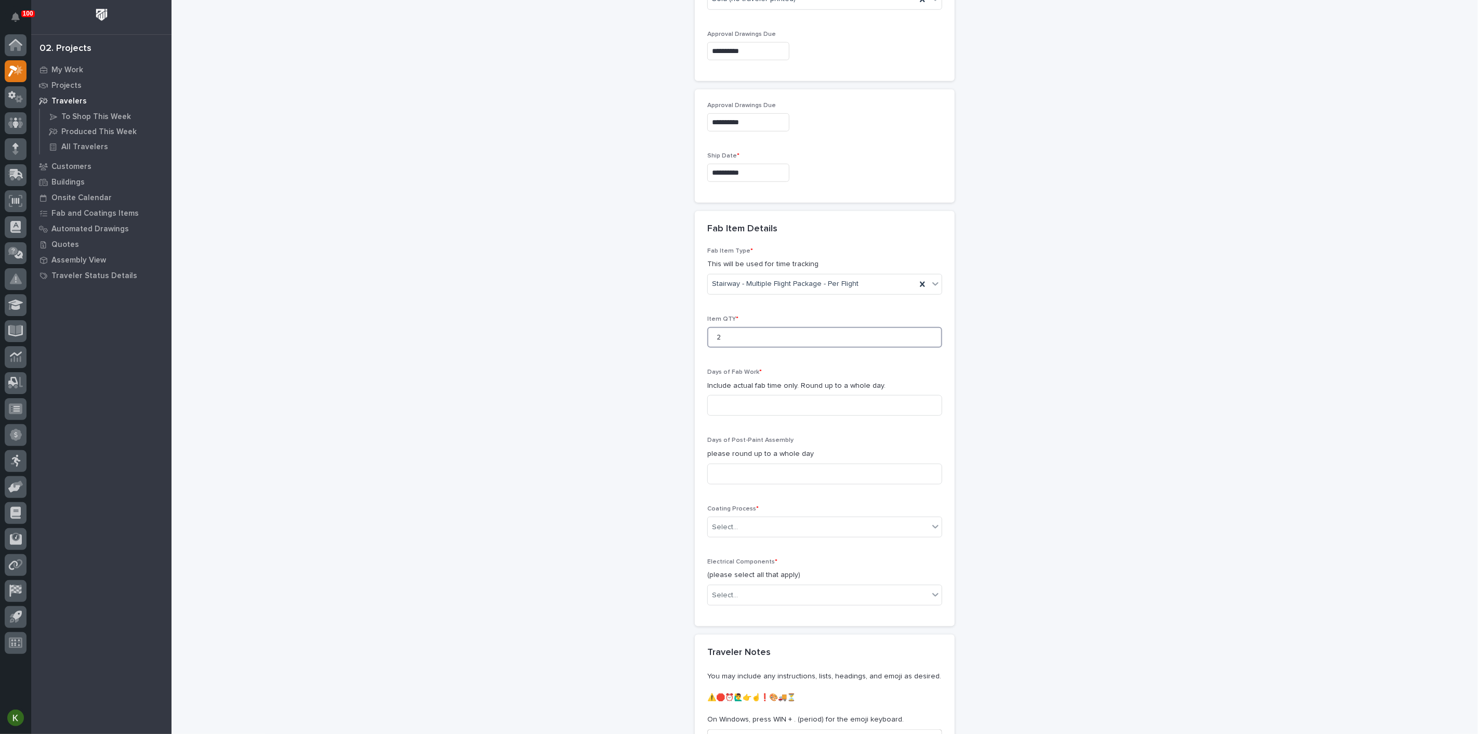
type input "2"
click at [757, 416] on input at bounding box center [824, 405] width 235 height 21
click at [800, 416] on input at bounding box center [824, 405] width 235 height 21
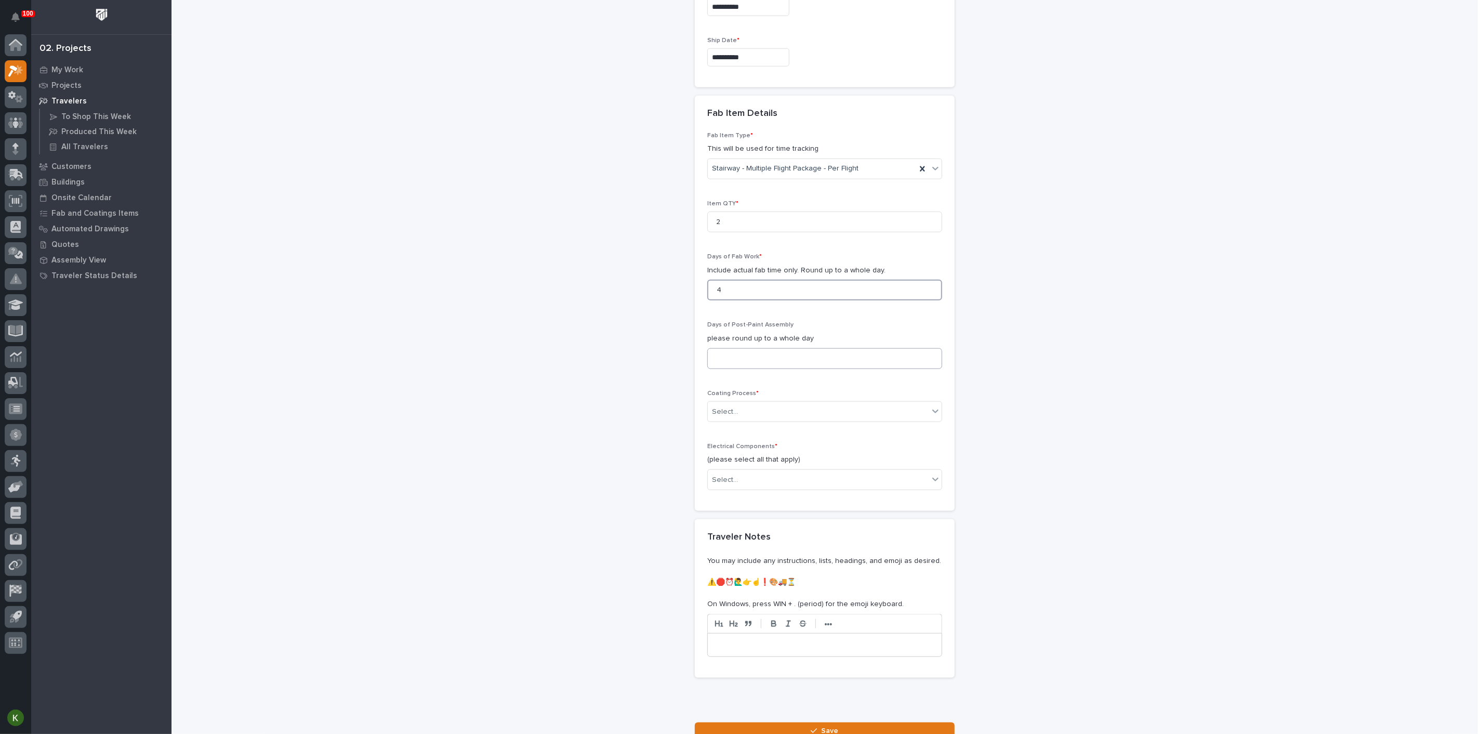
type input "4"
click at [760, 369] on input at bounding box center [824, 358] width 235 height 21
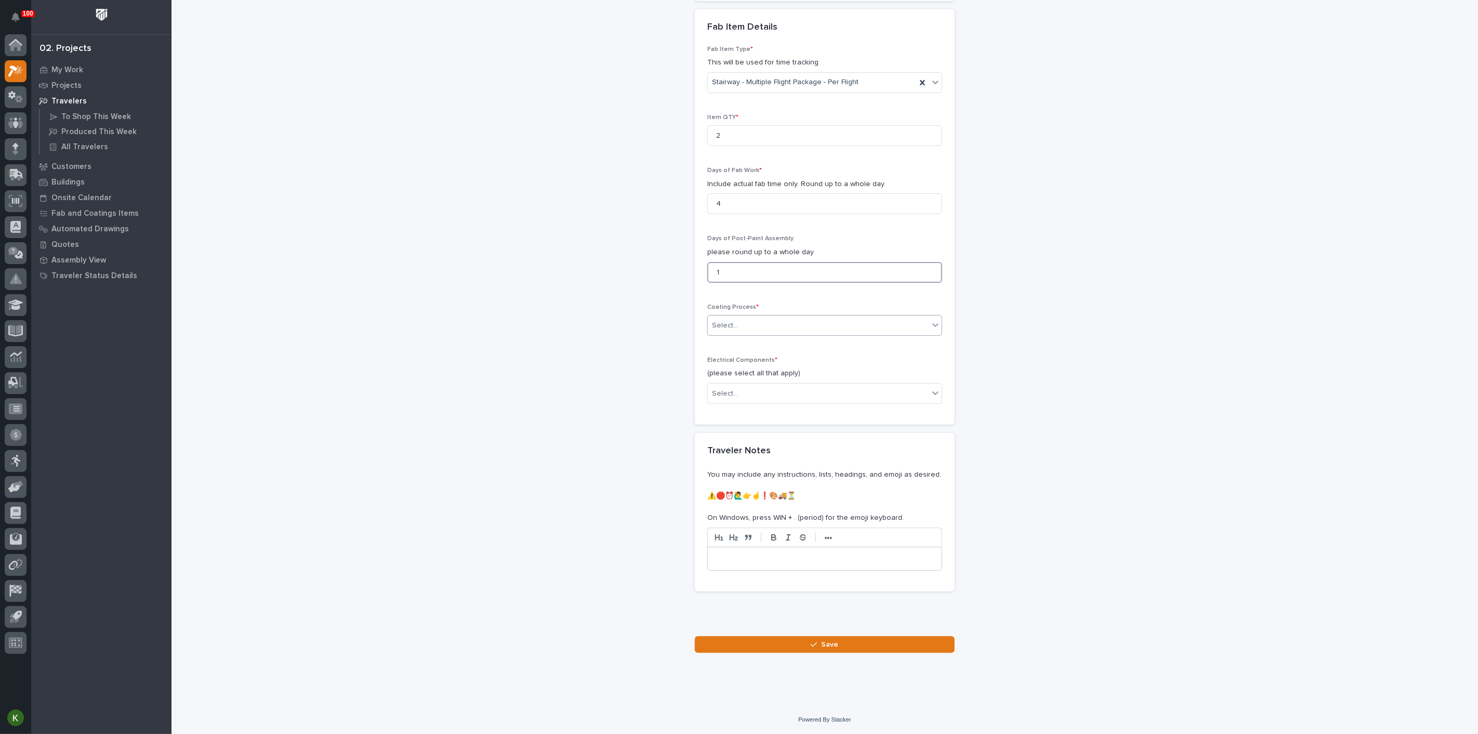
type input "1"
click at [777, 334] on div "Select..." at bounding box center [818, 325] width 221 height 17
click at [777, 622] on div "In-House Paint/Powder" at bounding box center [821, 624] width 228 height 18
click at [791, 402] on div "Select..." at bounding box center [818, 393] width 221 height 17
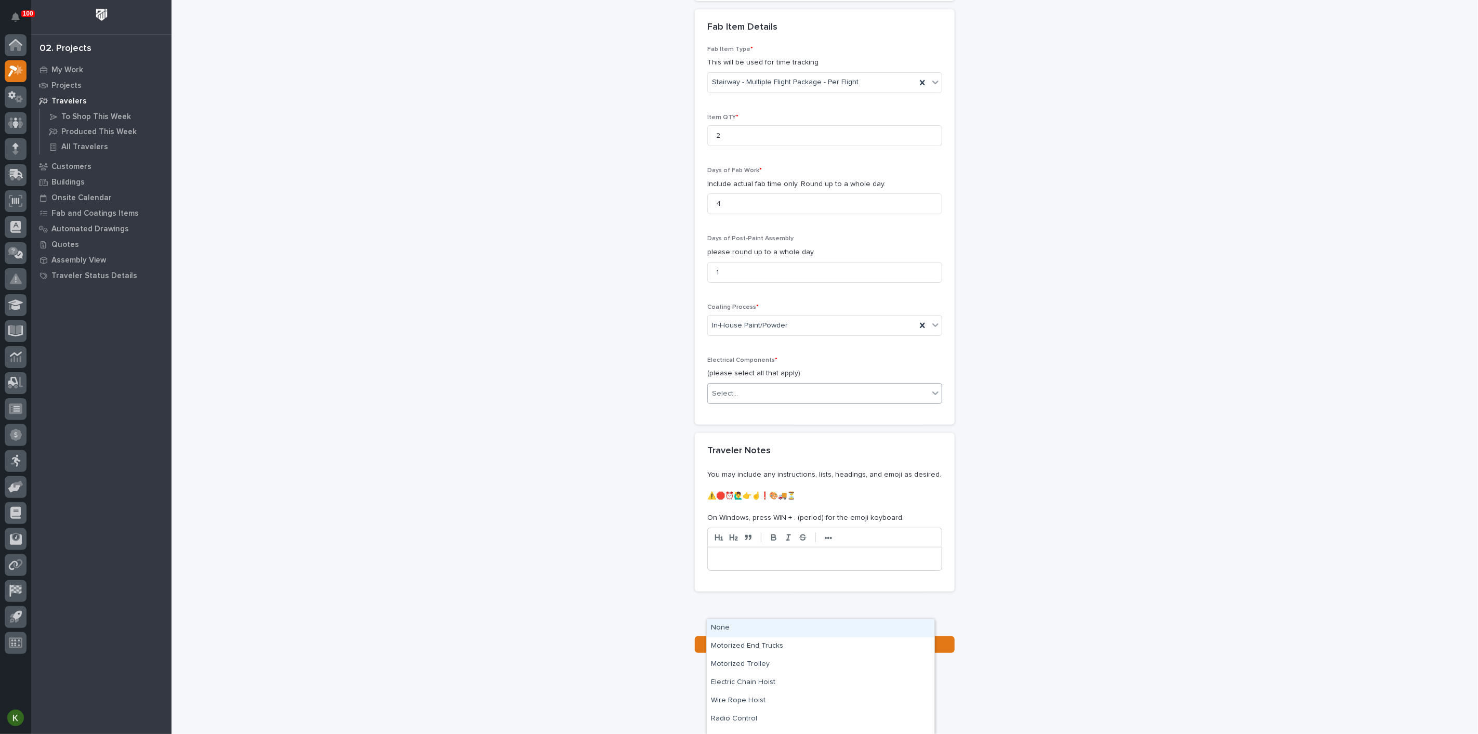
click at [784, 627] on div "None" at bounding box center [821, 628] width 228 height 18
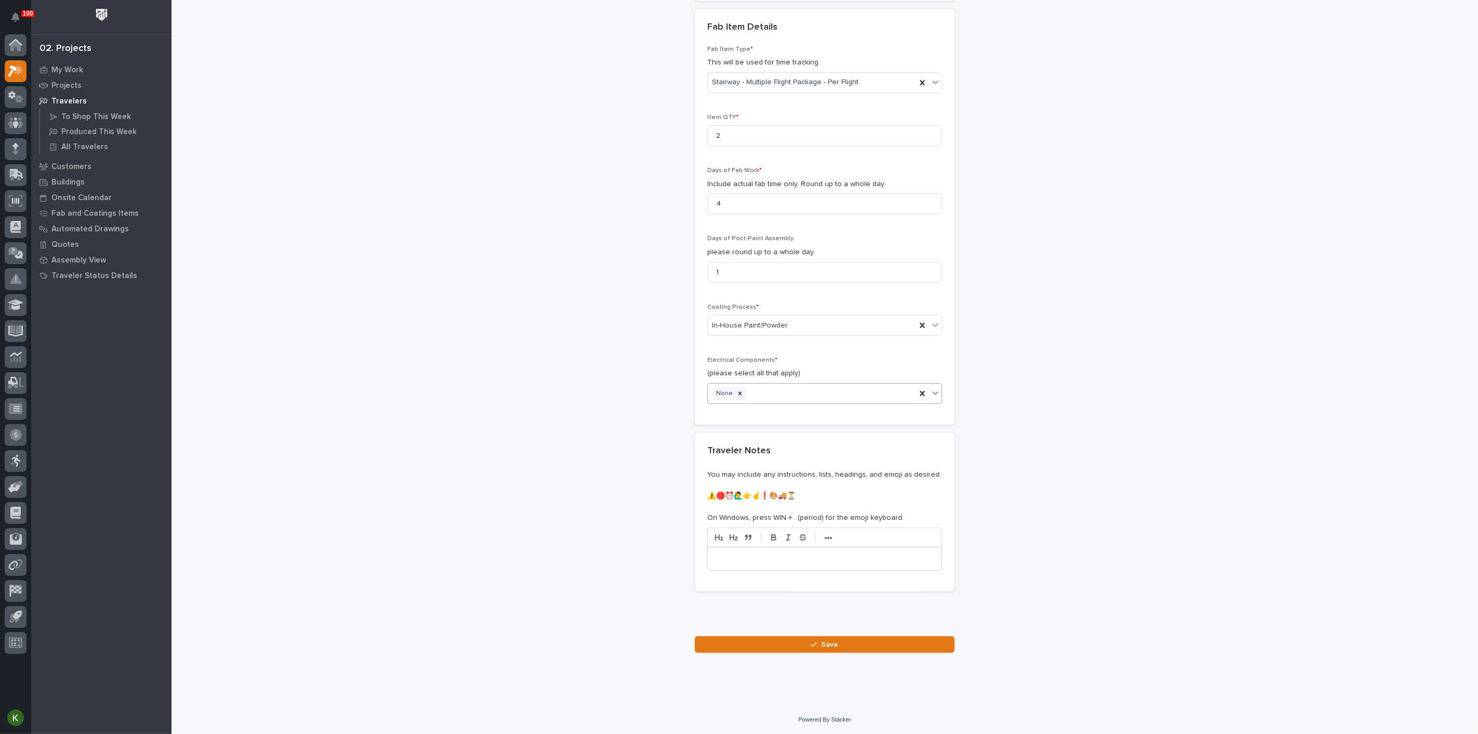
scroll to position [1267, 0]
click at [787, 644] on button "Save" at bounding box center [825, 644] width 260 height 17
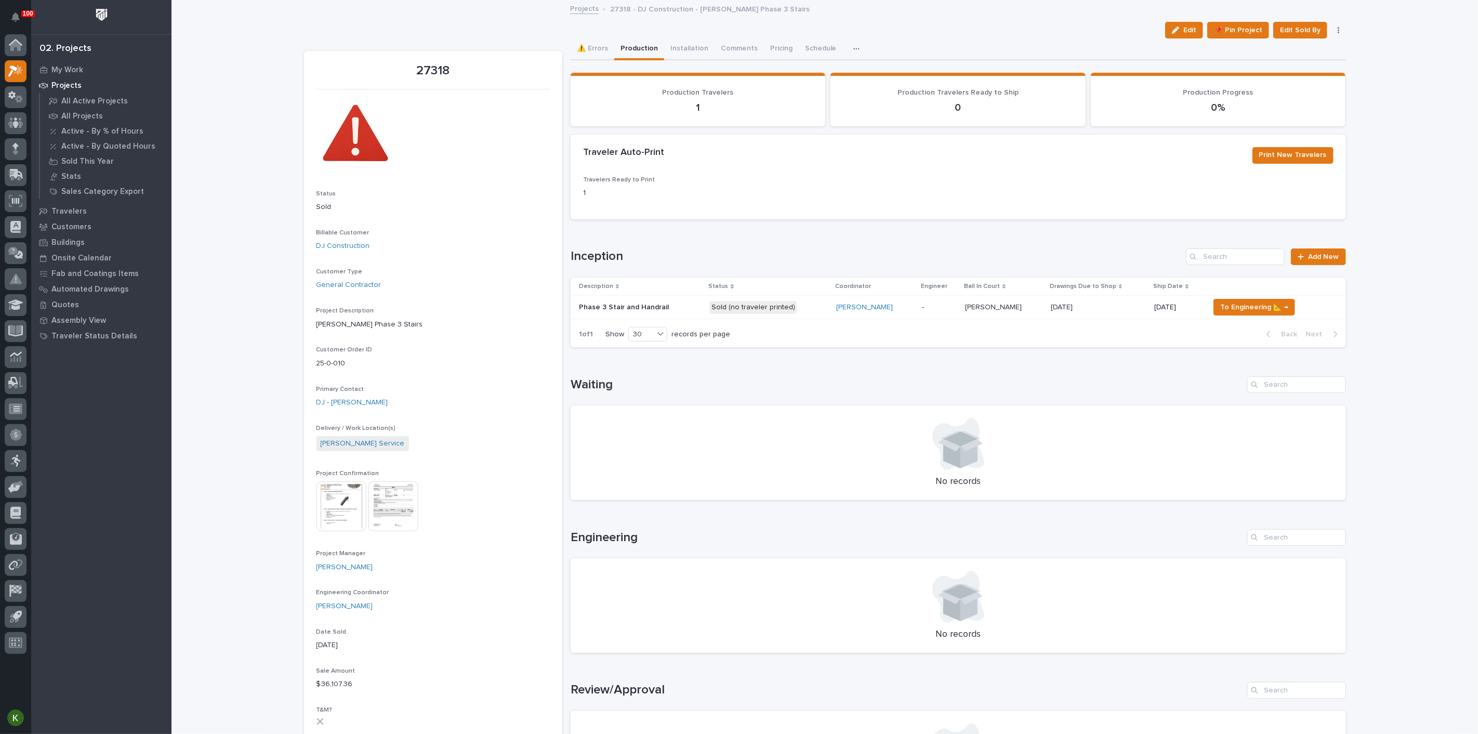
click at [957, 316] on div "-" at bounding box center [939, 307] width 35 height 17
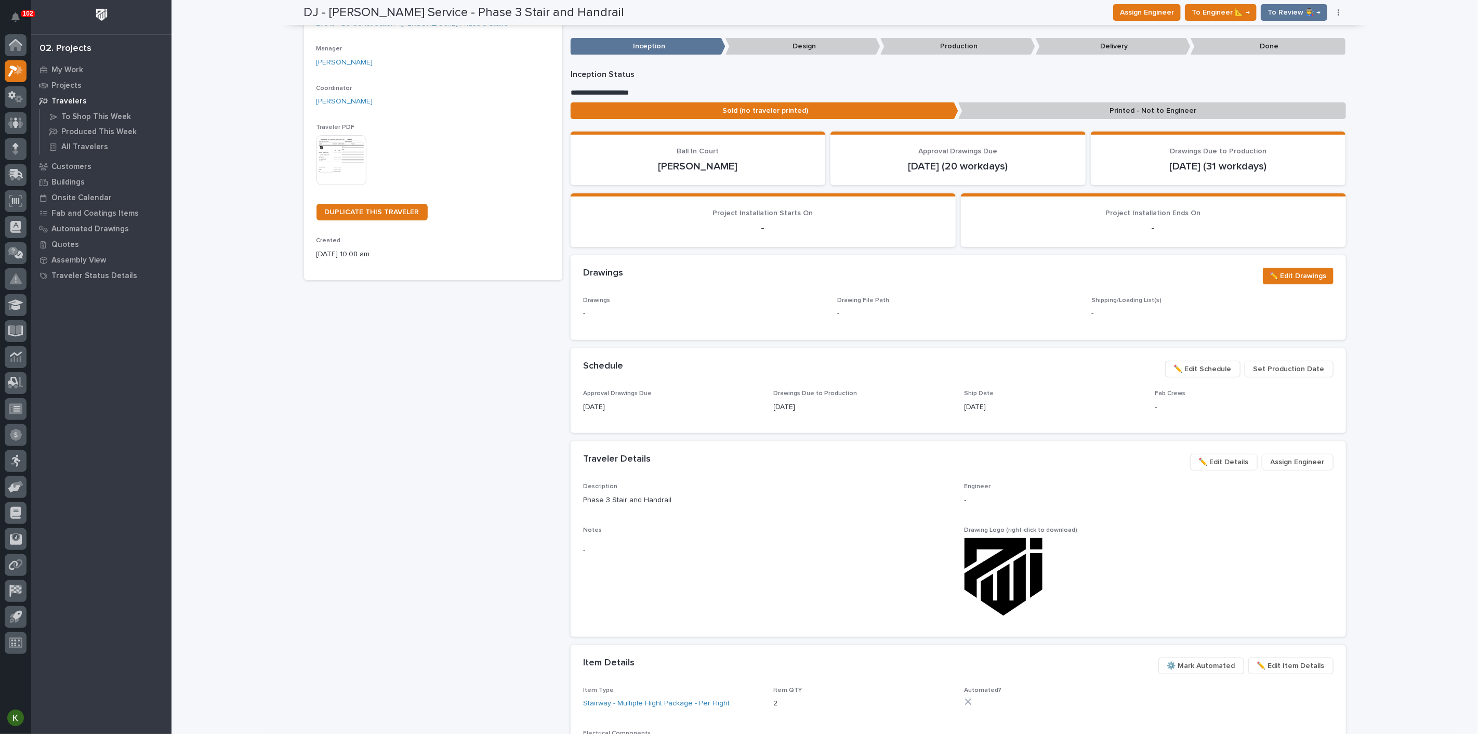
scroll to position [117, 0]
click at [350, 185] on img at bounding box center [342, 160] width 50 height 50
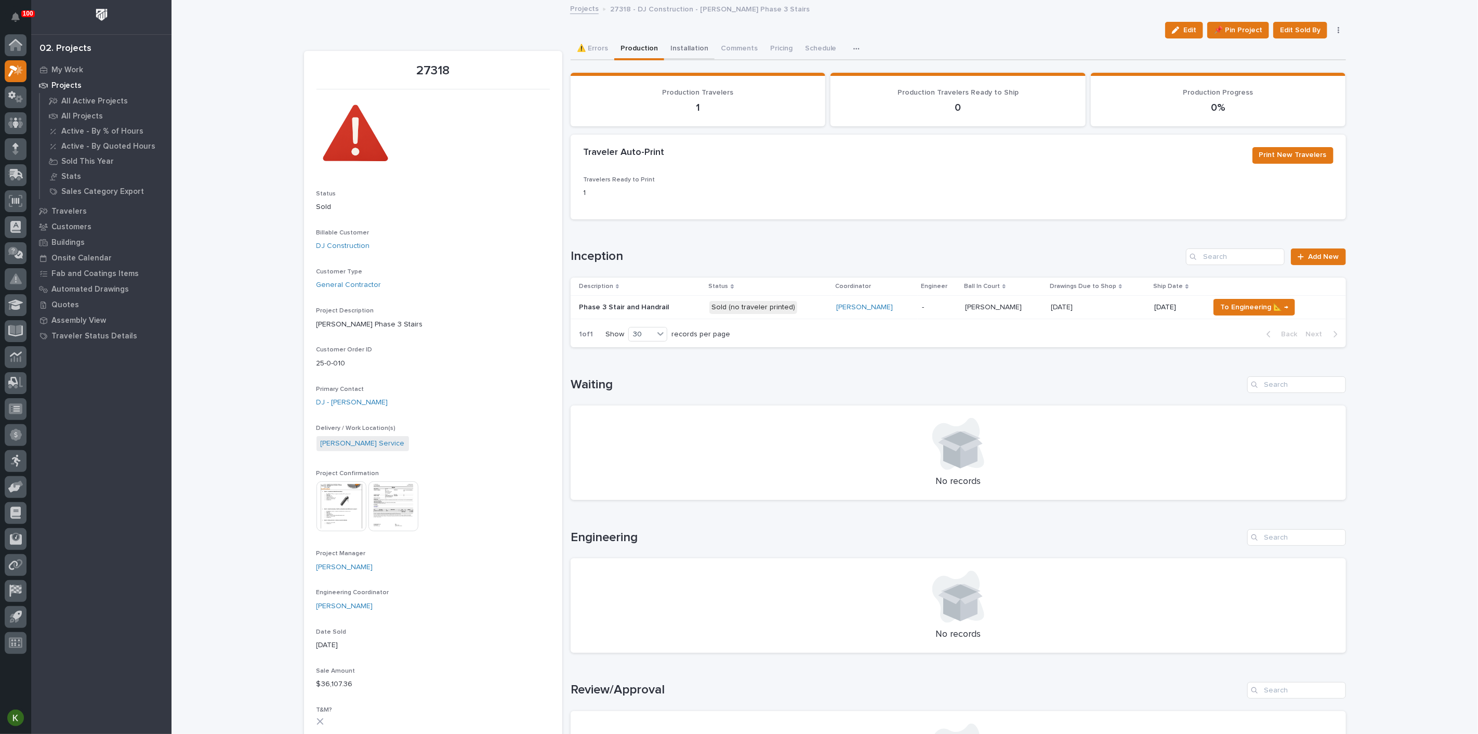
click at [708, 56] on button "Installation" at bounding box center [689, 49] width 50 height 22
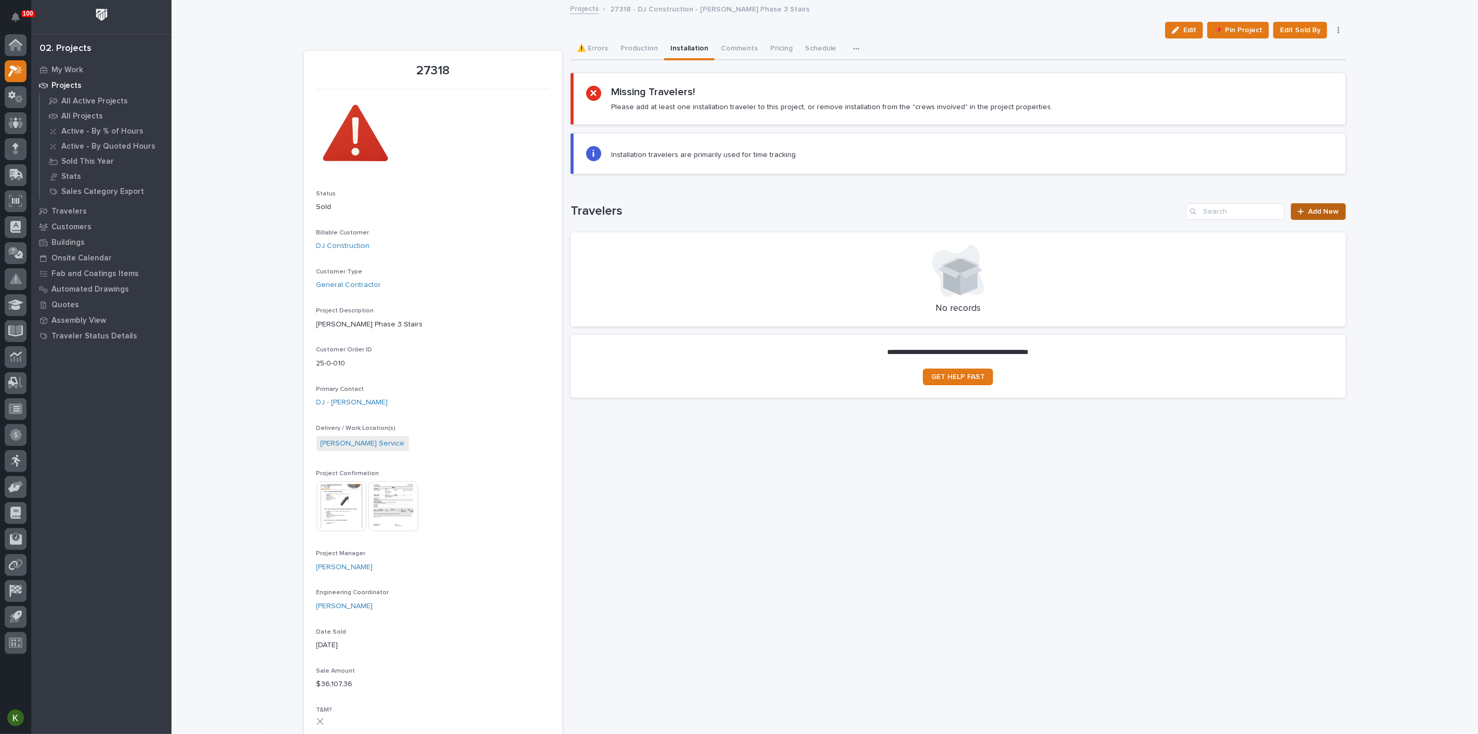
click at [1302, 215] on div at bounding box center [1303, 211] width 10 height 7
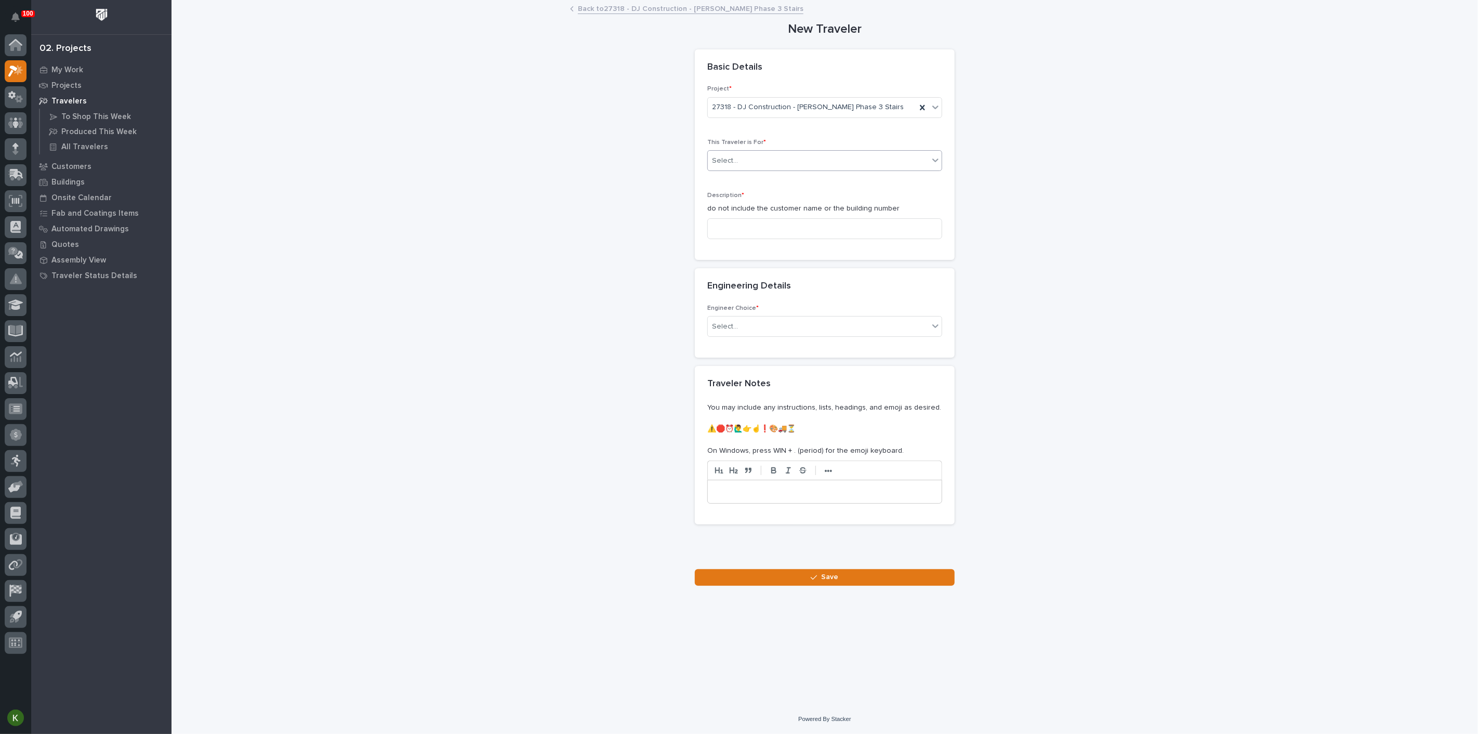
click at [754, 169] on div "Select..." at bounding box center [818, 160] width 221 height 17
click at [746, 244] on span "Installation" at bounding box center [731, 244] width 40 height 11
click at [747, 239] on input at bounding box center [824, 228] width 235 height 21
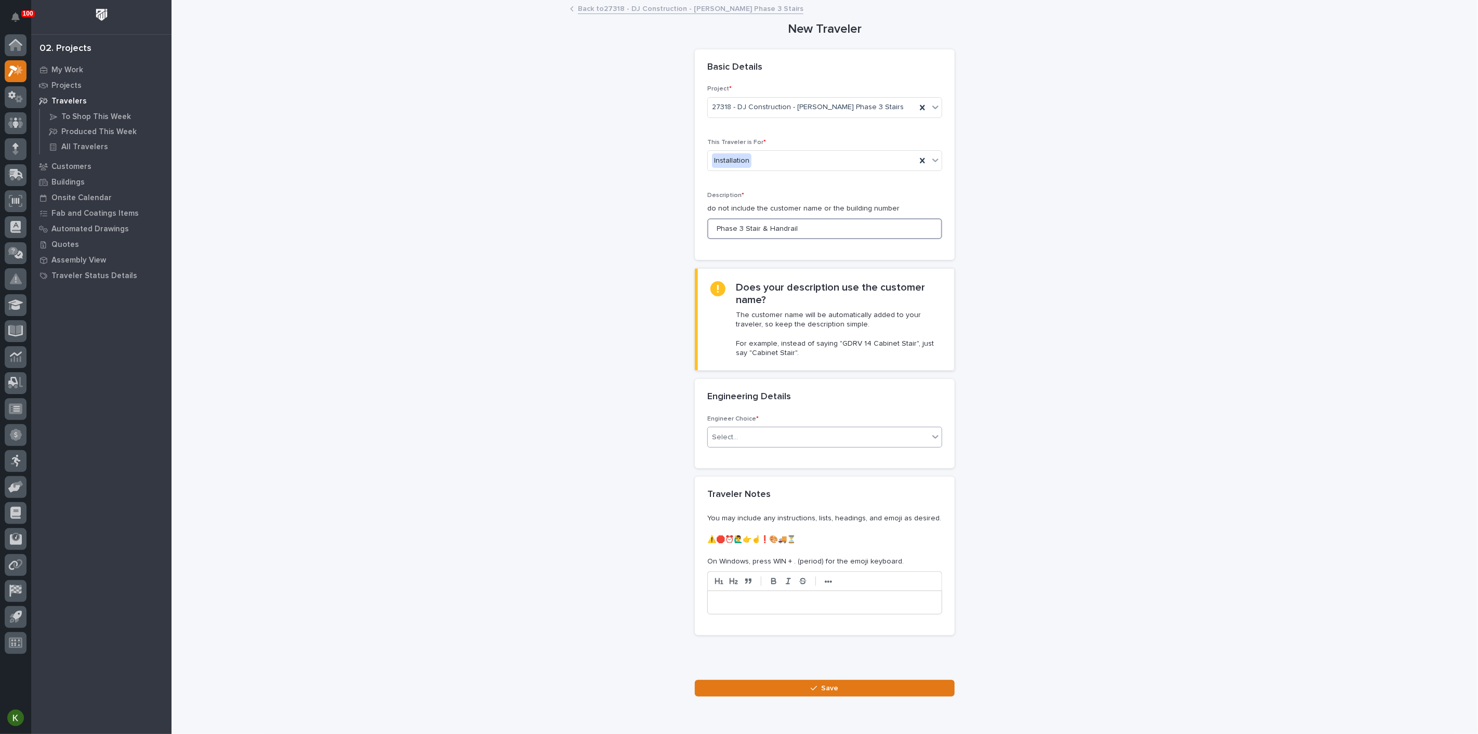
type input "Phase 3 Stair & Handrail"
click at [780, 446] on div "Select..." at bounding box center [818, 437] width 221 height 17
click at [781, 587] on div "There is no engineering (no drawings)" at bounding box center [821, 582] width 228 height 18
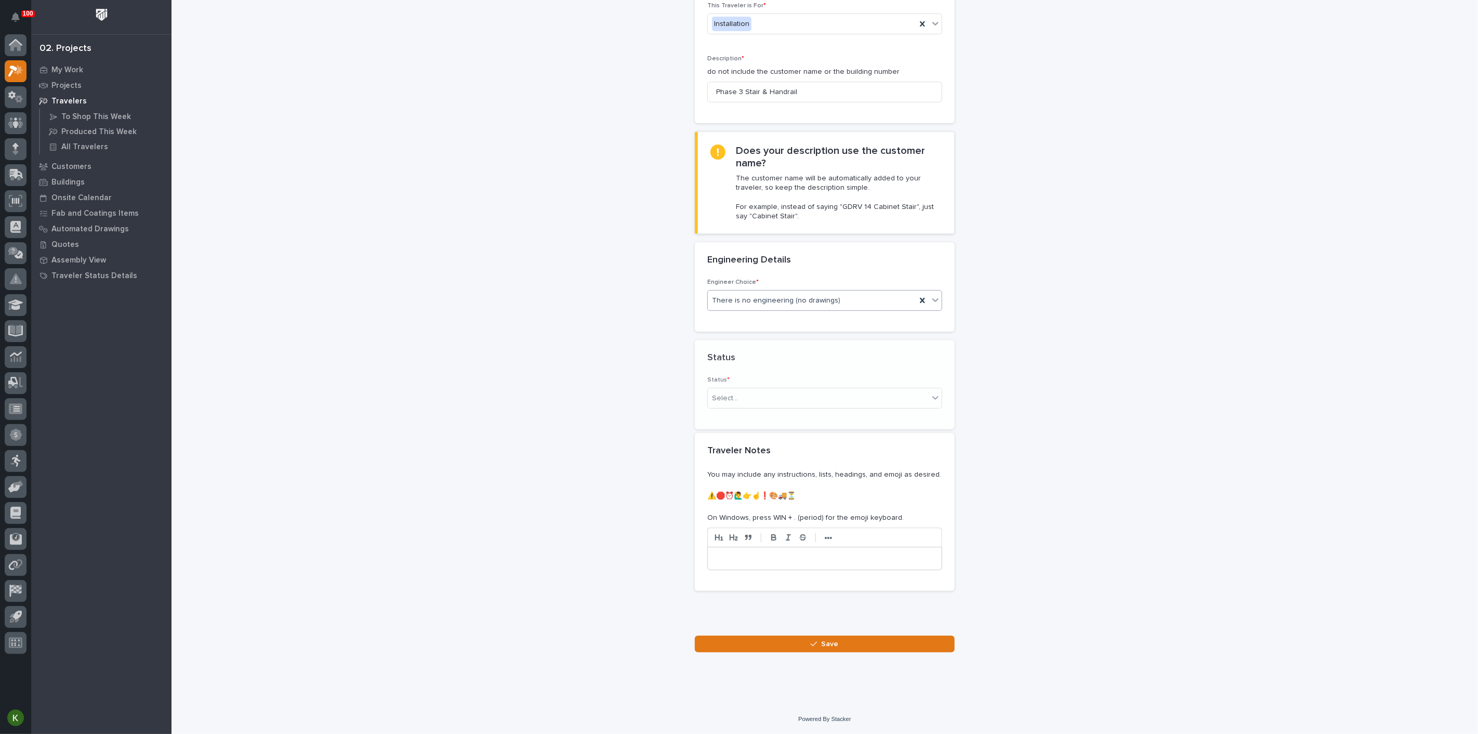
scroll to position [205, 0]
click at [793, 402] on div "Select..." at bounding box center [818, 393] width 221 height 17
click at [788, 493] on div "On-Site Work" at bounding box center [821, 493] width 228 height 18
click at [813, 645] on div "button" at bounding box center [816, 644] width 10 height 7
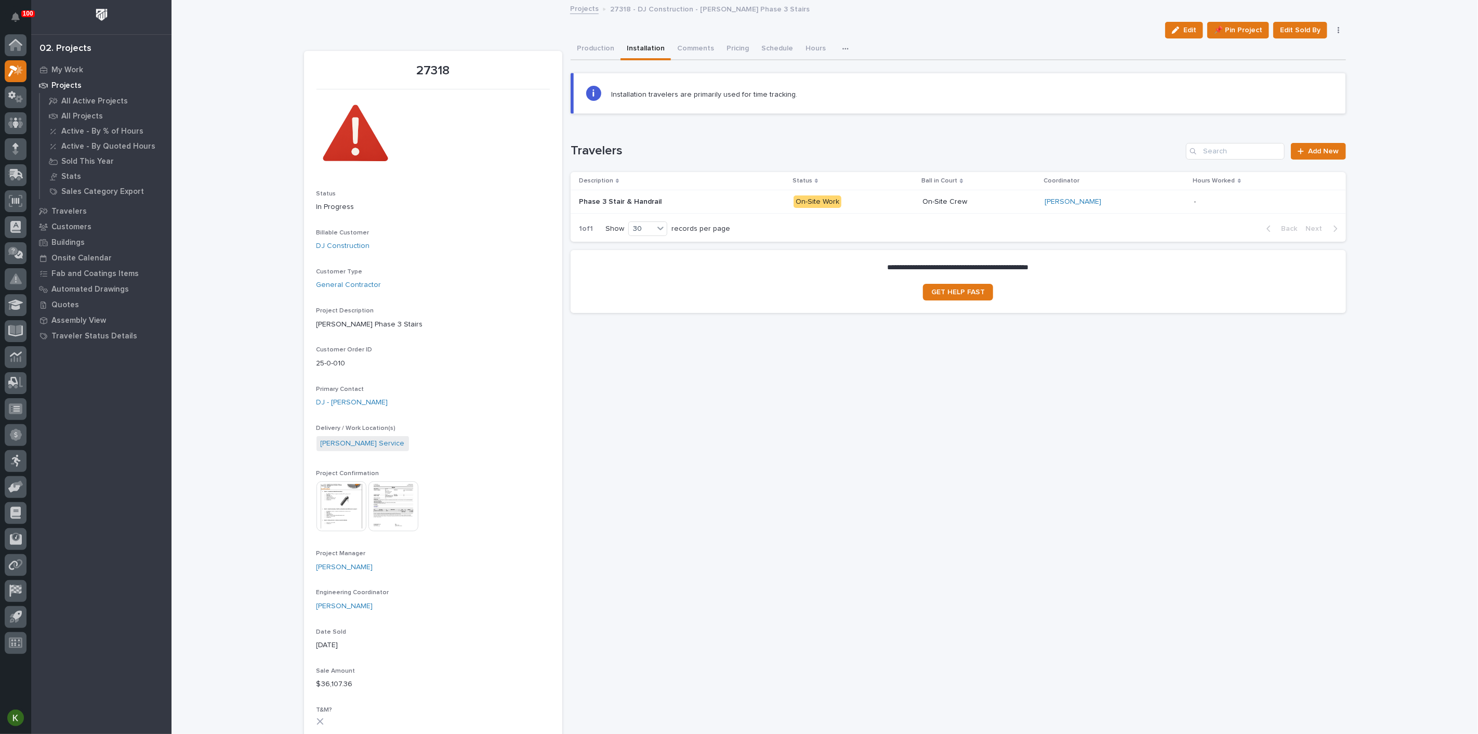
click at [895, 208] on p "On-Site Work" at bounding box center [854, 201] width 121 height 13
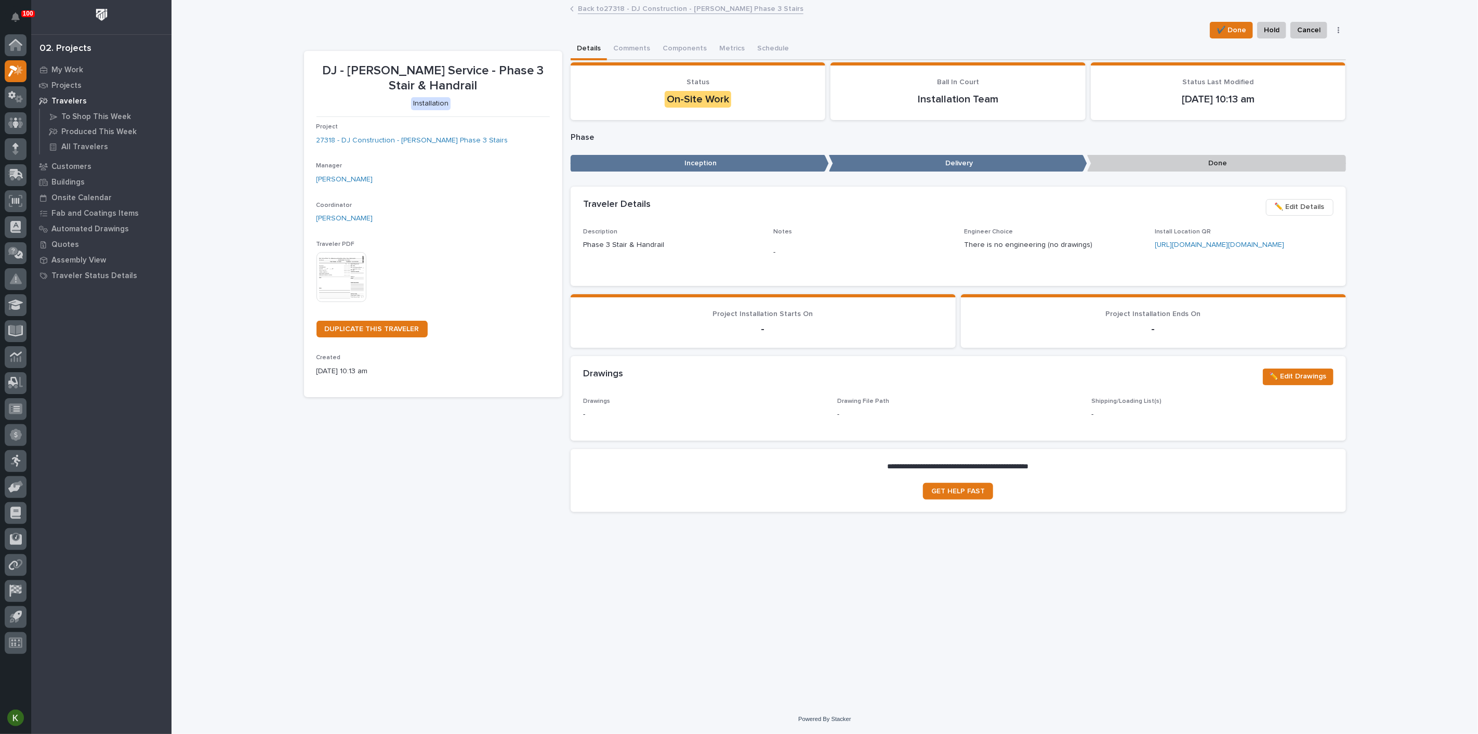
click at [342, 302] on img at bounding box center [342, 277] width 50 height 50
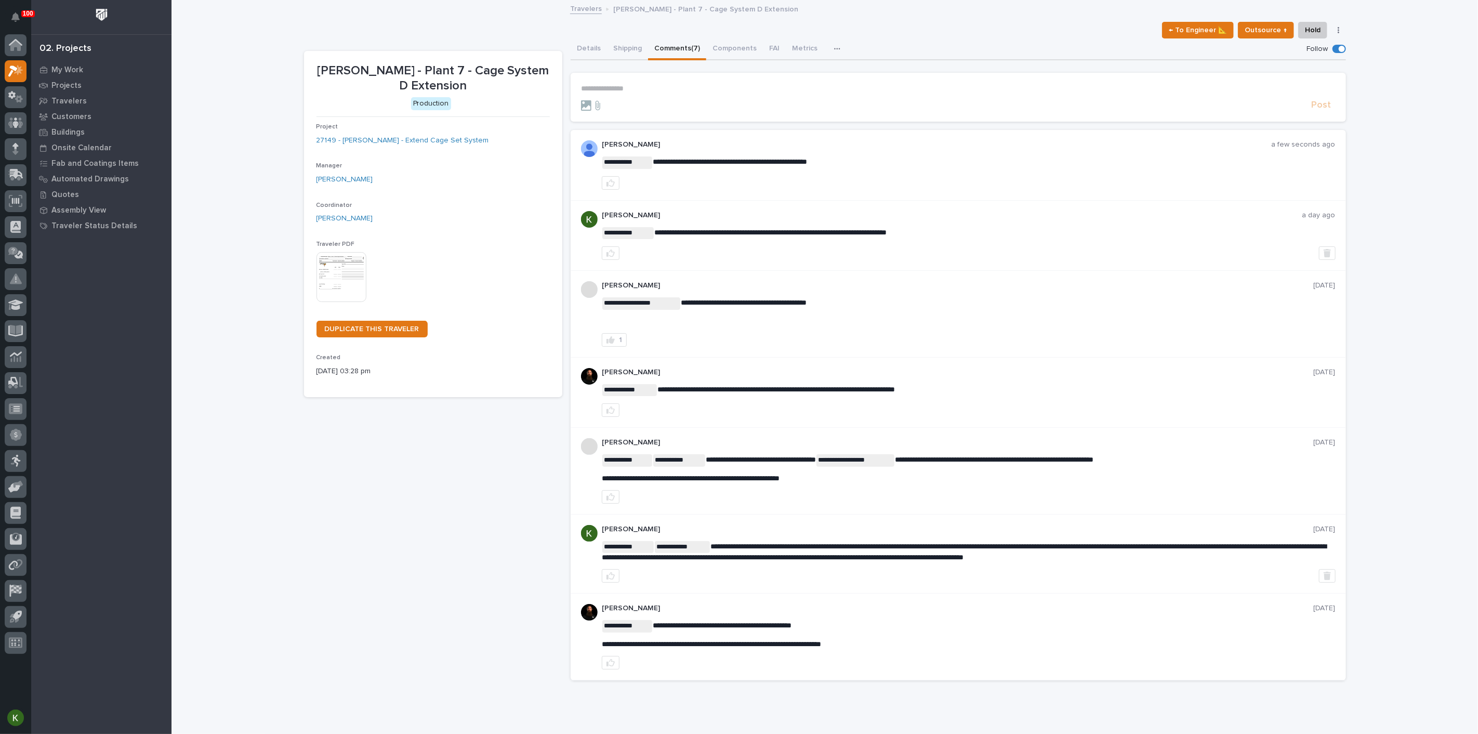
click at [608, 93] on p "**********" at bounding box center [958, 88] width 755 height 9
click at [610, 115] on span "Adam Yutzy" at bounding box center [613, 118] width 58 height 7
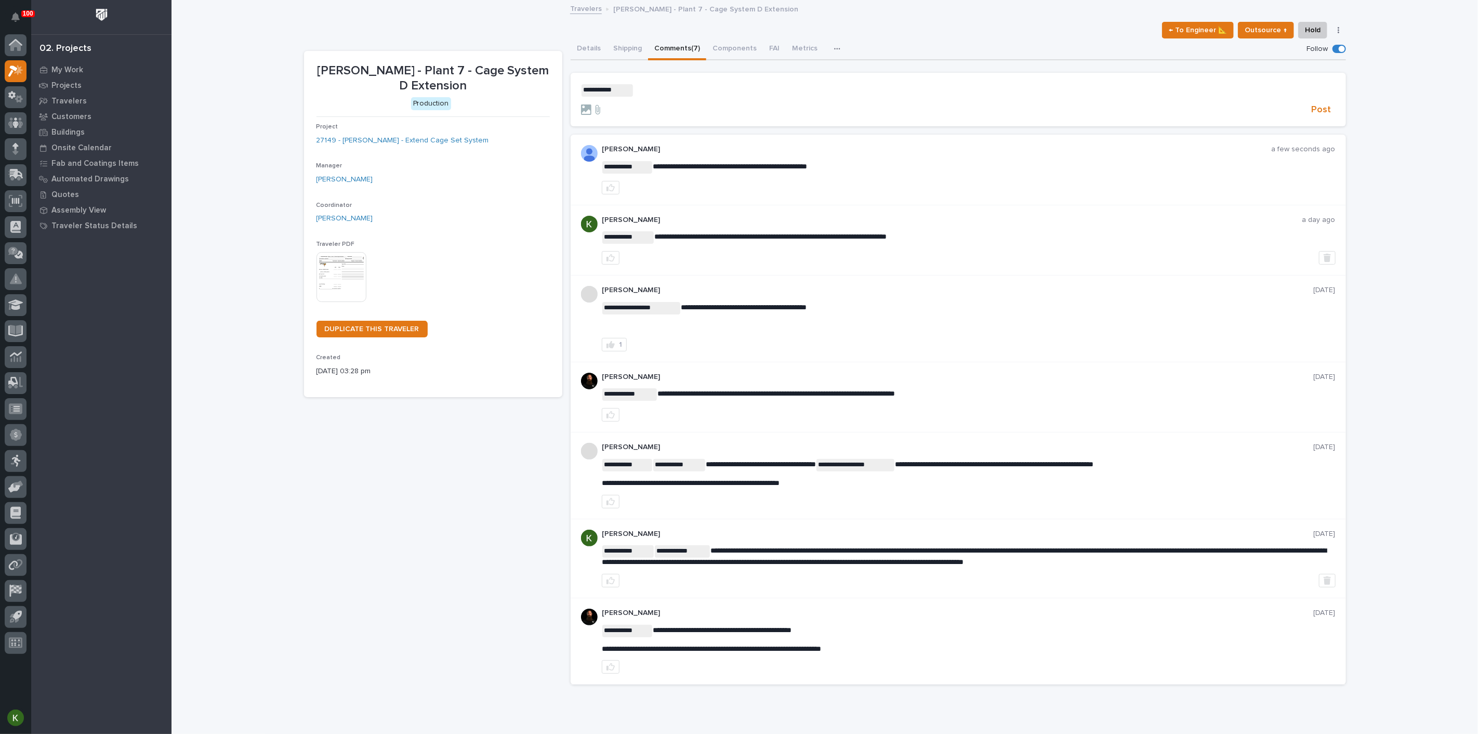
click at [658, 97] on p "**********" at bounding box center [958, 90] width 755 height 12
click at [1312, 116] on span "Post" at bounding box center [1322, 110] width 20 height 12
